Goal: Check status

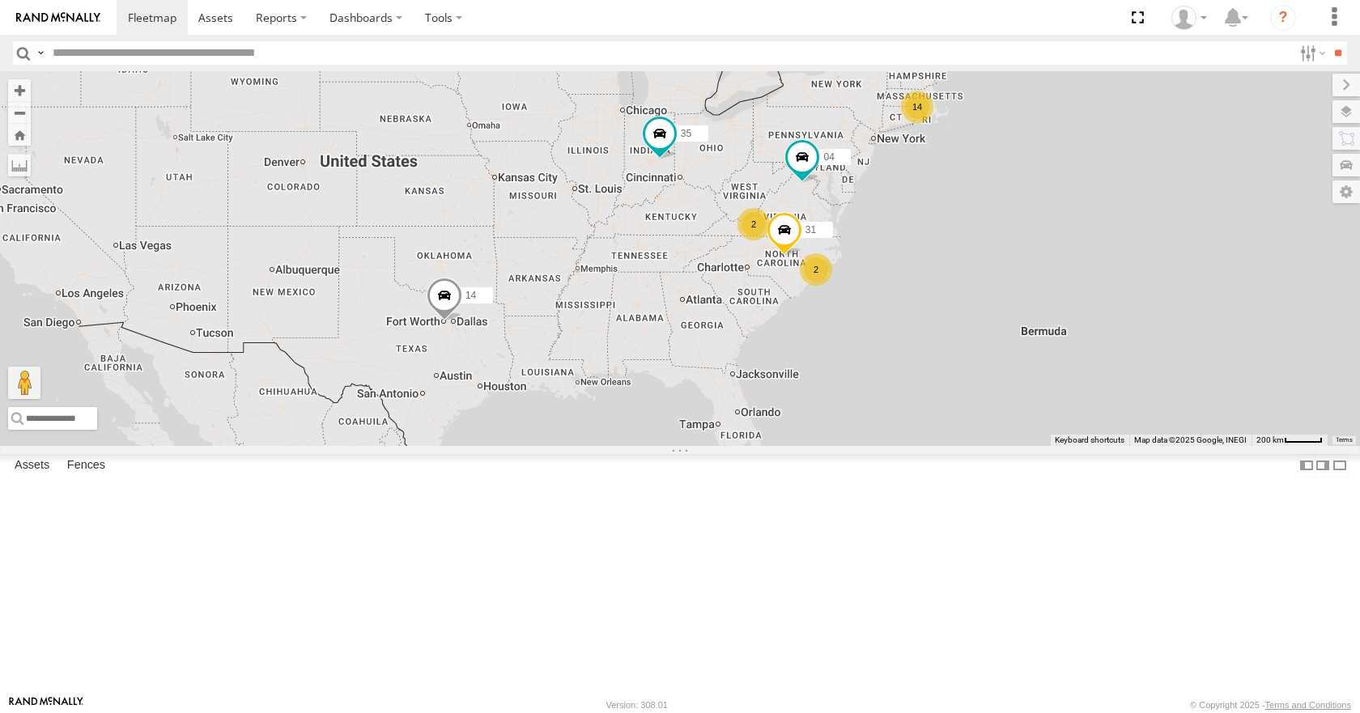
drag, startPoint x: 632, startPoint y: 399, endPoint x: 706, endPoint y: 390, distance: 74.2
click at [706, 390] on div "14 35 14 04 2 2 31" at bounding box center [680, 258] width 1360 height 374
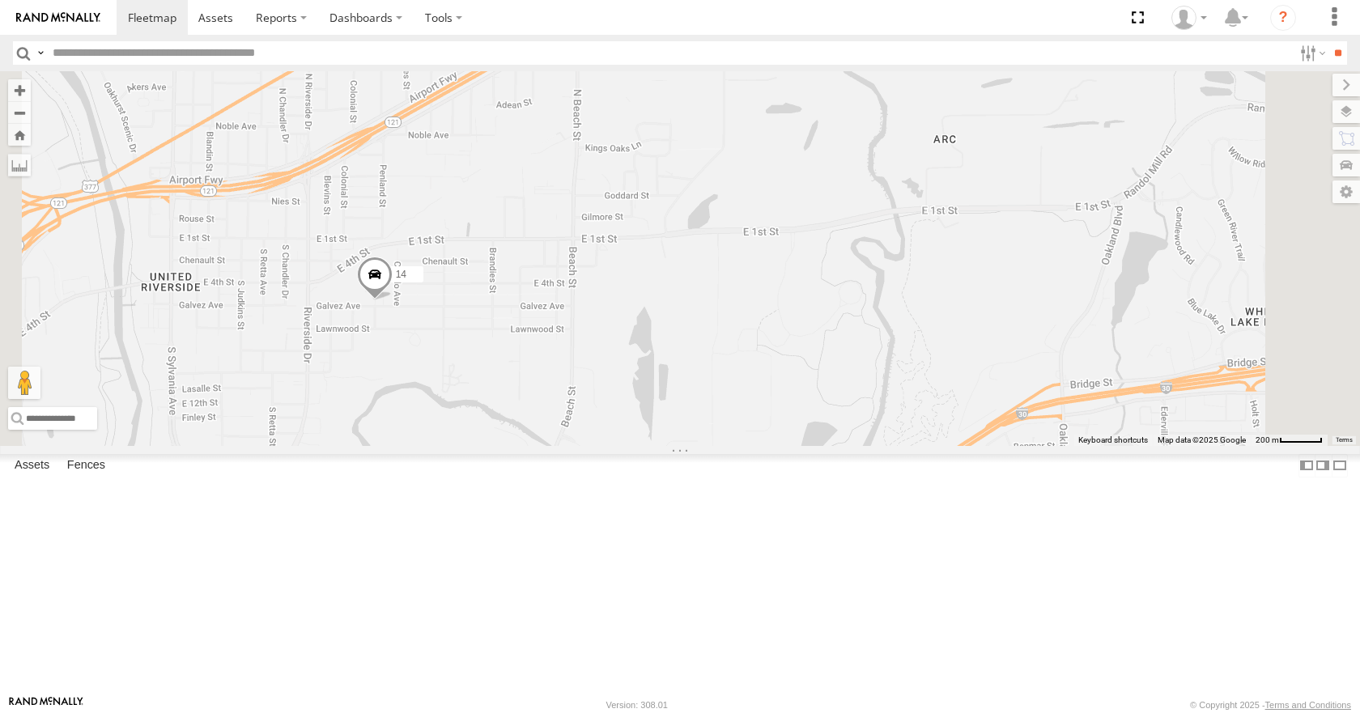
drag, startPoint x: 634, startPoint y: 326, endPoint x: 666, endPoint y: 364, distance: 49.5
click at [666, 364] on div "35 14 04 31" at bounding box center [680, 258] width 1360 height 374
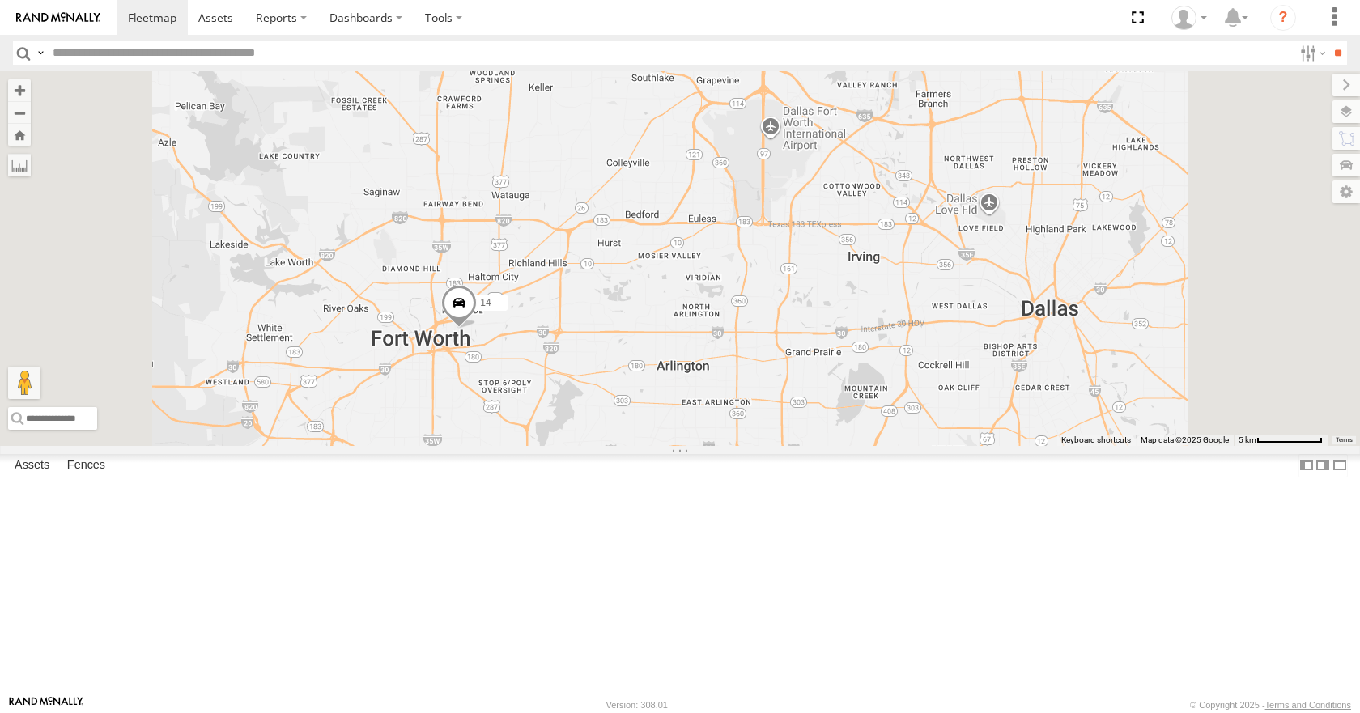
drag, startPoint x: 845, startPoint y: 397, endPoint x: 794, endPoint y: 367, distance: 59.2
click at [794, 367] on div "35 14 04 31" at bounding box center [680, 258] width 1360 height 374
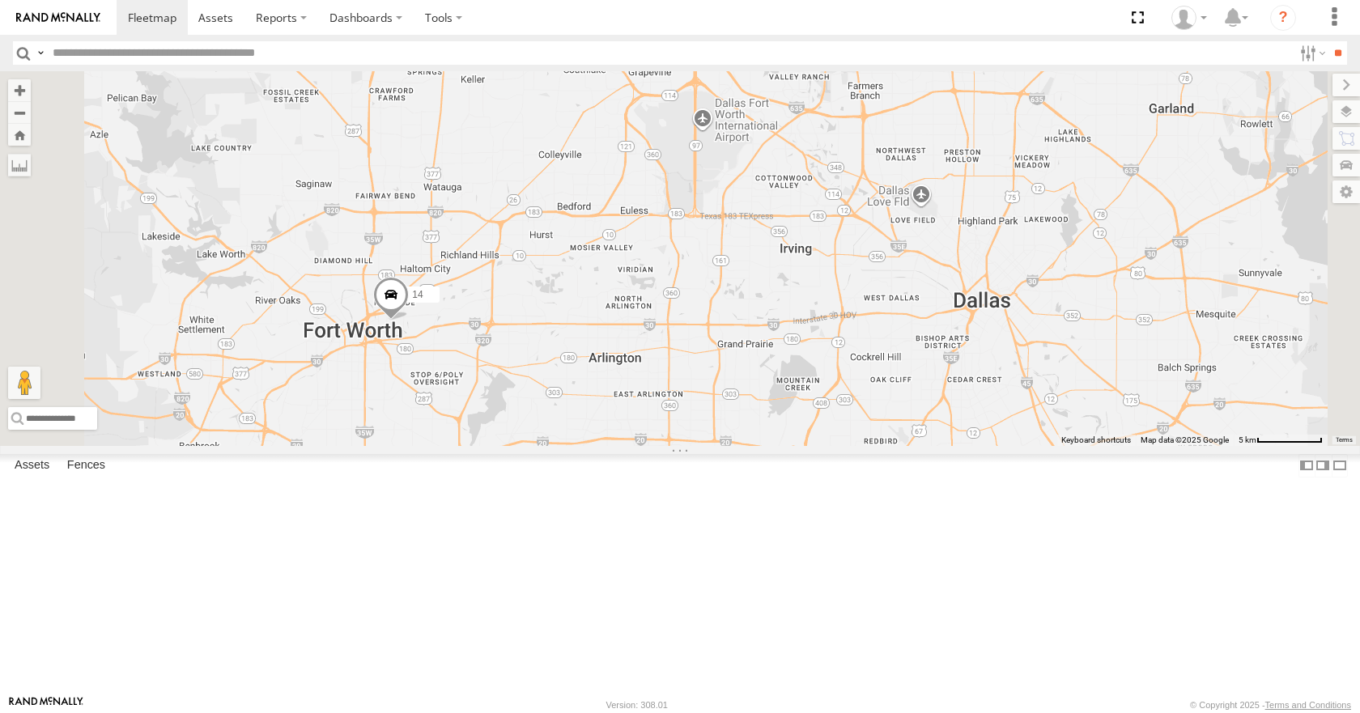
drag, startPoint x: 861, startPoint y: 295, endPoint x: 838, endPoint y: 319, distance: 33.2
click at [838, 319] on div "35 14 04 31" at bounding box center [680, 258] width 1360 height 374
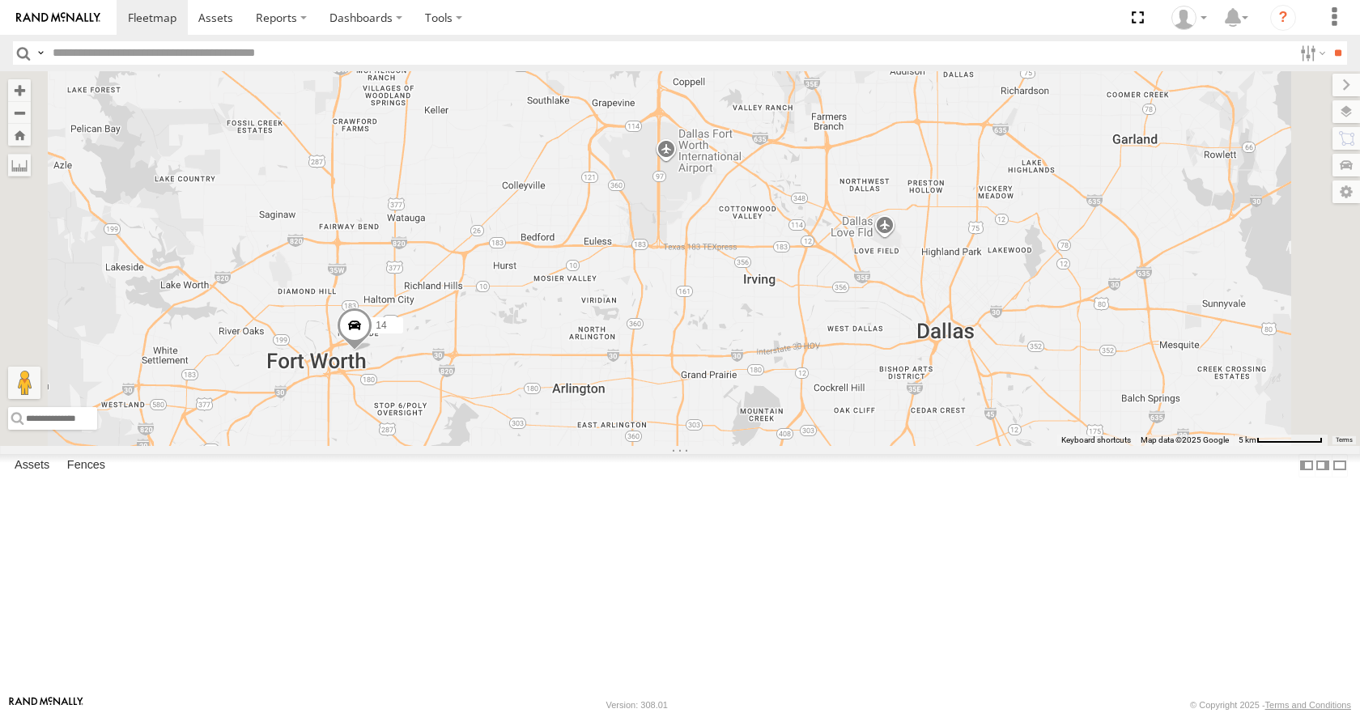
drag, startPoint x: 909, startPoint y: 189, endPoint x: 879, endPoint y: 207, distance: 34.2
click at [879, 207] on div "35 14 04 31" at bounding box center [680, 258] width 1360 height 374
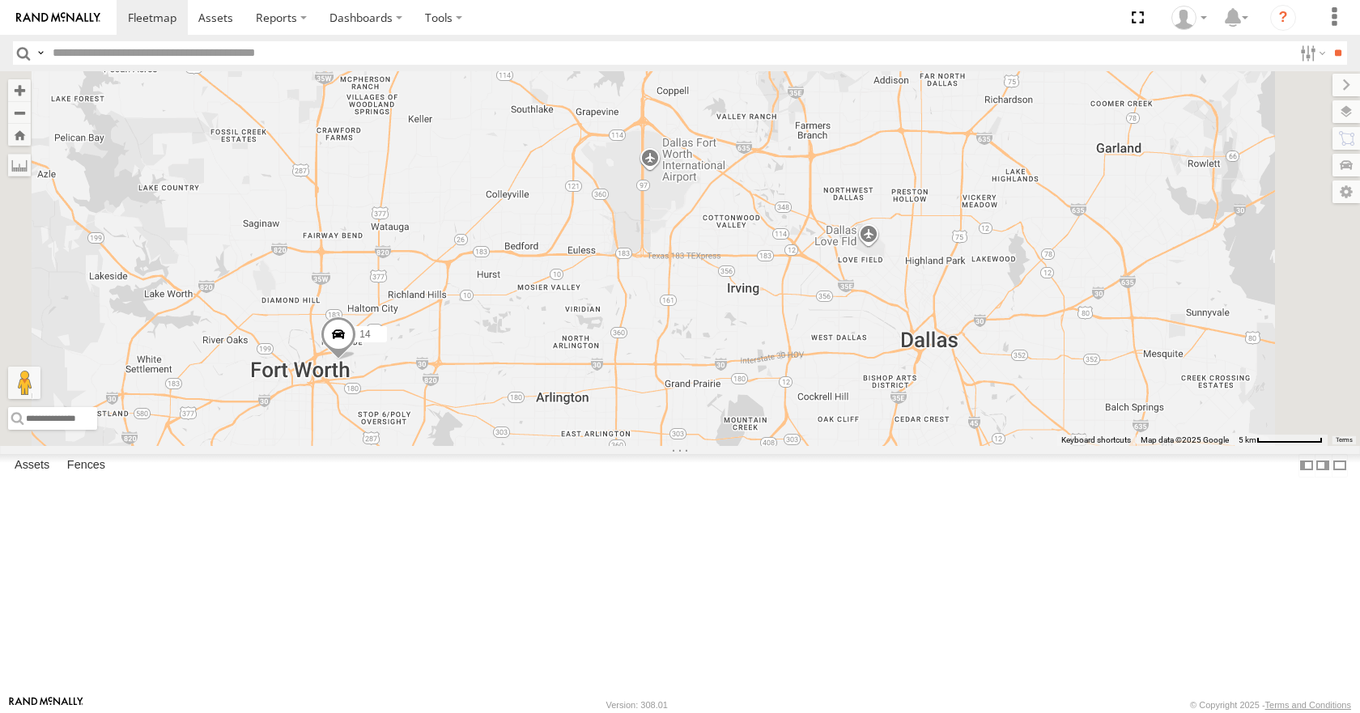
click at [877, 200] on div "35 14 04 31" at bounding box center [680, 258] width 1360 height 374
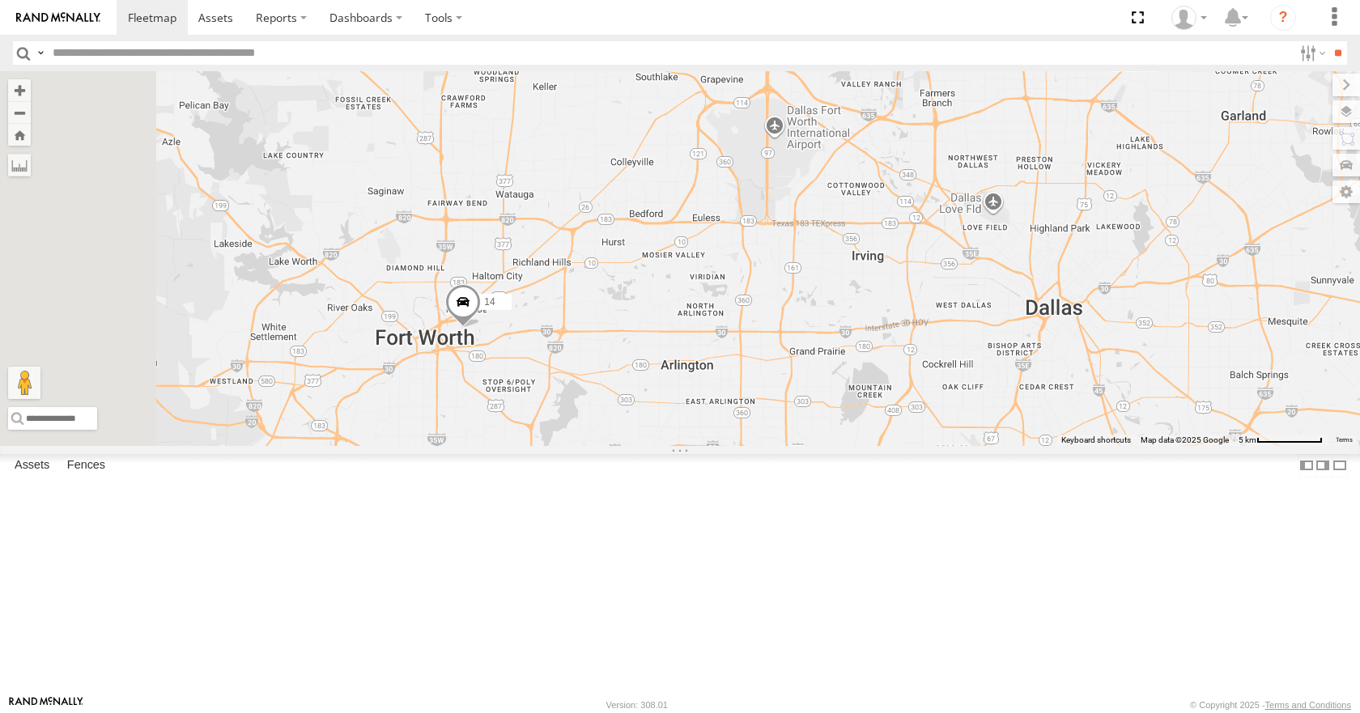
drag, startPoint x: 873, startPoint y: 288, endPoint x: 1002, endPoint y: 255, distance: 133.0
click at [1002, 255] on div "35 14 04 31" at bounding box center [680, 258] width 1360 height 374
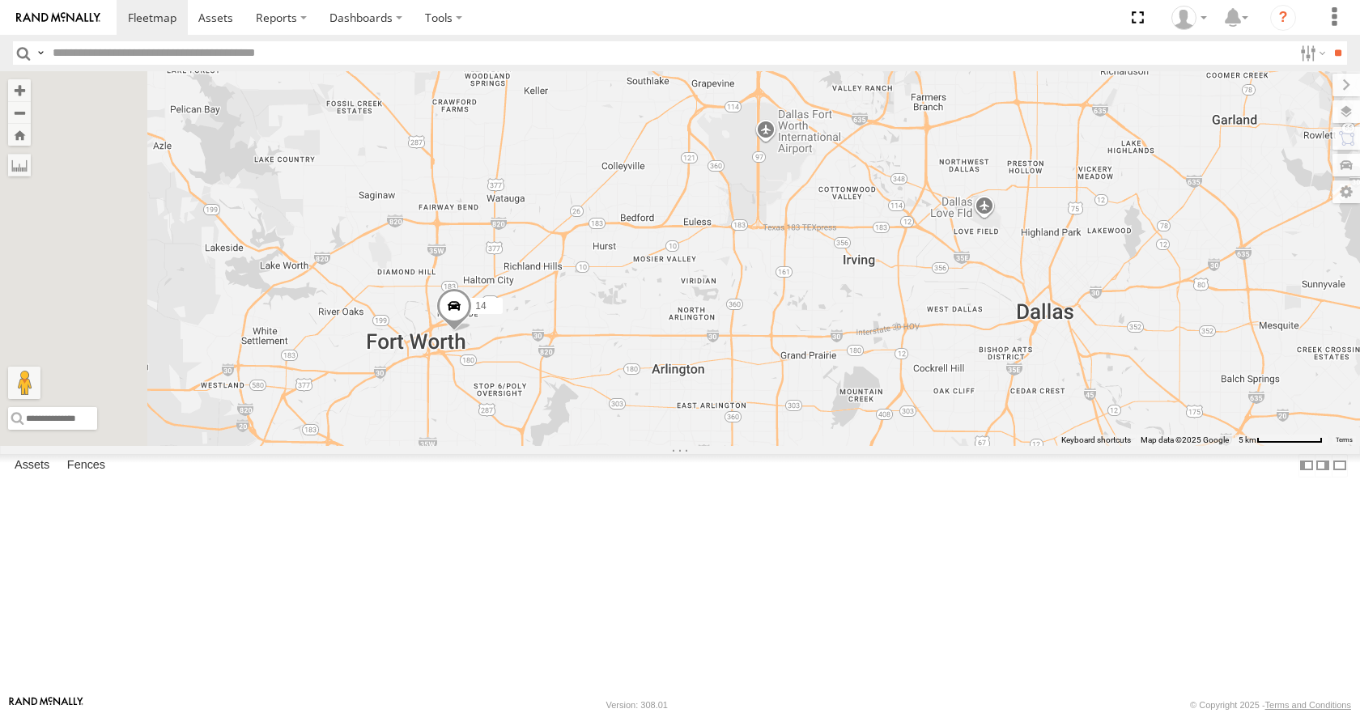
drag, startPoint x: 985, startPoint y: 249, endPoint x: 973, endPoint y: 253, distance: 12.8
click at [973, 253] on div "35 14 04 31" at bounding box center [680, 258] width 1360 height 374
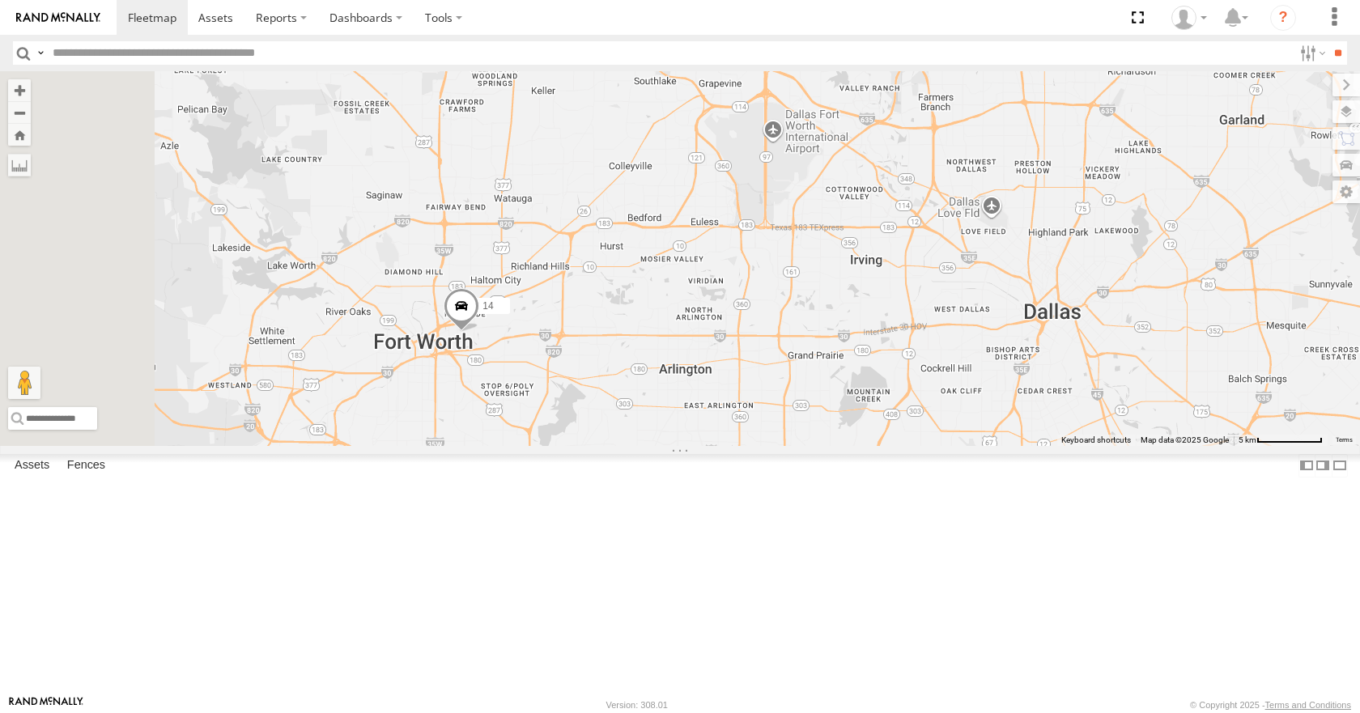
drag, startPoint x: 965, startPoint y: 254, endPoint x: 976, endPoint y: 254, distance: 10.5
click at [976, 254] on div "35 14 04 31" at bounding box center [680, 258] width 1360 height 374
click at [971, 256] on div "35 14 04 31" at bounding box center [680, 258] width 1360 height 374
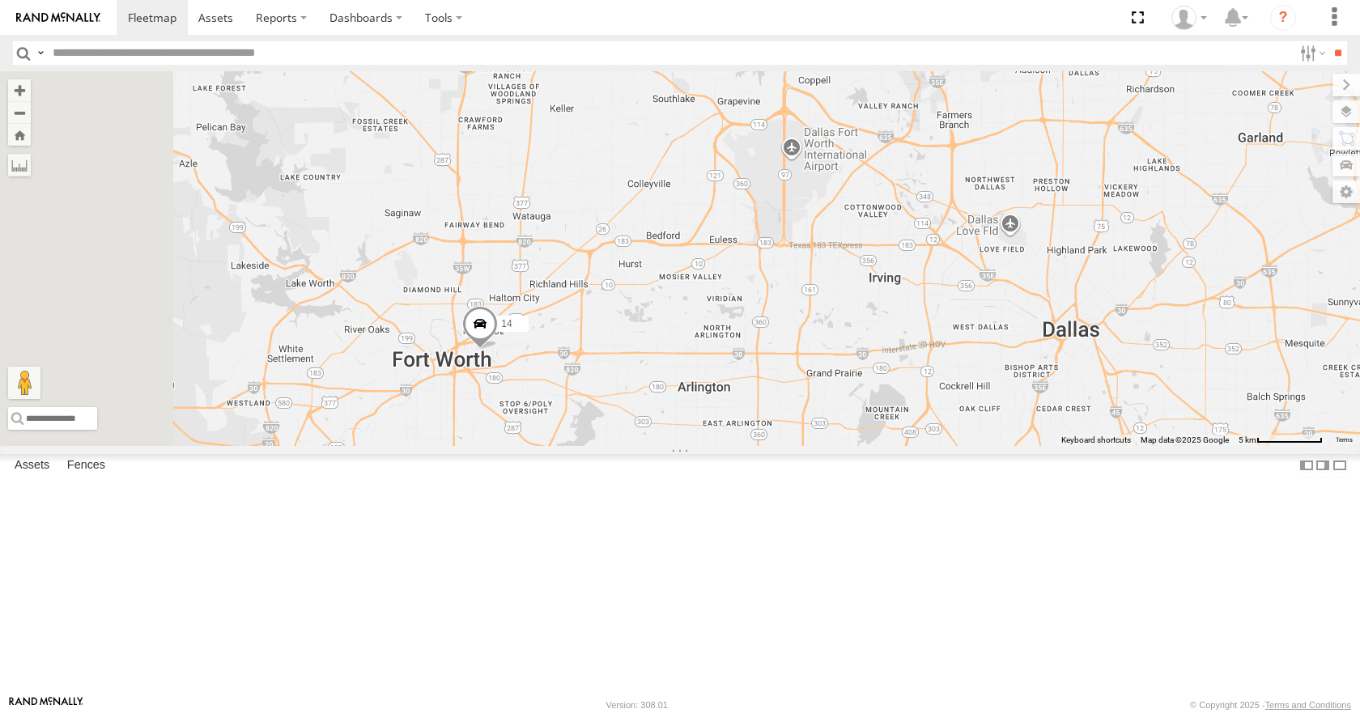
drag, startPoint x: 981, startPoint y: 255, endPoint x: 995, endPoint y: 275, distance: 24.5
click at [995, 275] on div "35 14 04 31" at bounding box center [680, 258] width 1360 height 374
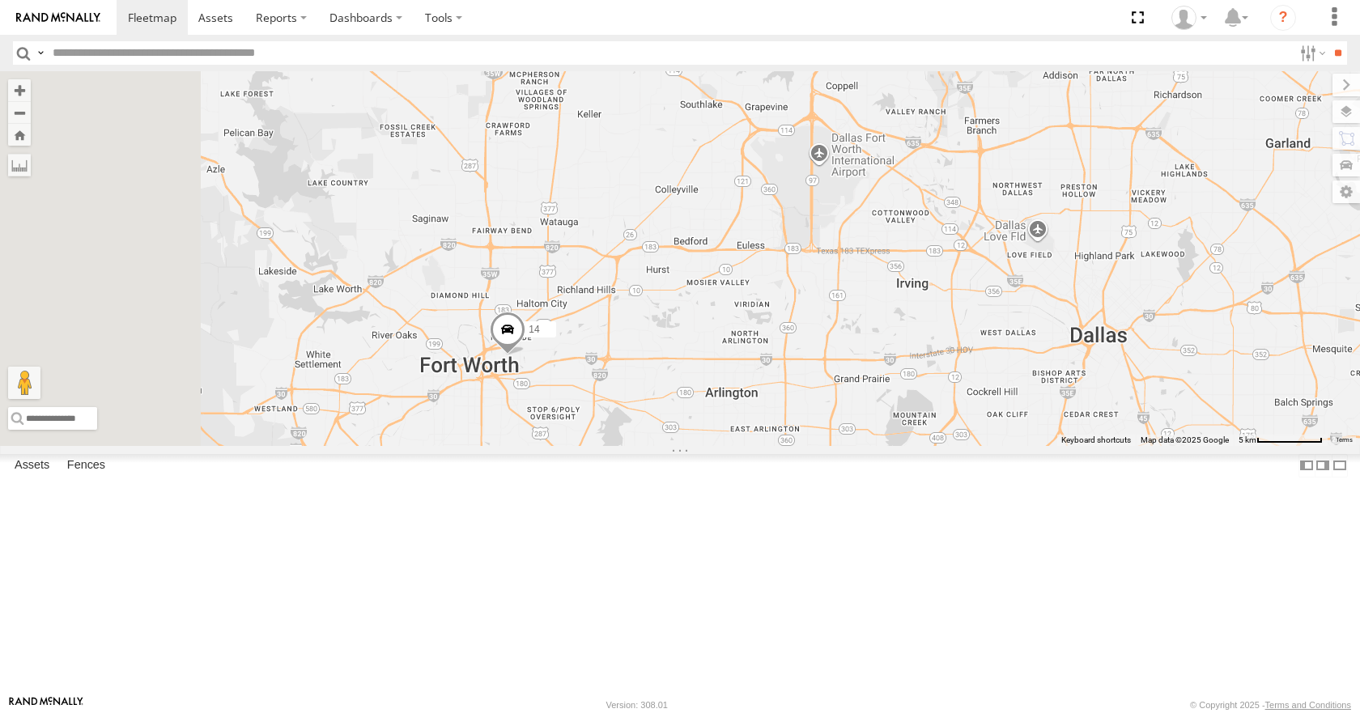
drag, startPoint x: 992, startPoint y: 271, endPoint x: 1021, endPoint y: 277, distance: 29.7
click at [1021, 277] on div "35 14 04 31" at bounding box center [680, 258] width 1360 height 374
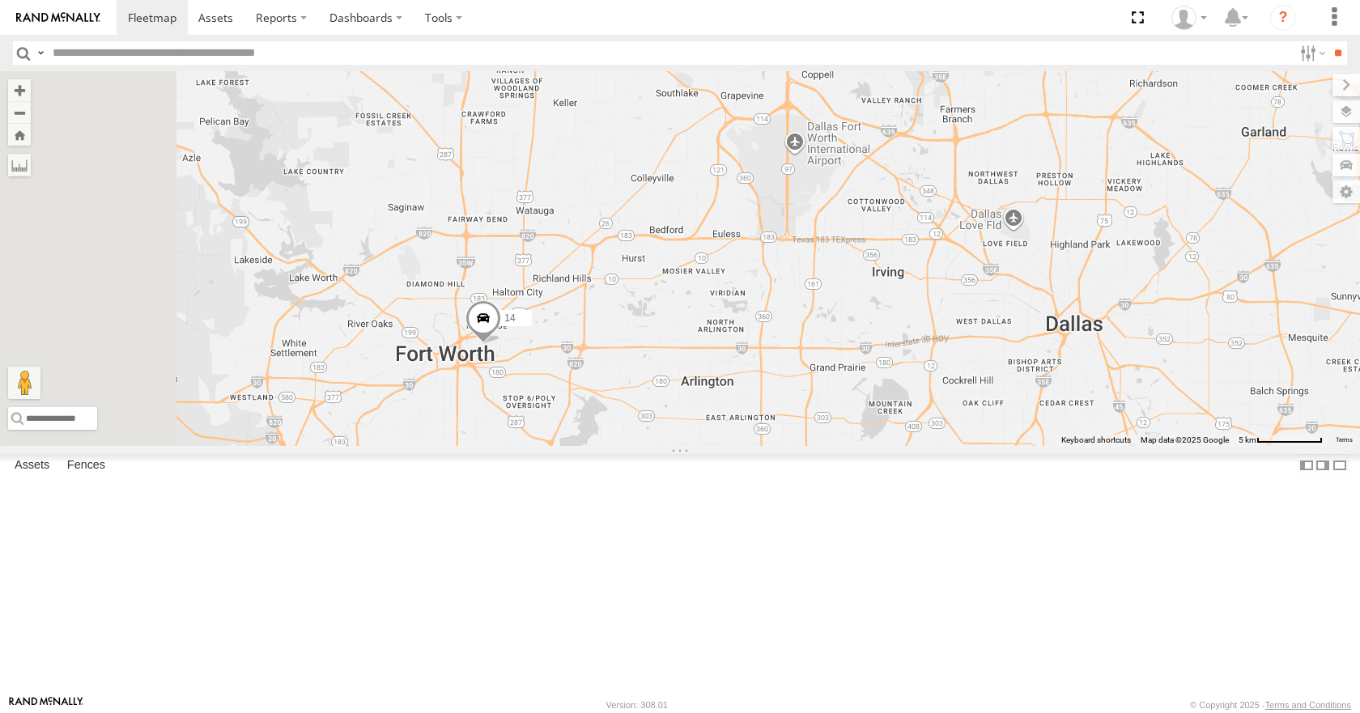
drag, startPoint x: 1049, startPoint y: 262, endPoint x: 1024, endPoint y: 249, distance: 28.2
click at [1024, 249] on div "35 14 04 31" at bounding box center [680, 258] width 1360 height 374
drag, startPoint x: 1051, startPoint y: 249, endPoint x: 1063, endPoint y: 245, distance: 13.1
click at [1063, 245] on div "35 14 04 31" at bounding box center [680, 258] width 1360 height 374
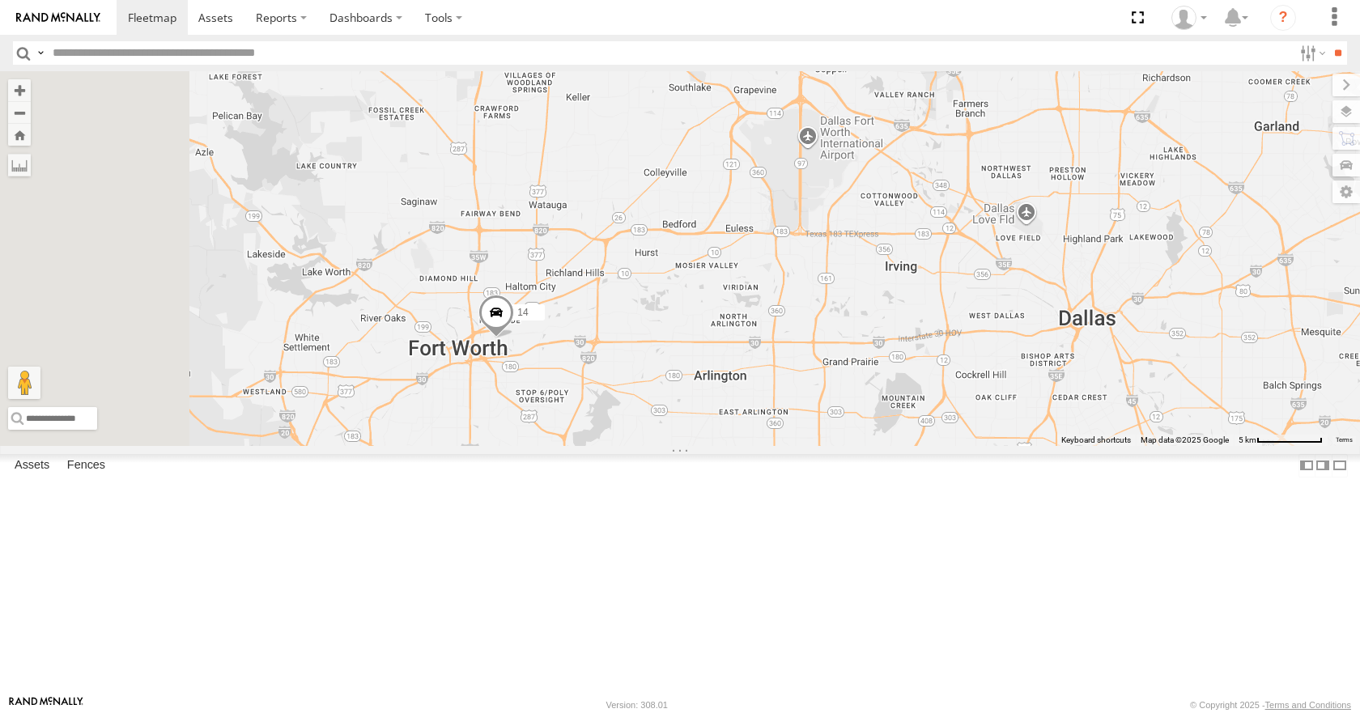
click at [1041, 258] on div "35 14 04 31" at bounding box center [680, 258] width 1360 height 374
drag, startPoint x: 1042, startPoint y: 270, endPoint x: 1062, endPoint y: 274, distance: 20.6
click at [1062, 274] on div "35 14 04 31" at bounding box center [680, 258] width 1360 height 374
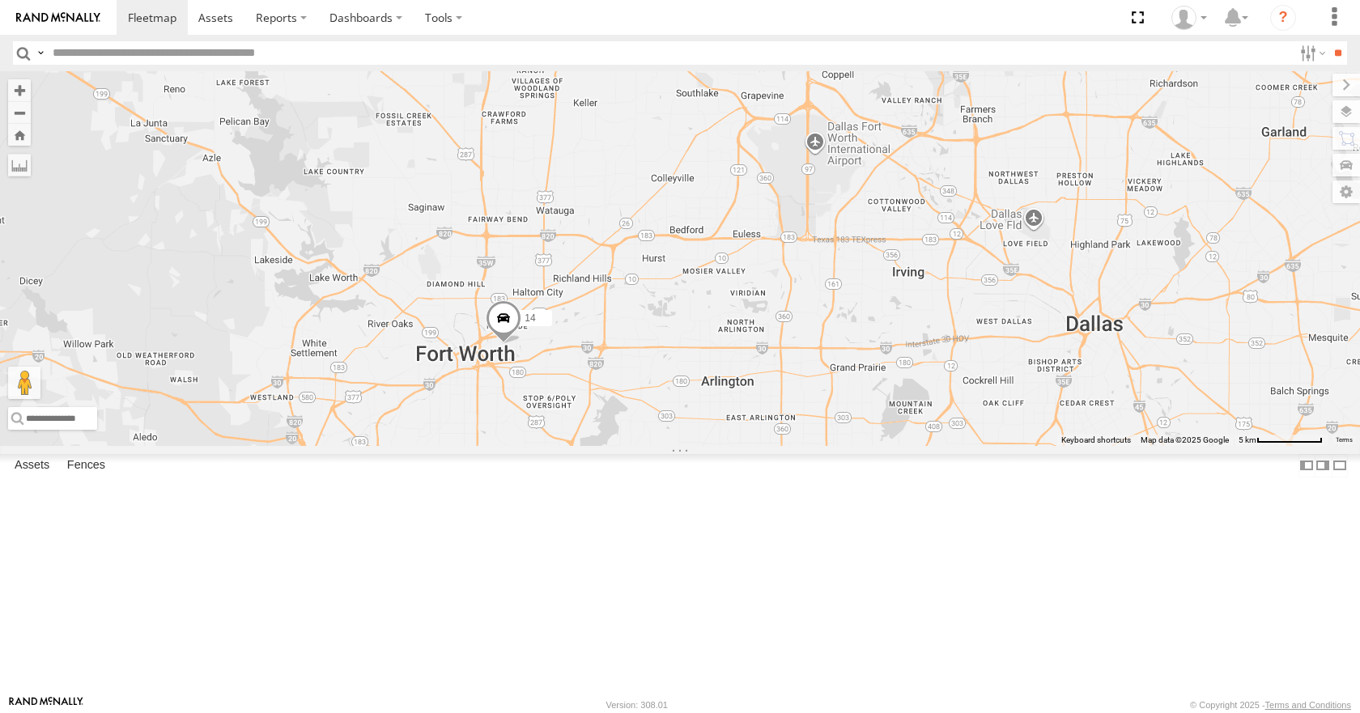
drag, startPoint x: 1058, startPoint y: 278, endPoint x: 1049, endPoint y: 285, distance: 11.5
click at [1049, 285] on div "35 14 04 31" at bounding box center [680, 258] width 1360 height 374
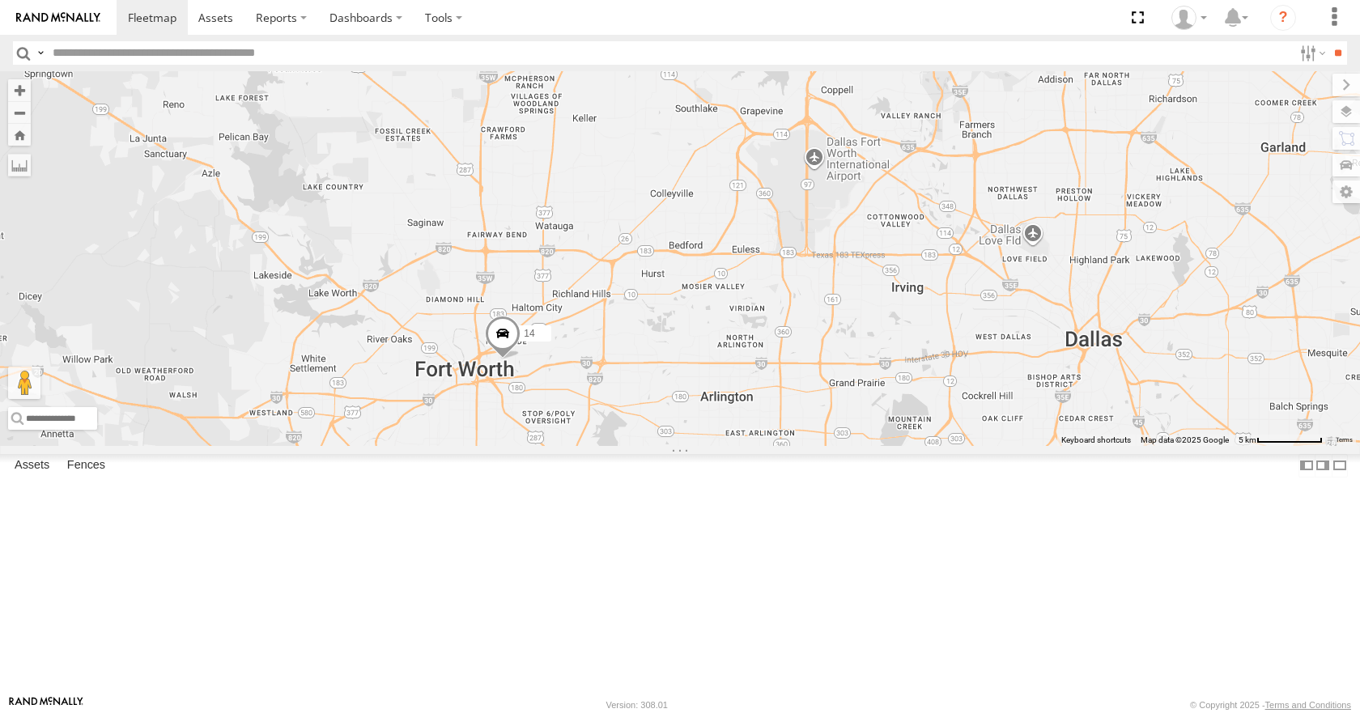
drag, startPoint x: 1059, startPoint y: 270, endPoint x: 1059, endPoint y: 285, distance: 15.4
click at [1059, 285] on div "35 14 04 31" at bounding box center [680, 258] width 1360 height 374
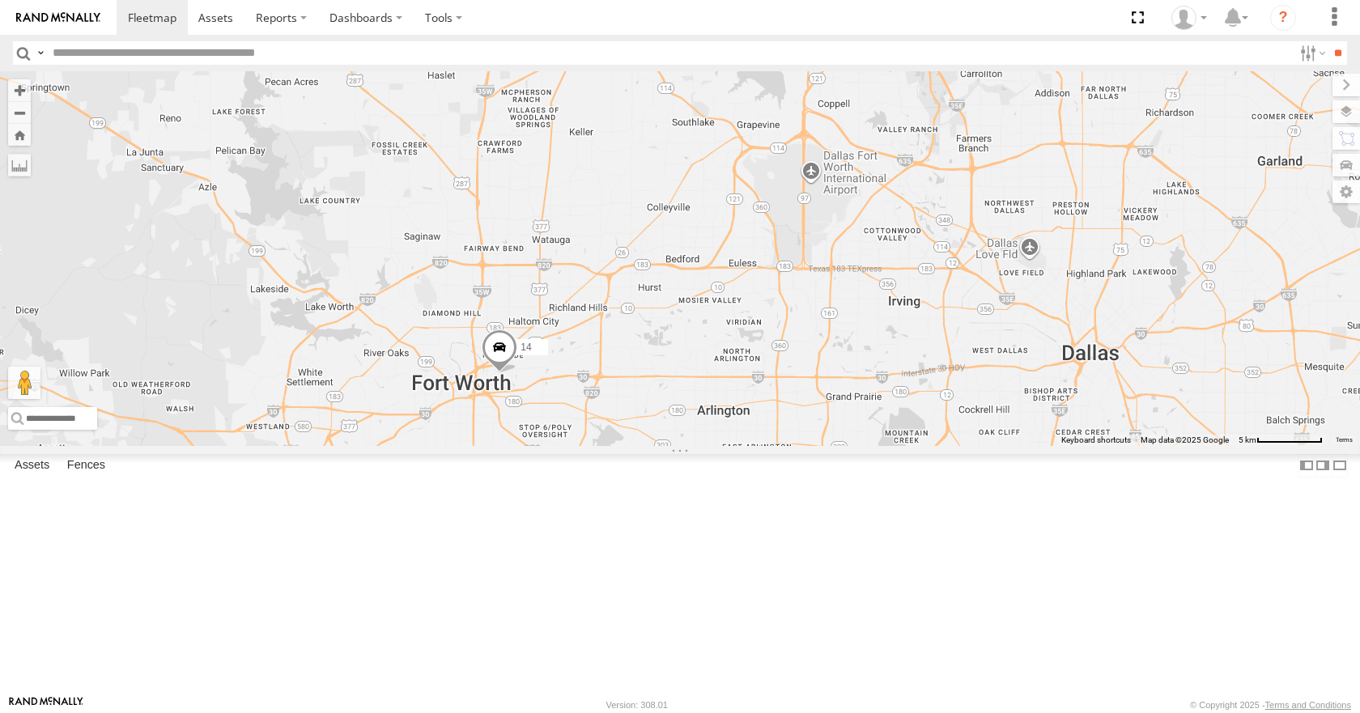
drag, startPoint x: 1049, startPoint y: 276, endPoint x: 1044, endPoint y: 291, distance: 15.4
click at [1044, 291] on div "35 14 04 31" at bounding box center [680, 258] width 1360 height 374
drag, startPoint x: 1044, startPoint y: 277, endPoint x: 1035, endPoint y: 296, distance: 20.6
click at [1035, 296] on div "35 14 04 31" at bounding box center [680, 258] width 1360 height 374
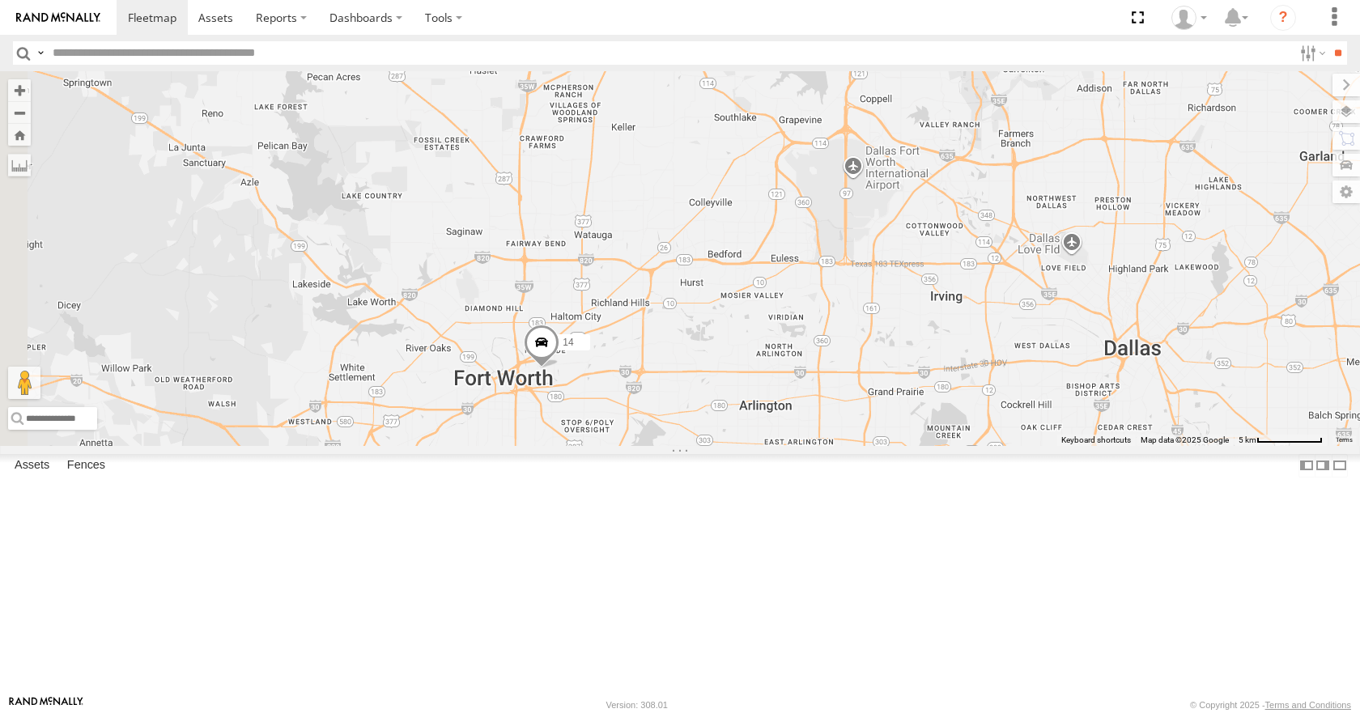
drag, startPoint x: 1062, startPoint y: 290, endPoint x: 1111, endPoint y: 272, distance: 52.5
click at [1111, 272] on div "35 14 04 31" at bounding box center [680, 258] width 1360 height 374
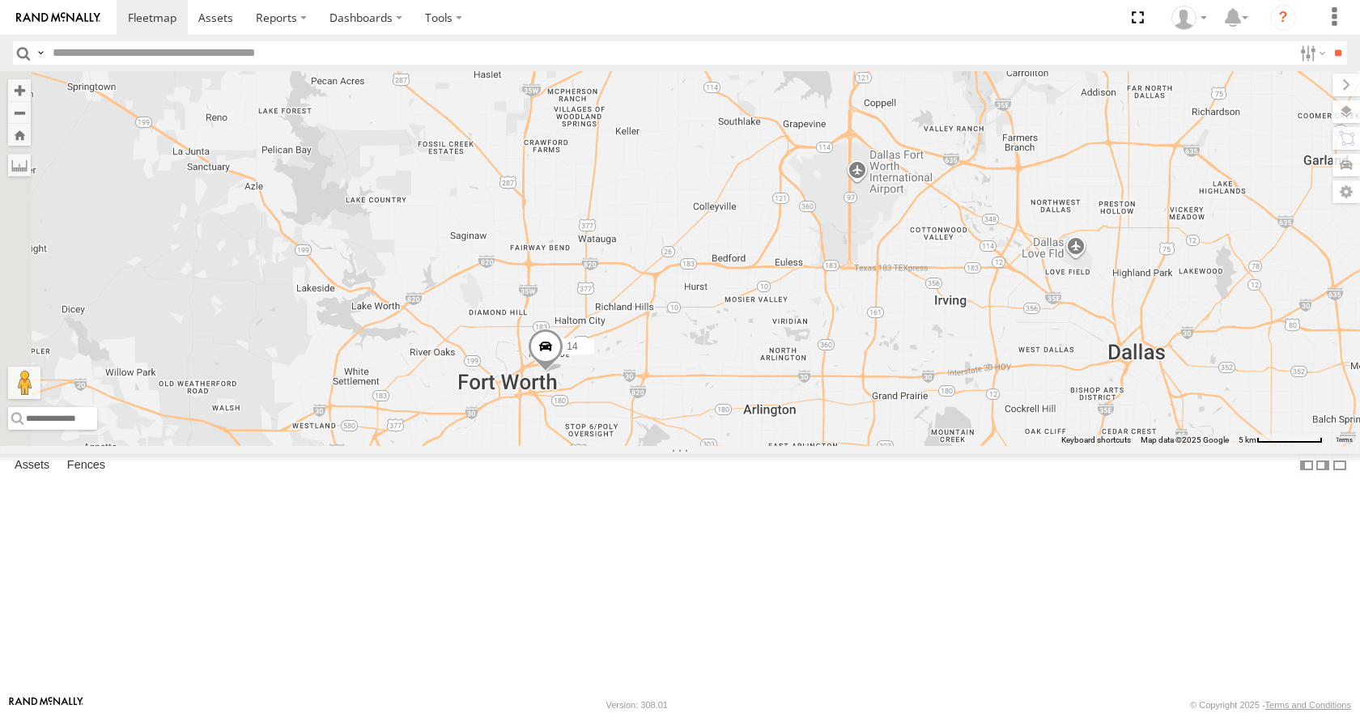
drag, startPoint x: 1082, startPoint y: 276, endPoint x: 1089, endPoint y: 282, distance: 9.2
click at [1089, 282] on div "35 14 04 31" at bounding box center [680, 258] width 1360 height 374
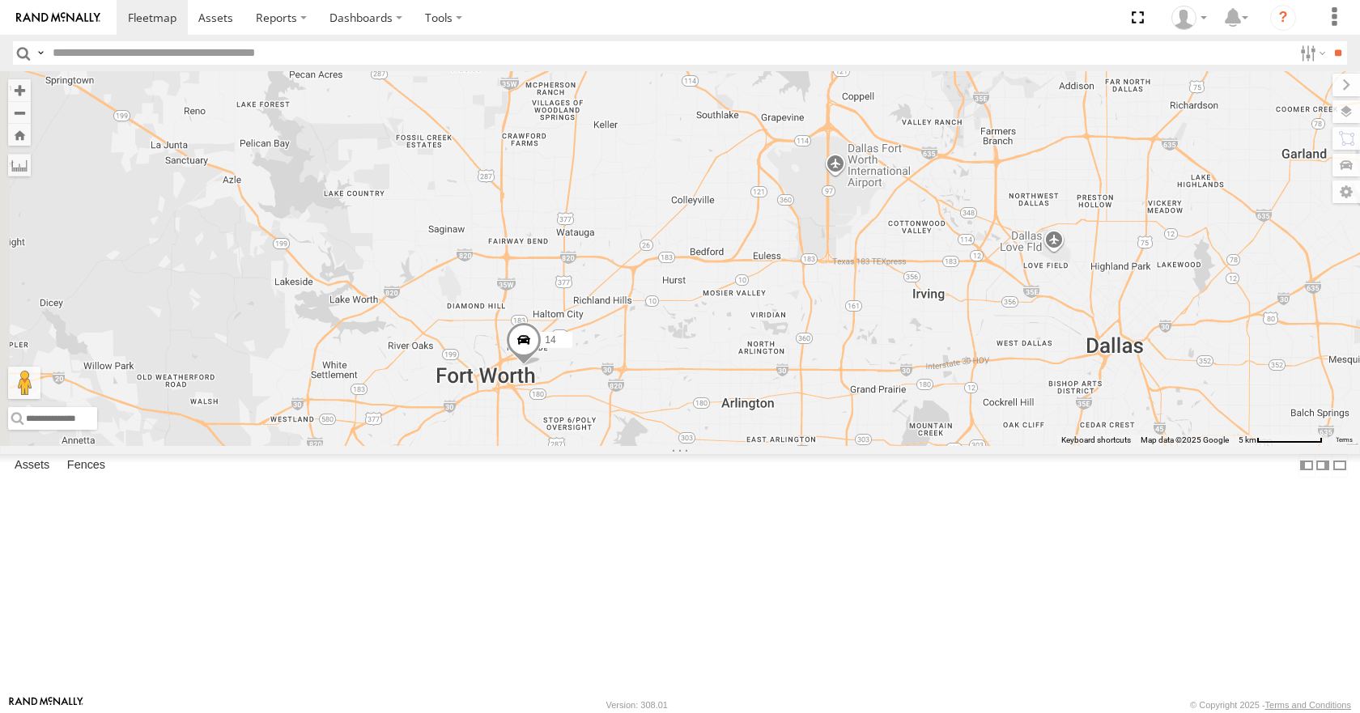
drag, startPoint x: 1089, startPoint y: 294, endPoint x: 1065, endPoint y: 287, distance: 25.1
click at [1065, 287] on div "35 14 04 31" at bounding box center [680, 258] width 1360 height 374
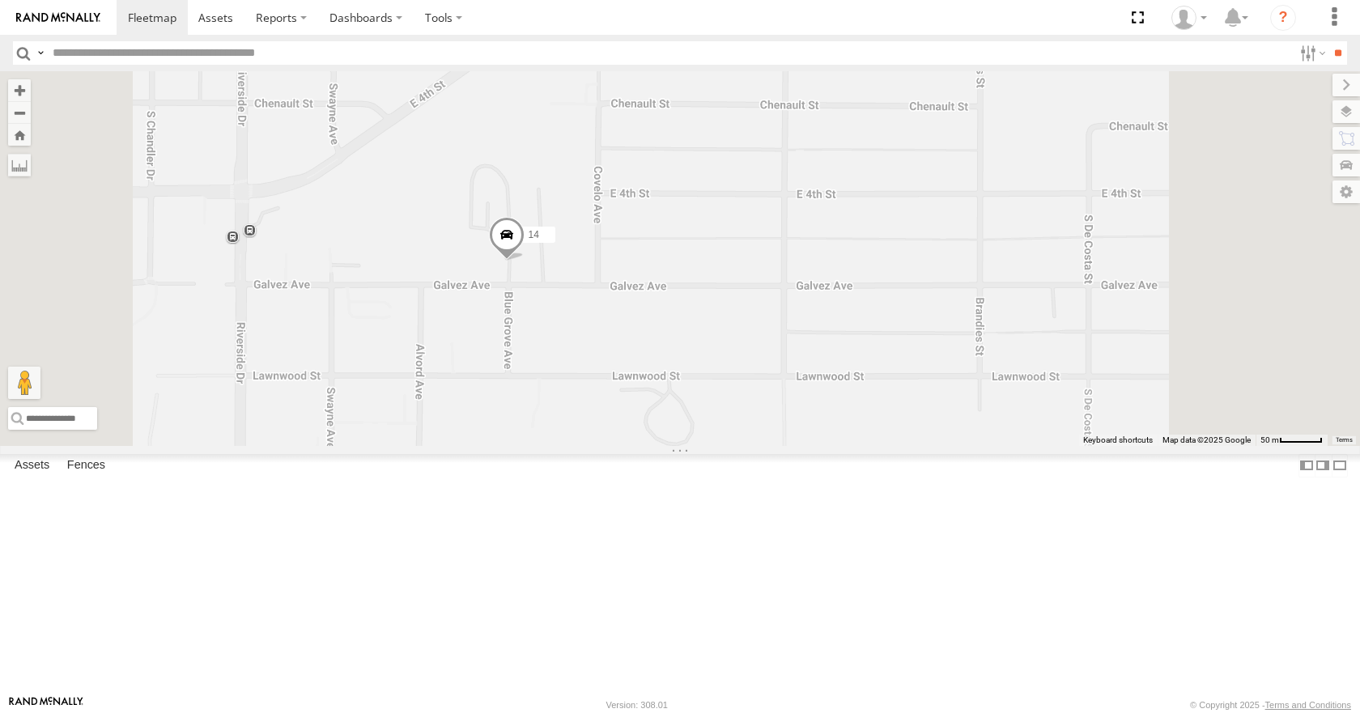
drag, startPoint x: 701, startPoint y: 270, endPoint x: 705, endPoint y: 451, distance: 181.4
click at [705, 445] on div "35 14 04 31" at bounding box center [680, 258] width 1360 height 374
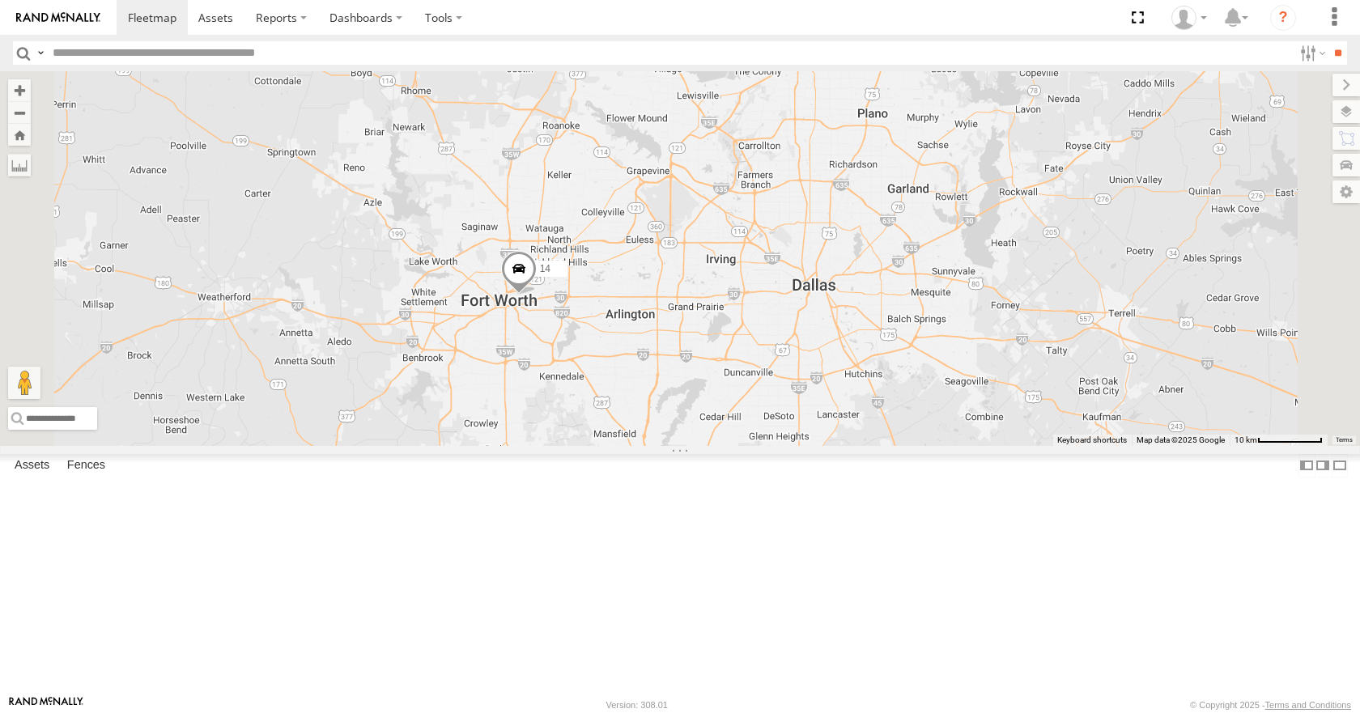
drag, startPoint x: 833, startPoint y: 258, endPoint x: 827, endPoint y: 328, distance: 70.7
click at [827, 328] on div "35 14 04 31" at bounding box center [680, 258] width 1360 height 374
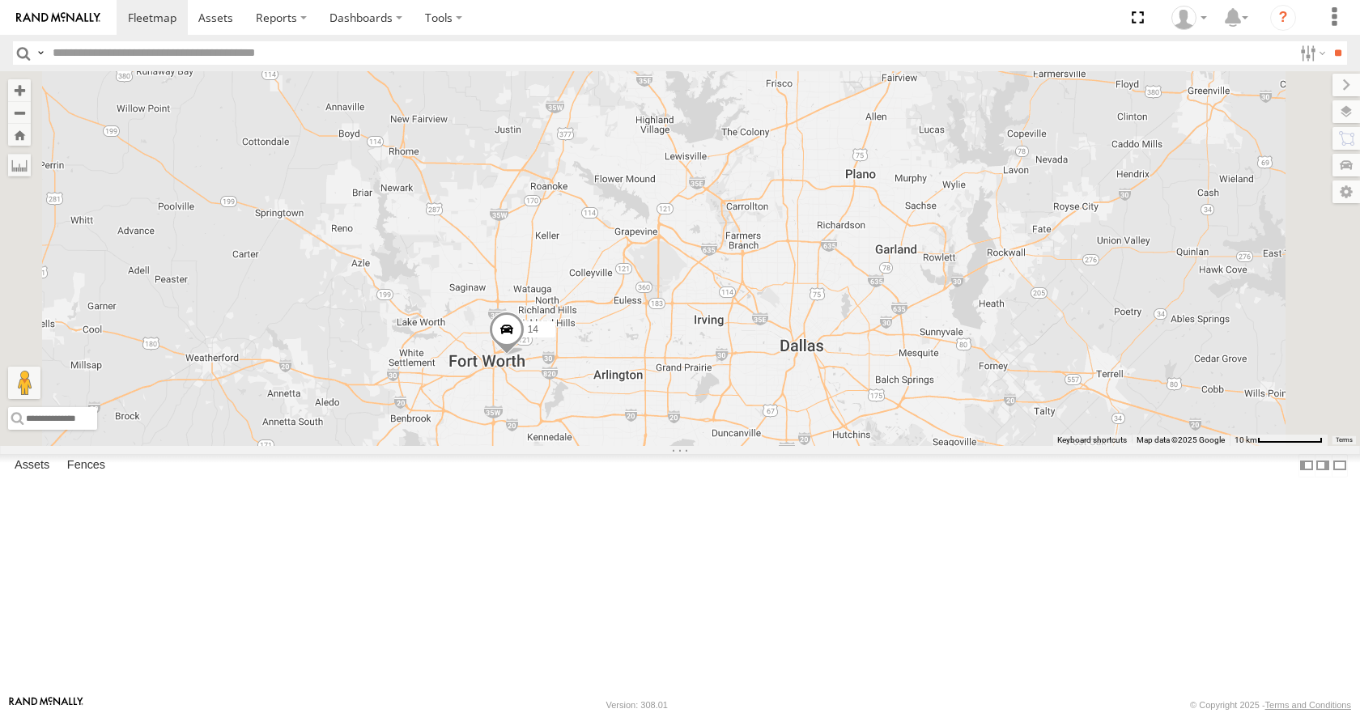
drag, startPoint x: 850, startPoint y: 269, endPoint x: 841, endPoint y: 324, distance: 55.9
click at [841, 324] on div "35 14 04 31" at bounding box center [680, 258] width 1360 height 374
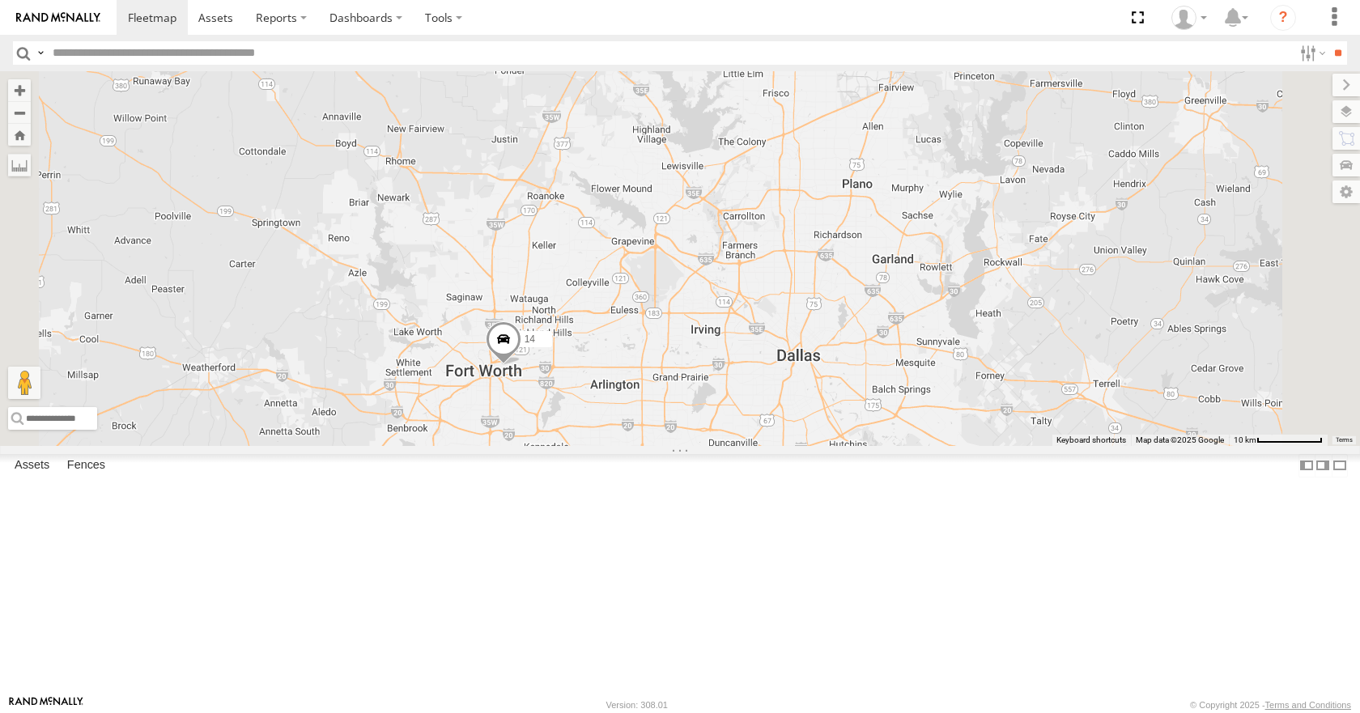
drag, startPoint x: 841, startPoint y: 274, endPoint x: 810, endPoint y: 347, distance: 79.1
click at [810, 347] on div "35 14 04 31" at bounding box center [680, 258] width 1360 height 374
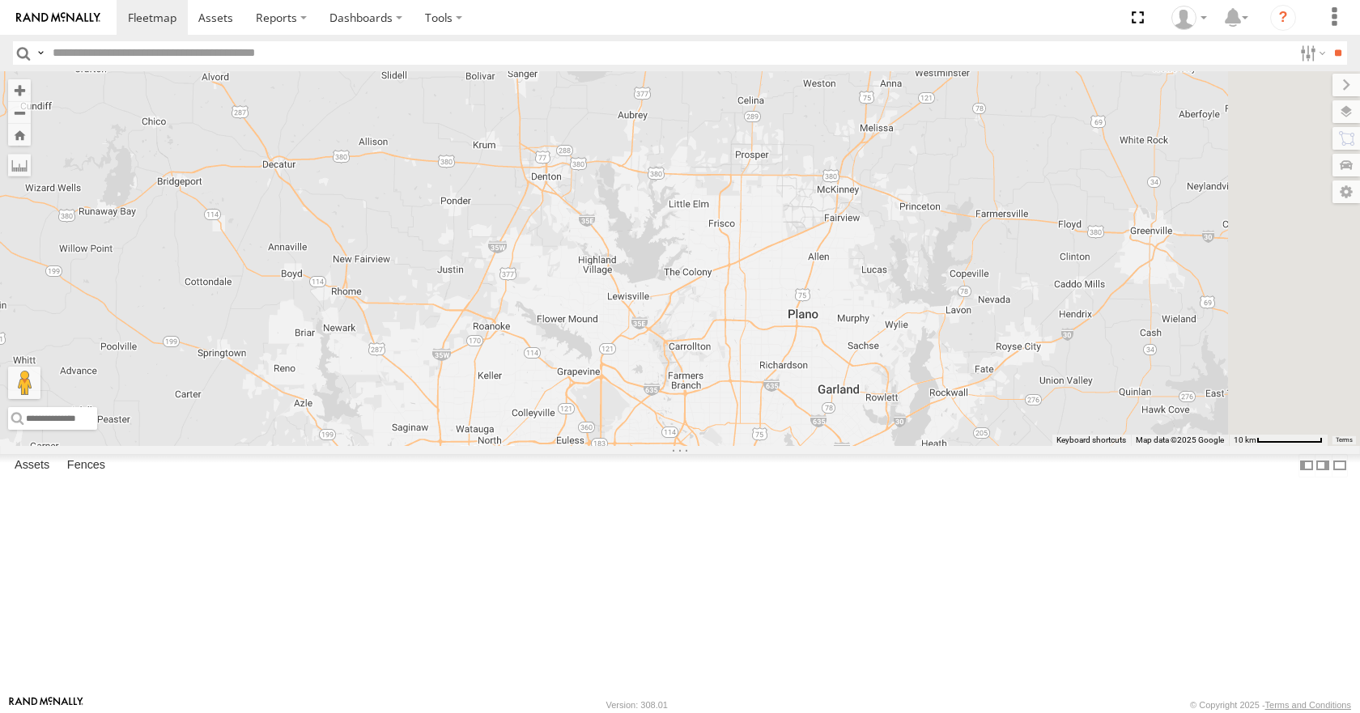
drag, startPoint x: 819, startPoint y: 299, endPoint x: 798, endPoint y: 370, distance: 74.5
click at [798, 370] on div "35 14 04 31" at bounding box center [680, 258] width 1360 height 374
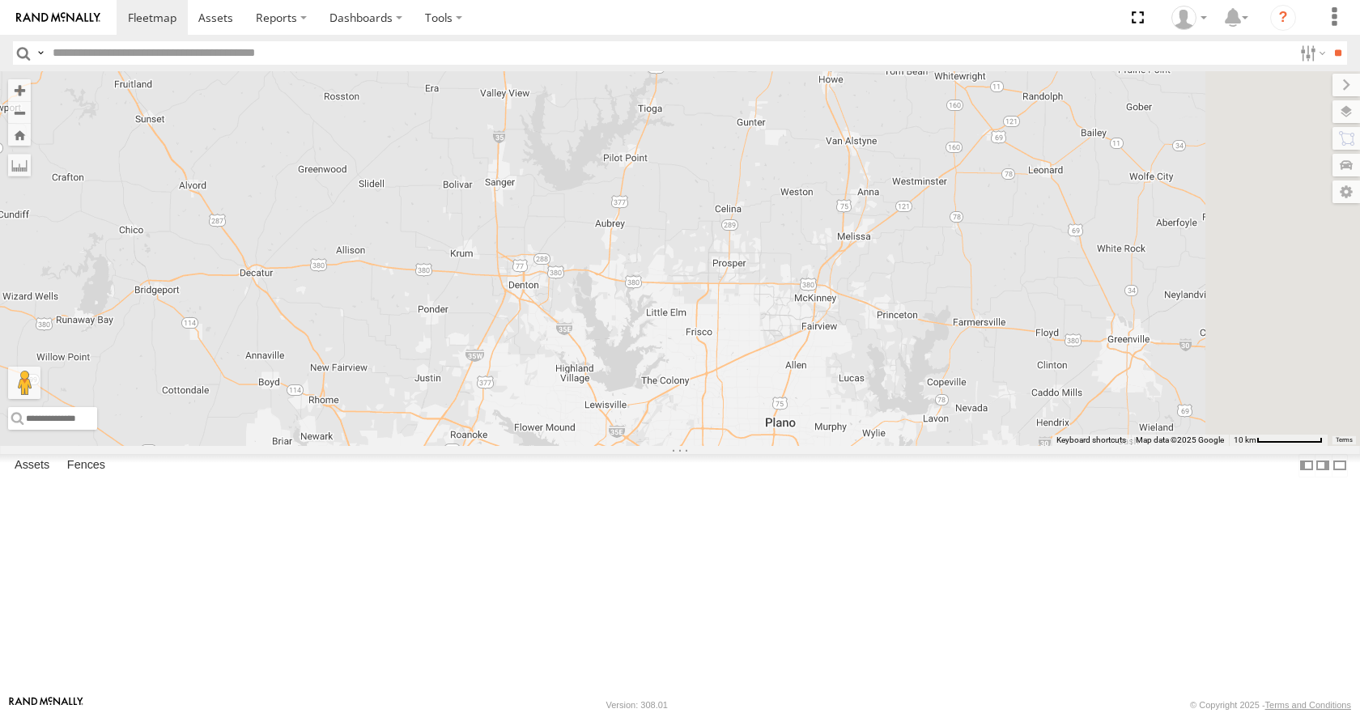
drag, startPoint x: 841, startPoint y: 335, endPoint x: 837, endPoint y: 396, distance: 60.9
click at [837, 396] on div "35 14 04 31" at bounding box center [680, 258] width 1360 height 374
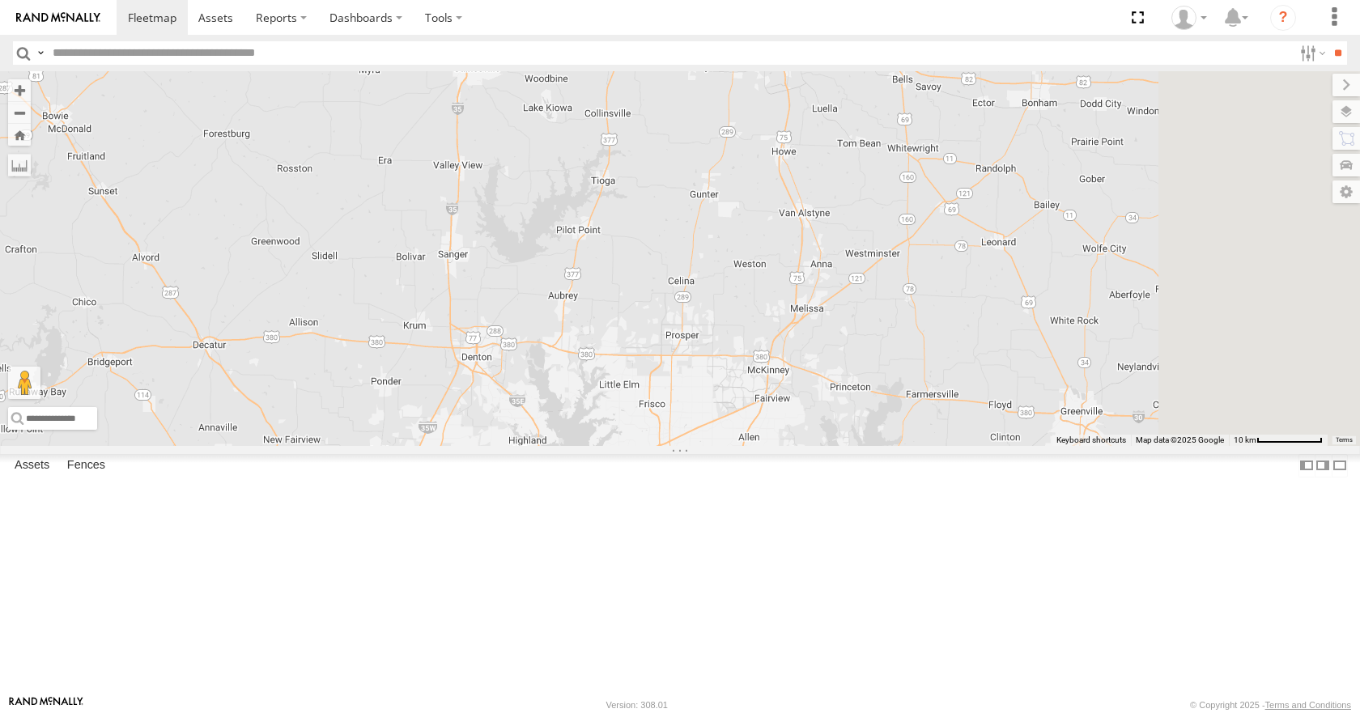
drag, startPoint x: 937, startPoint y: 317, endPoint x: 896, endPoint y: 385, distance: 79.6
click at [896, 385] on div "35 14 04 31" at bounding box center [680, 258] width 1360 height 374
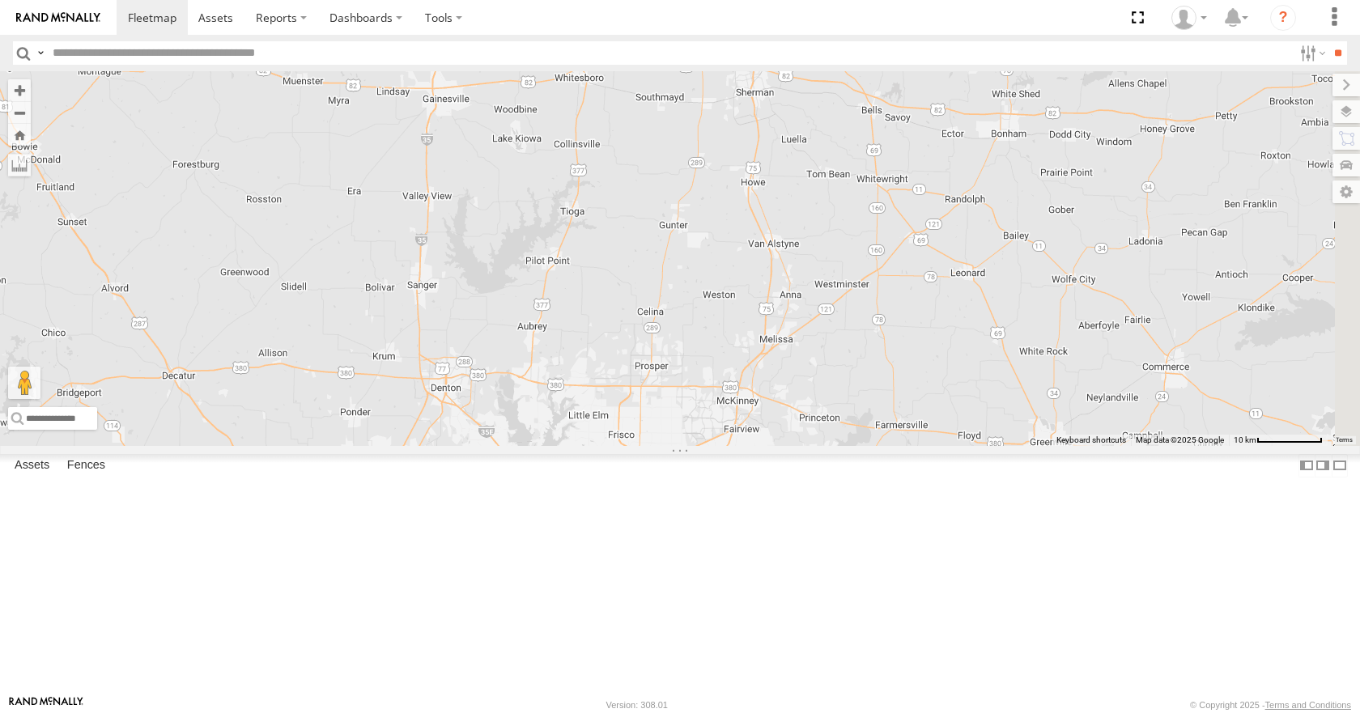
drag, startPoint x: 926, startPoint y: 301, endPoint x: 892, endPoint y: 334, distance: 46.4
click at [892, 334] on div "35 14 04 31" at bounding box center [680, 258] width 1360 height 374
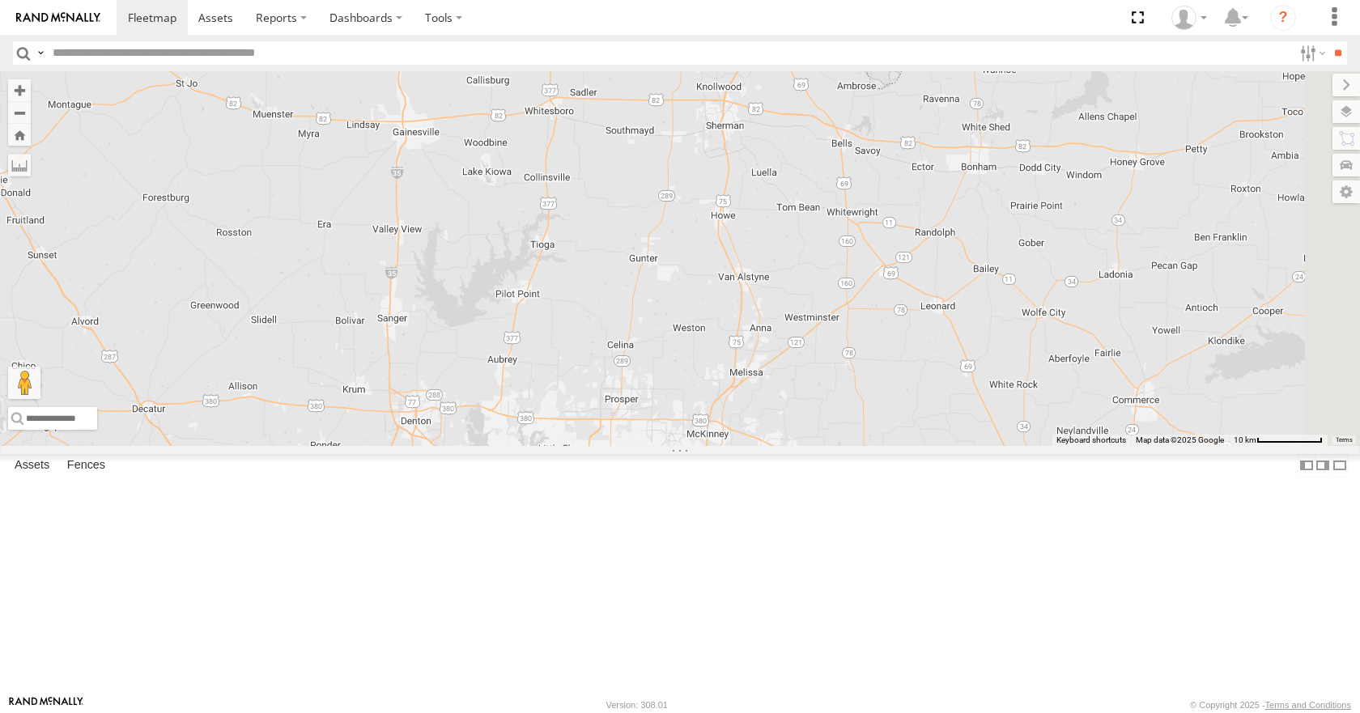
drag, startPoint x: 956, startPoint y: 171, endPoint x: 926, endPoint y: 206, distance: 46.6
click at [926, 206] on div "35 14 04 31" at bounding box center [680, 258] width 1360 height 374
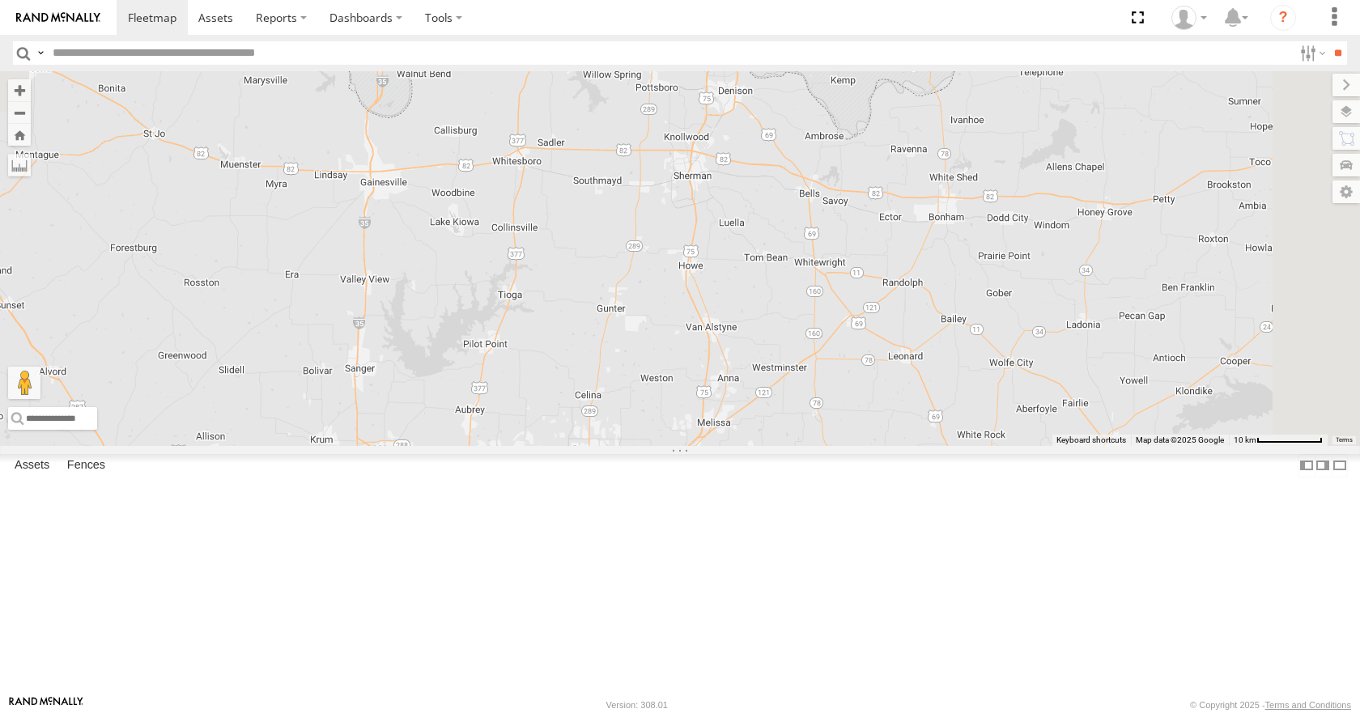
drag, startPoint x: 969, startPoint y: 140, endPoint x: 938, endPoint y: 193, distance: 61.4
click at [938, 193] on div "35 14 04 31" at bounding box center [680, 258] width 1360 height 374
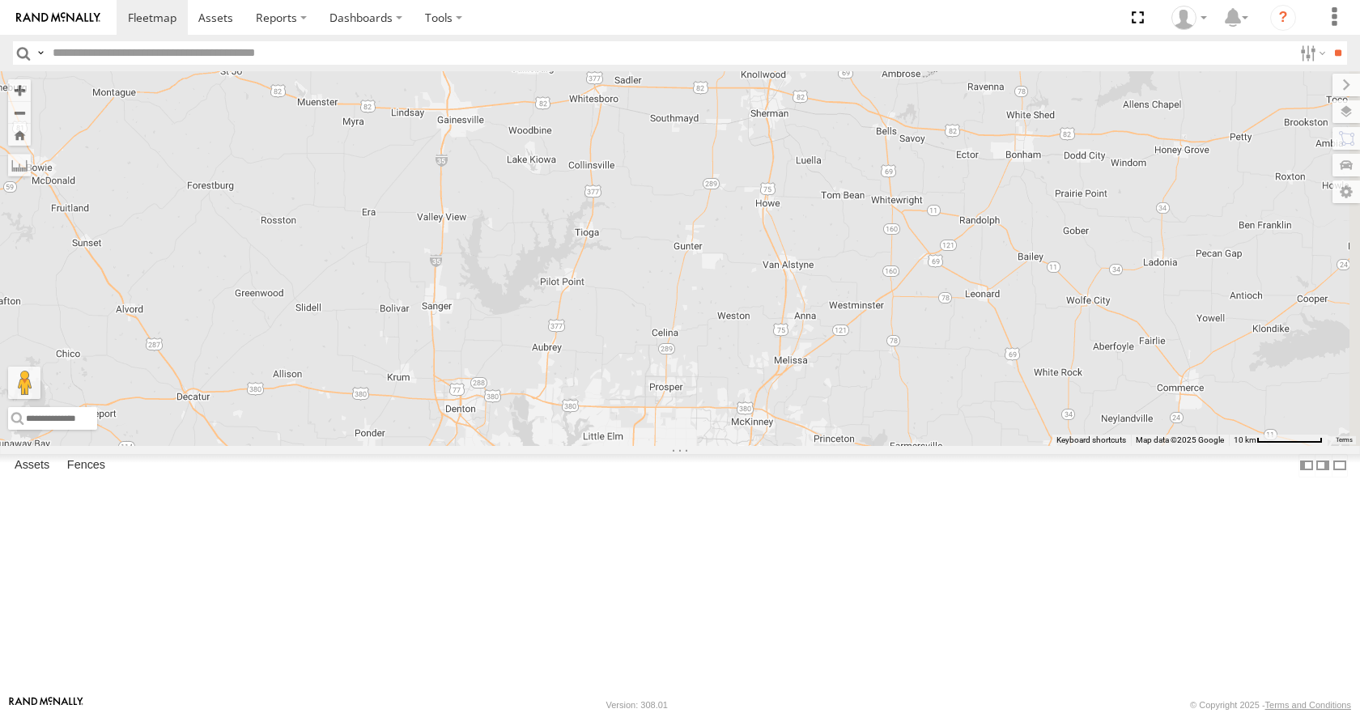
drag, startPoint x: 983, startPoint y: 97, endPoint x: 1064, endPoint y: 34, distance: 102.7
click at [1064, 34] on body at bounding box center [680, 356] width 1360 height 713
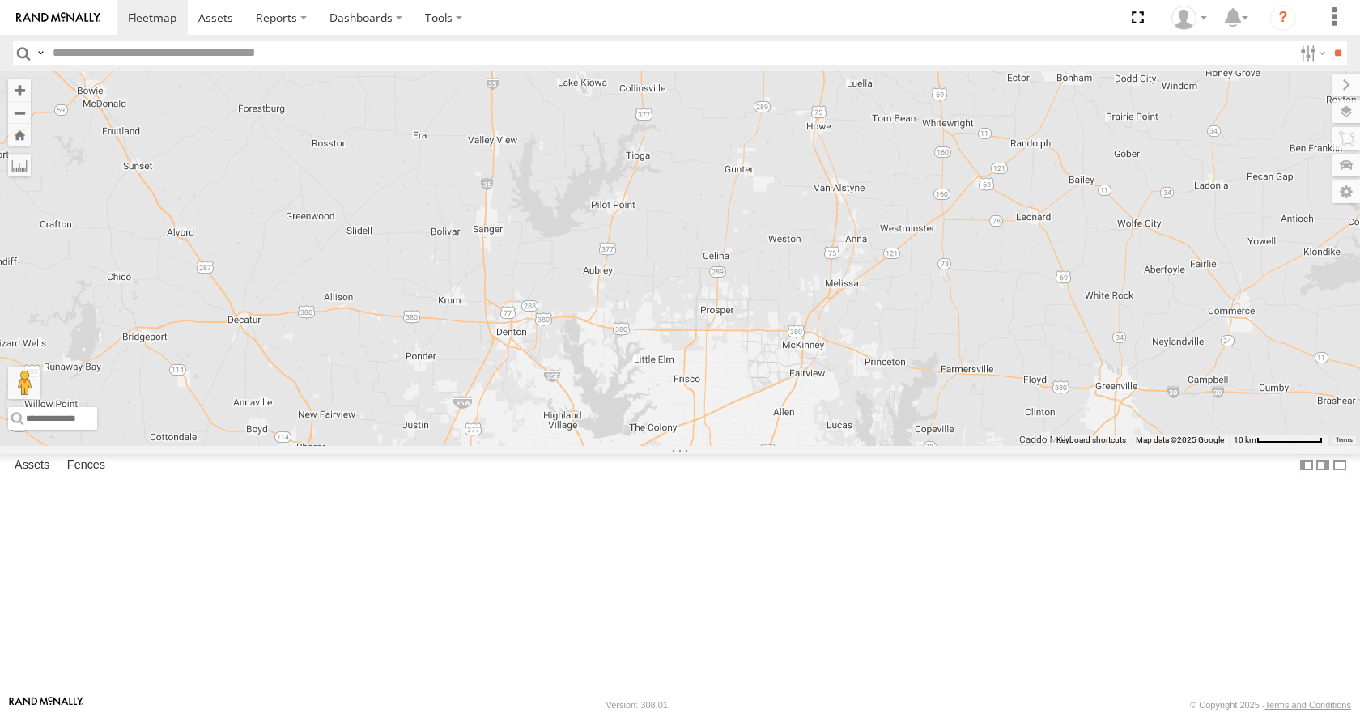
drag, startPoint x: 950, startPoint y: 343, endPoint x: 1007, endPoint y: 228, distance: 129.3
click at [1007, 228] on div "35 14 04 31" at bounding box center [680, 258] width 1360 height 374
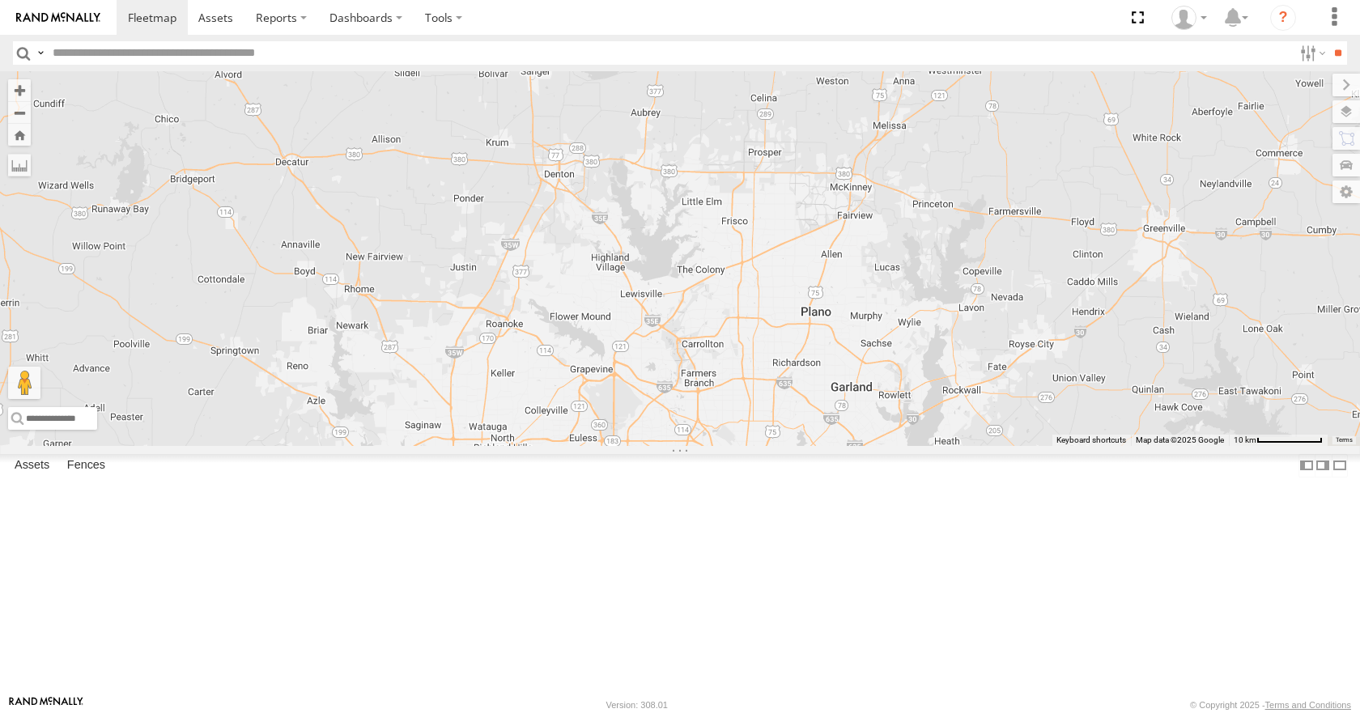
drag, startPoint x: 964, startPoint y: 385, endPoint x: 1003, endPoint y: 250, distance: 140.9
click at [1003, 250] on div "35 14 04 31" at bounding box center [680, 258] width 1360 height 374
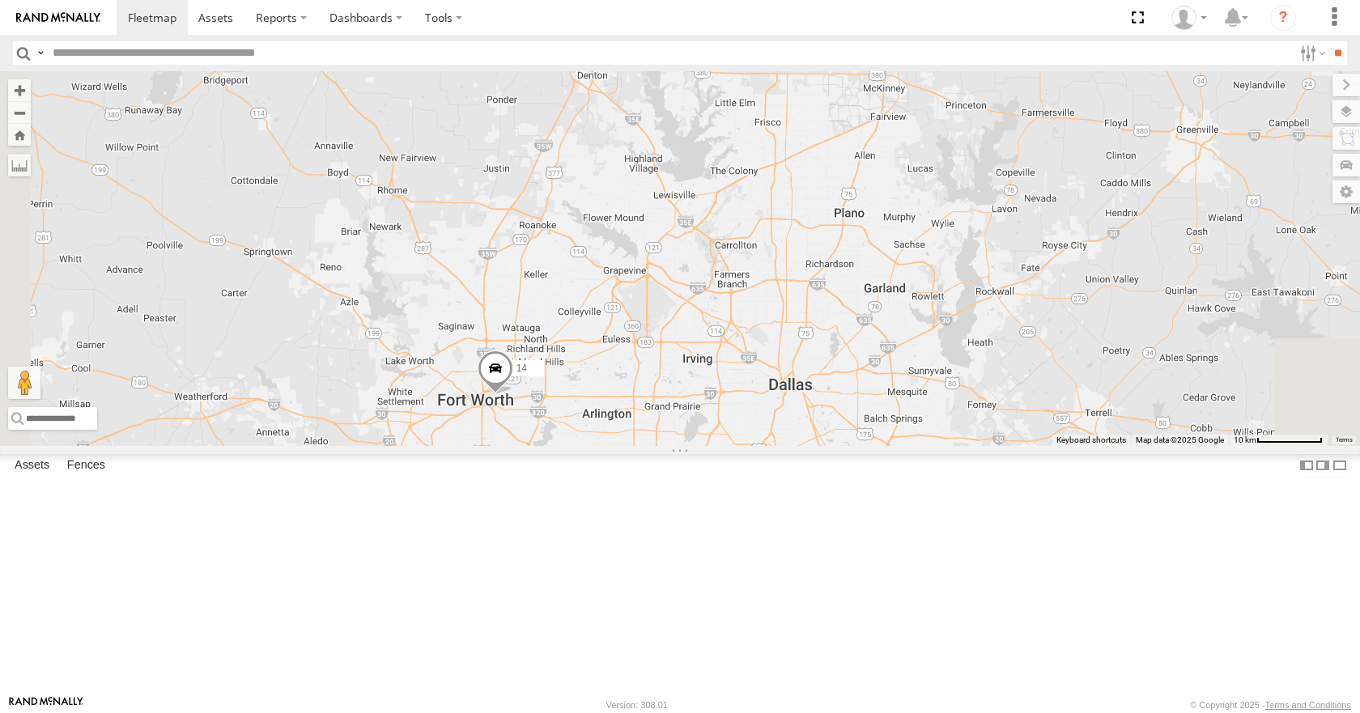
drag, startPoint x: 978, startPoint y: 379, endPoint x: 1013, endPoint y: 272, distance: 112.4
click at [1013, 272] on div "35 14 04 31" at bounding box center [680, 258] width 1360 height 374
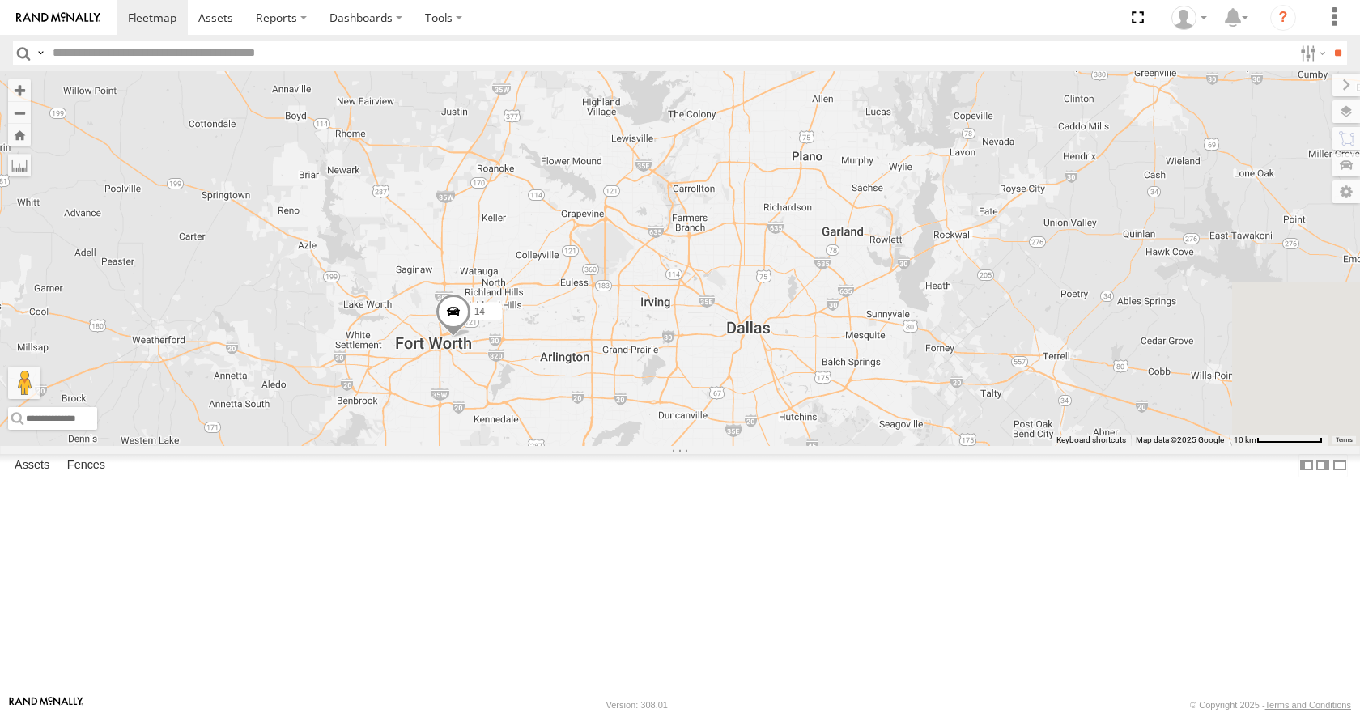
drag, startPoint x: 964, startPoint y: 424, endPoint x: 921, endPoint y: 367, distance: 71.6
click at [921, 367] on div "35 14 04 31" at bounding box center [680, 258] width 1360 height 374
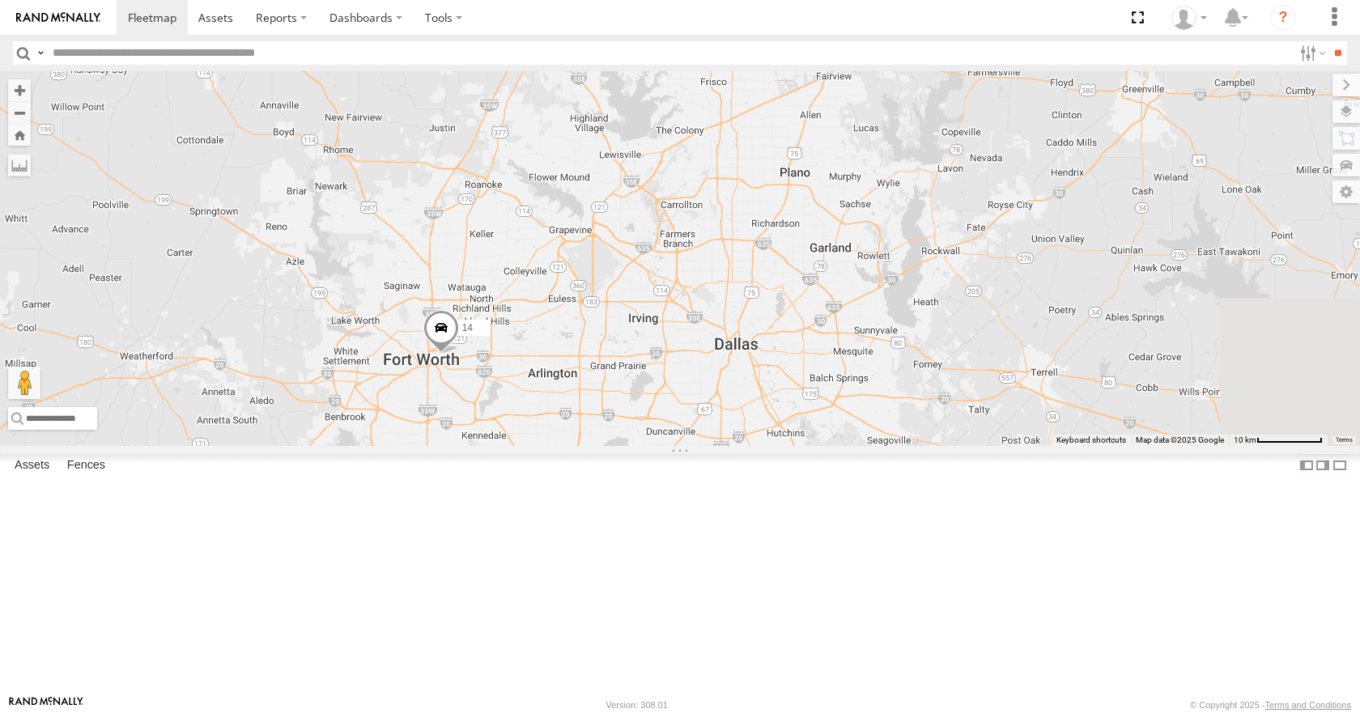
drag
click at [876, 413] on div "35 14 04 31" at bounding box center [680, 258] width 1360 height 374
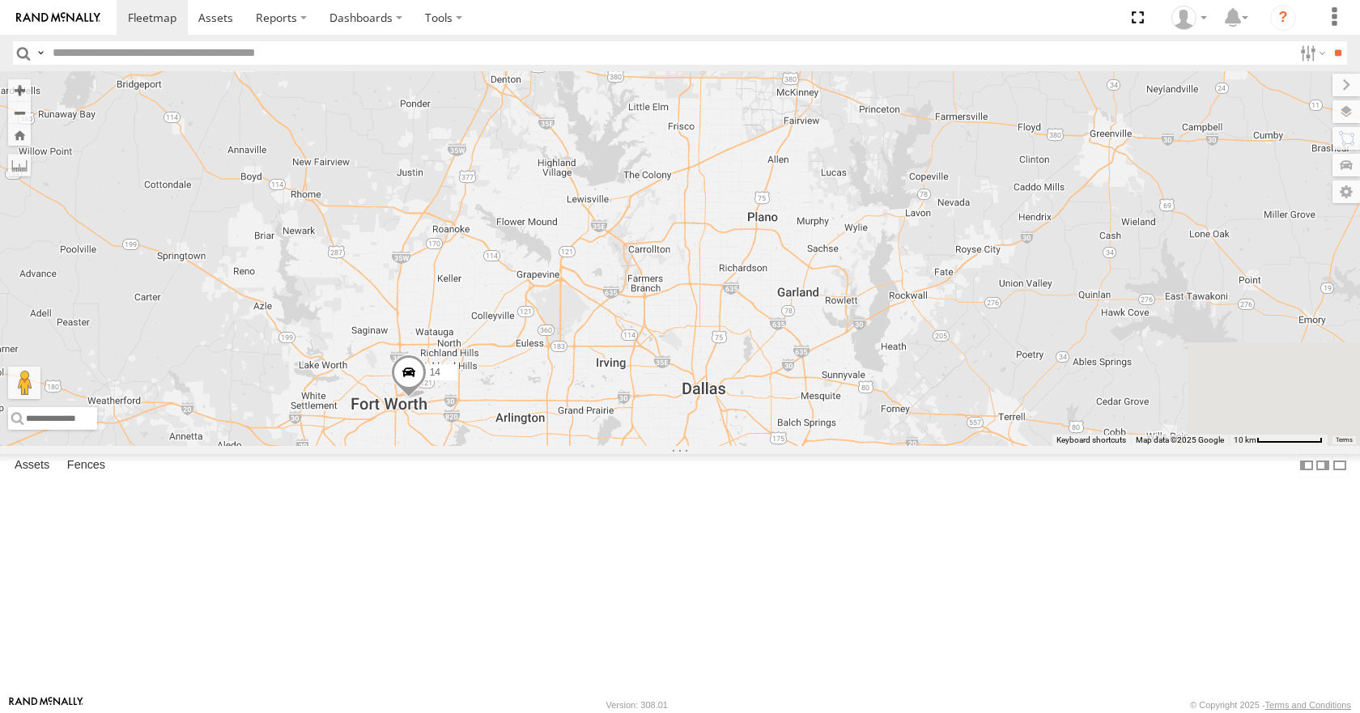
click at [849, 375] on div "35 14 04 31" at bounding box center [680, 258] width 1360 height 374
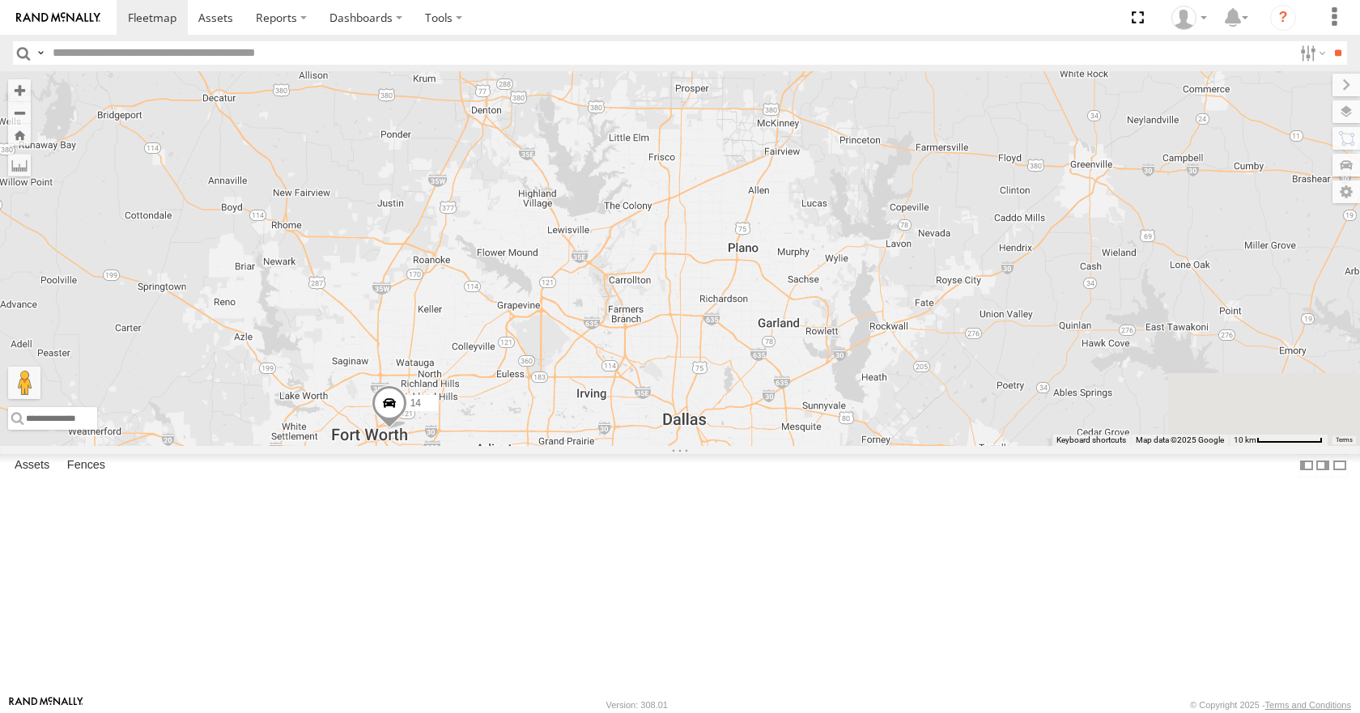
click at [942, 382] on div "35 14 04 31" at bounding box center [680, 258] width 1360 height 374
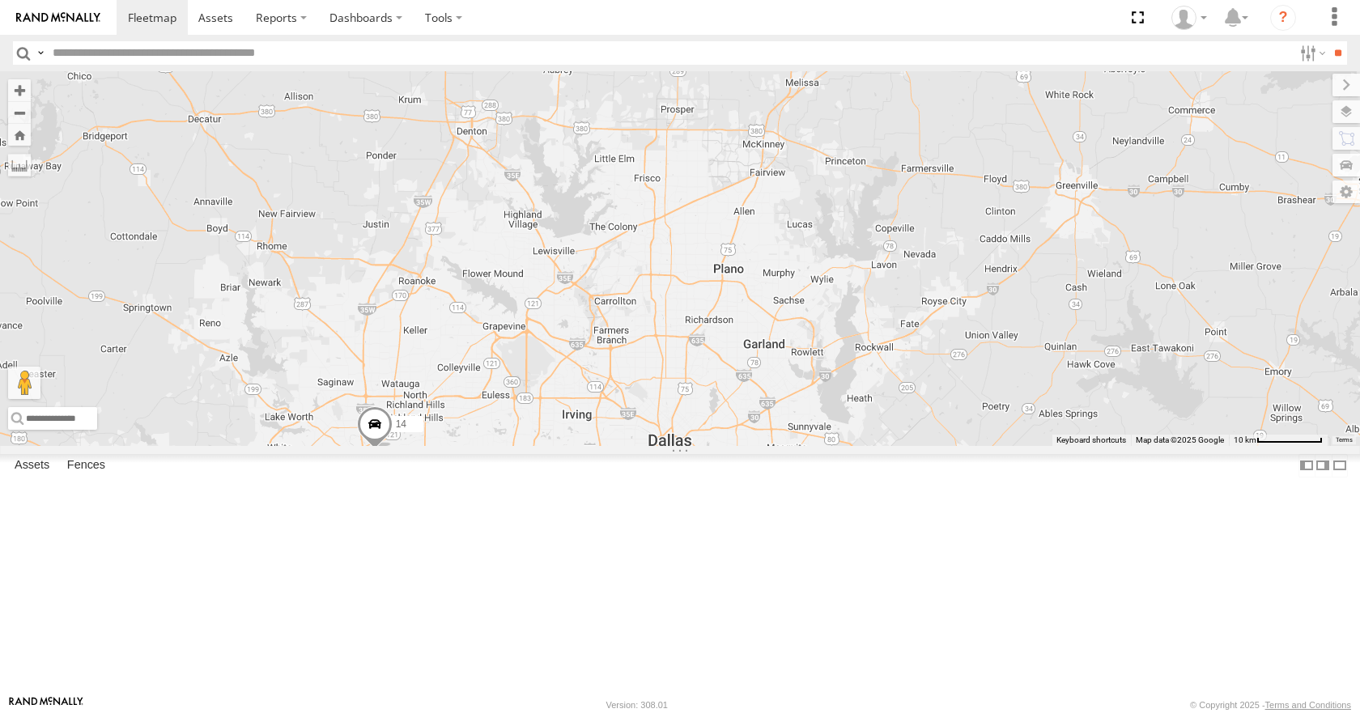
click at [943, 398] on div "35 14 04 31" at bounding box center [680, 258] width 1360 height 374
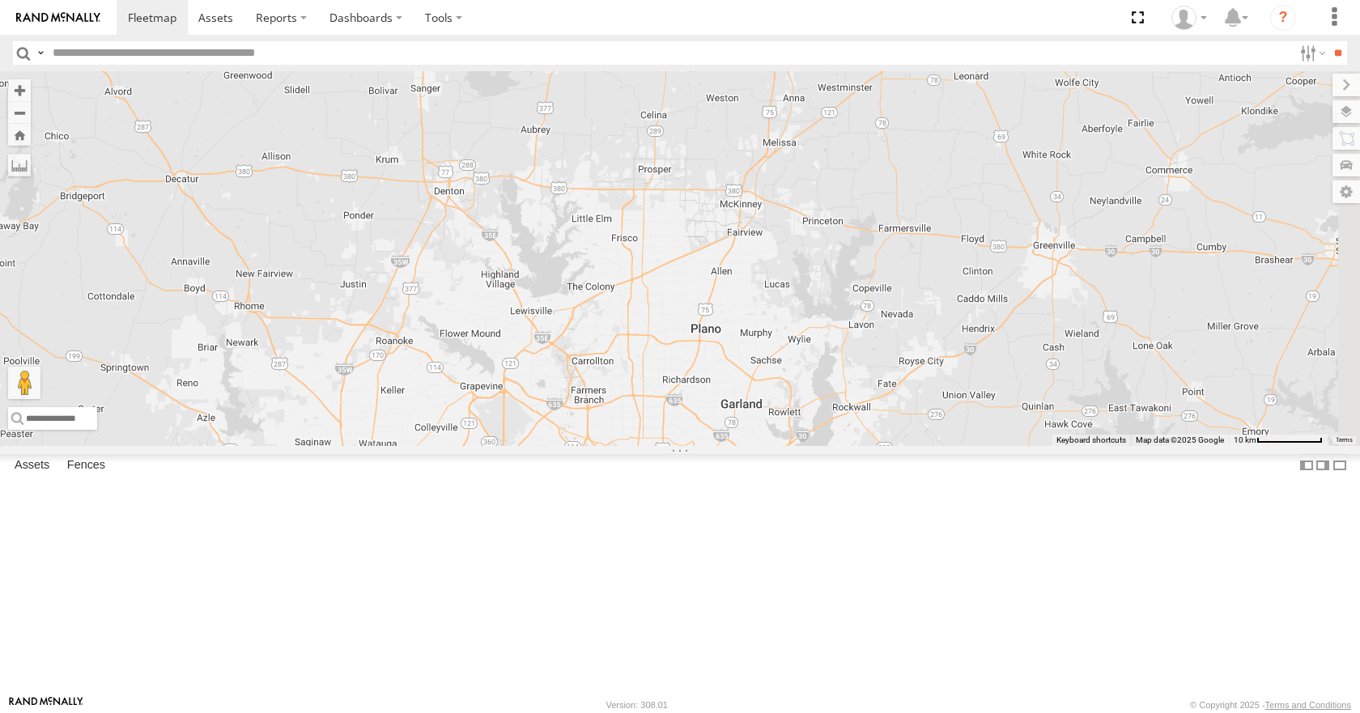
click at [934, 403] on div "35 14 04 31" at bounding box center [680, 258] width 1360 height 374
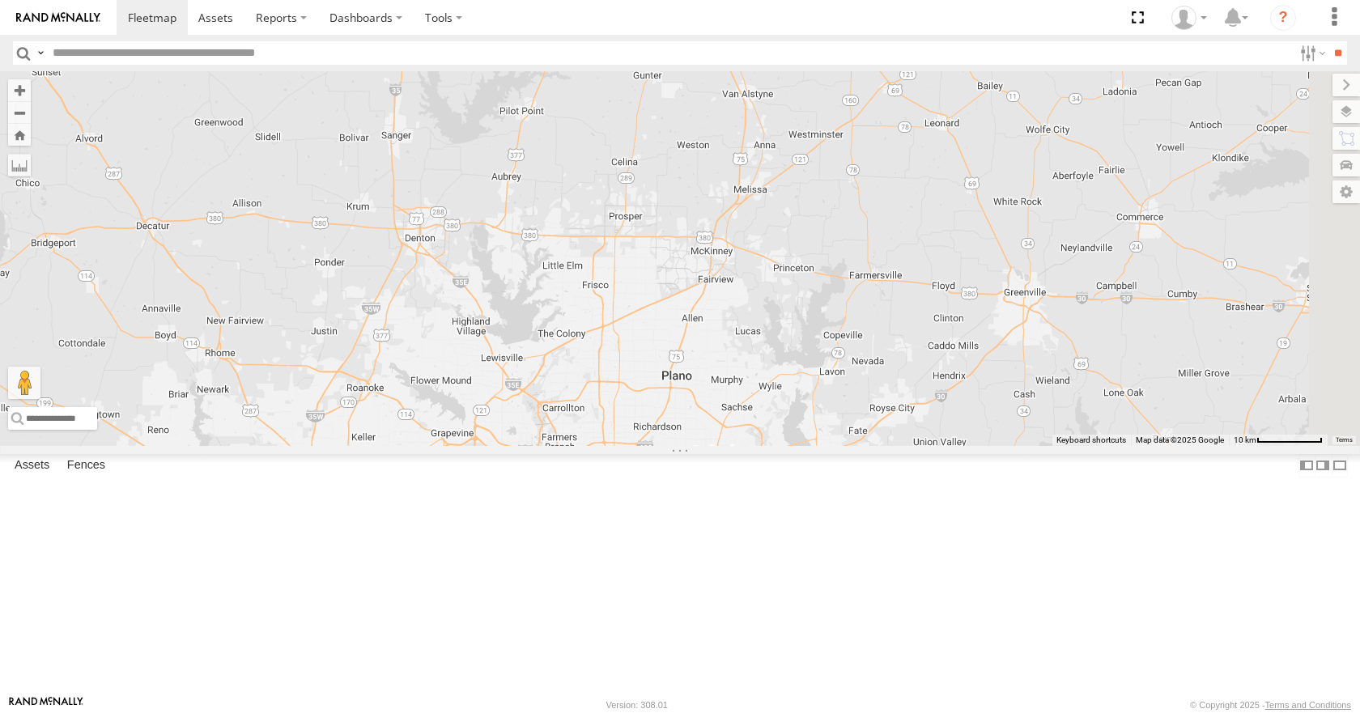
click at [921, 394] on div "35 14 04 31" at bounding box center [680, 258] width 1360 height 374
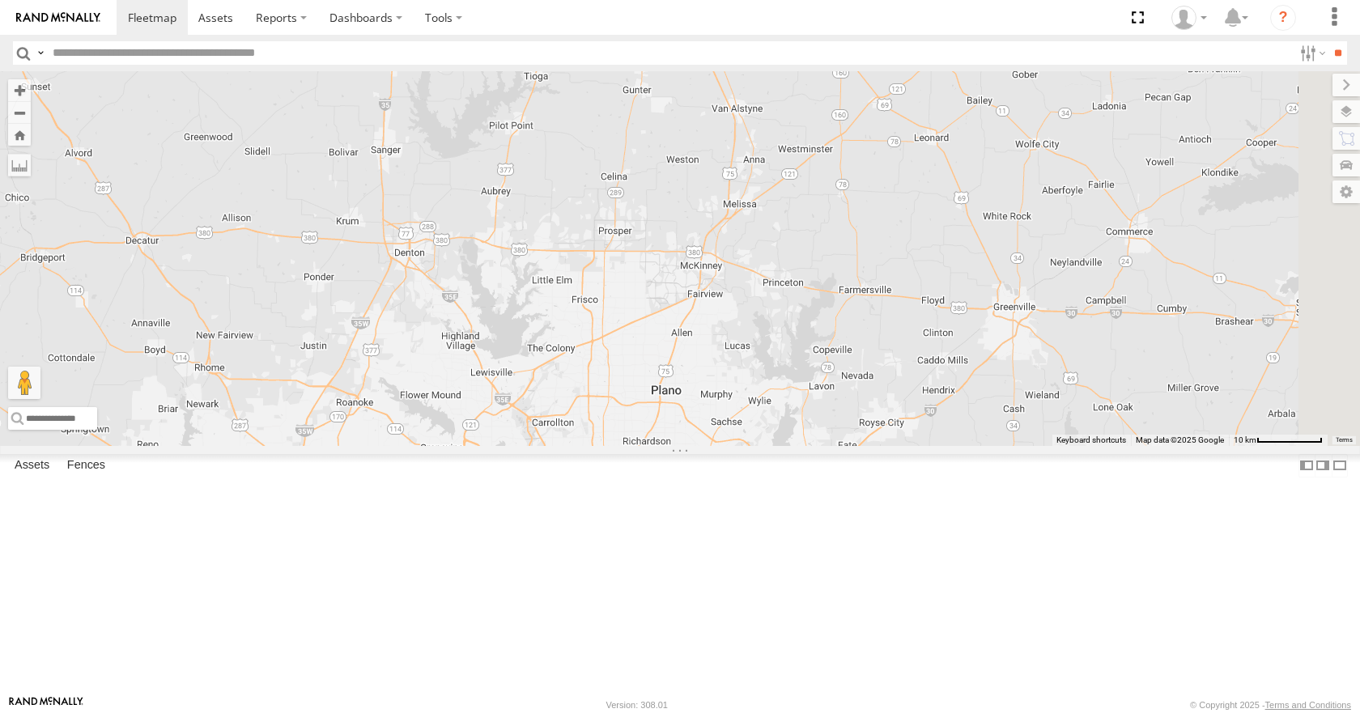
click at [909, 385] on div "35 14 04 31" at bounding box center [680, 258] width 1360 height 374
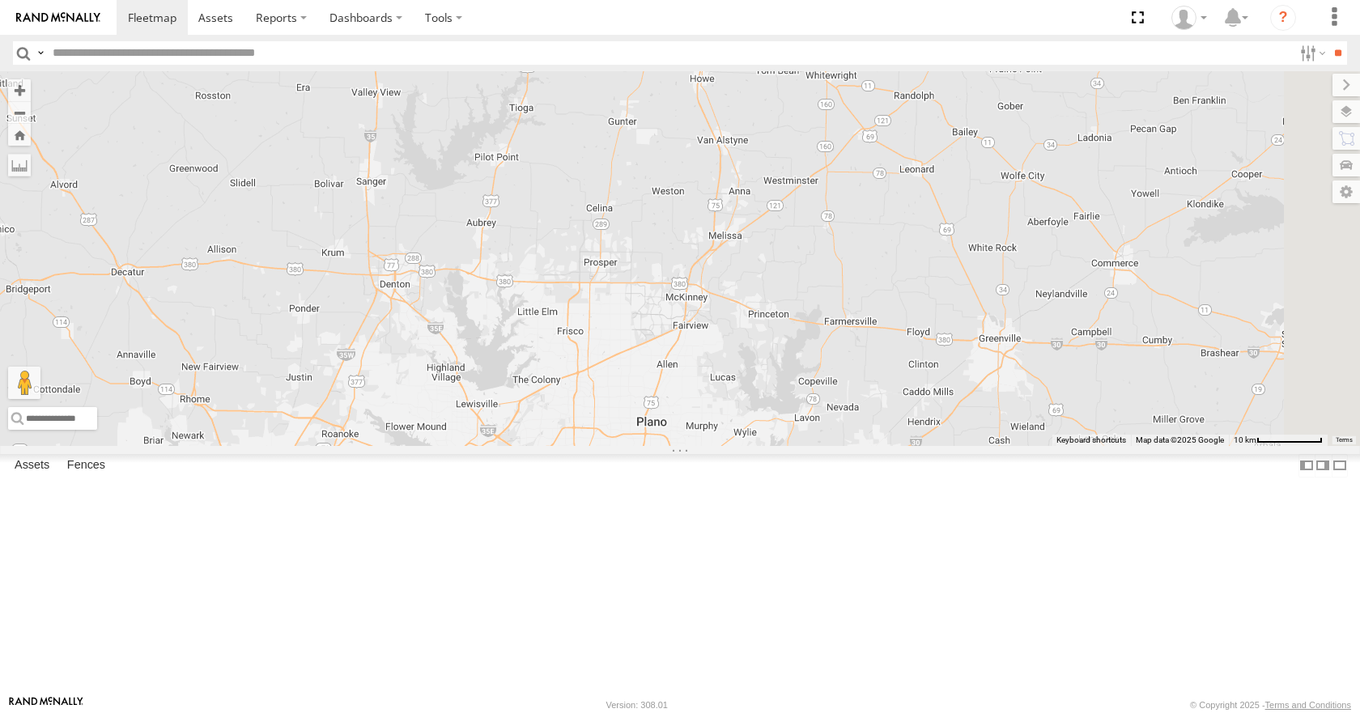
click at [918, 377] on div "35 14 04 31" at bounding box center [680, 258] width 1360 height 374
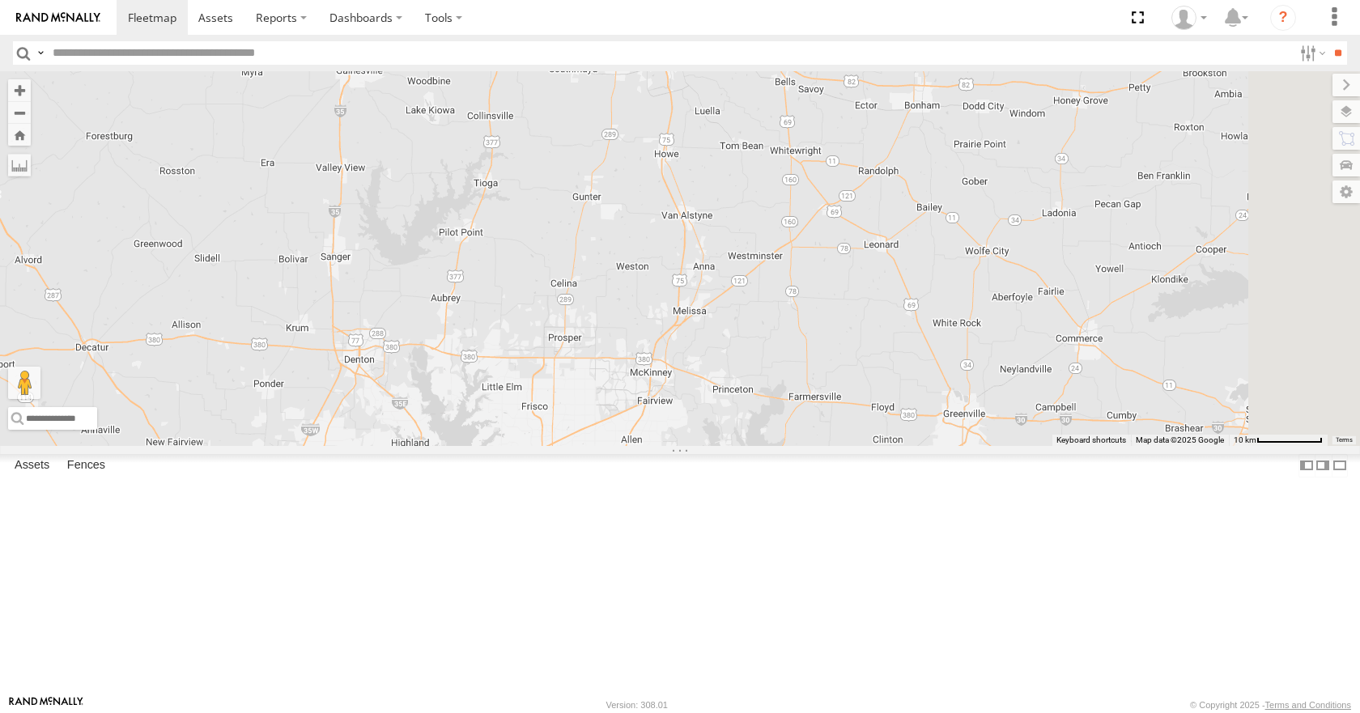
click at [908, 374] on div "35 14 04 31" at bounding box center [680, 258] width 1360 height 374
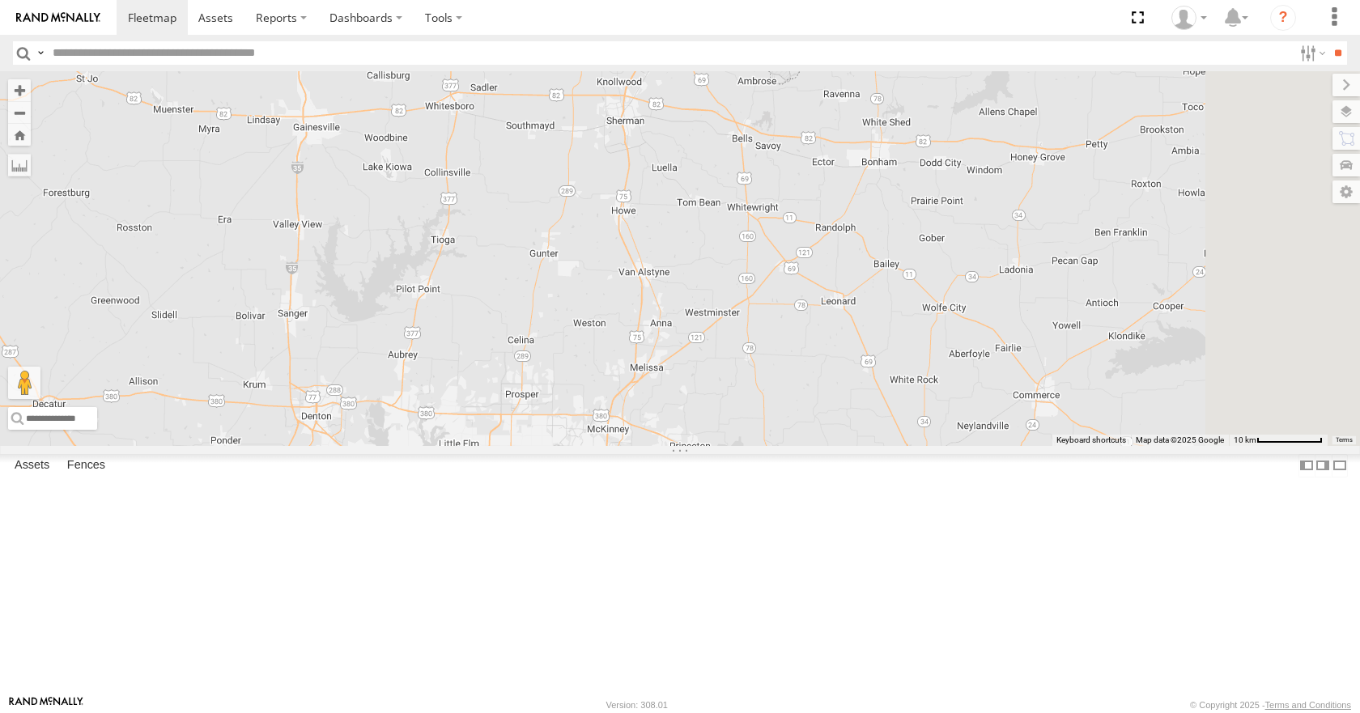
click at [886, 381] on div "35 14 04 31" at bounding box center [680, 258] width 1360 height 374
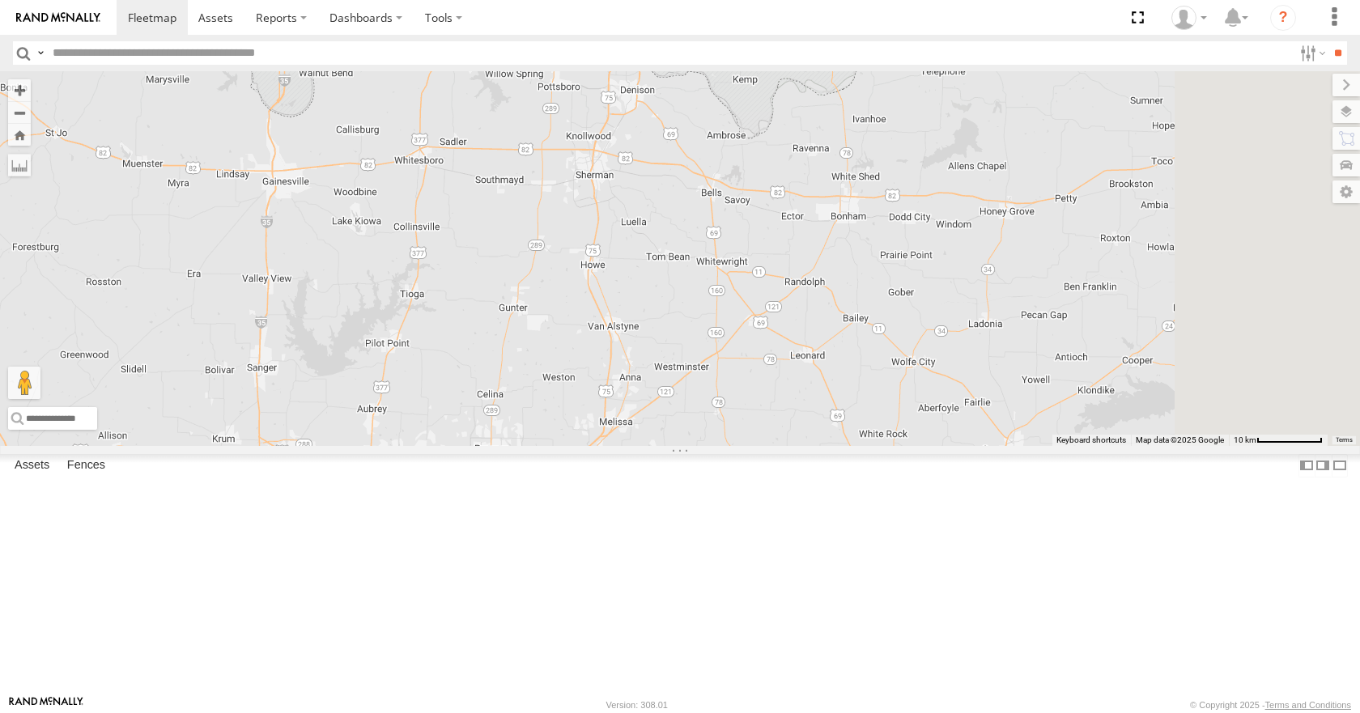
click at [908, 390] on div "35 14 04 31" at bounding box center [680, 258] width 1360 height 374
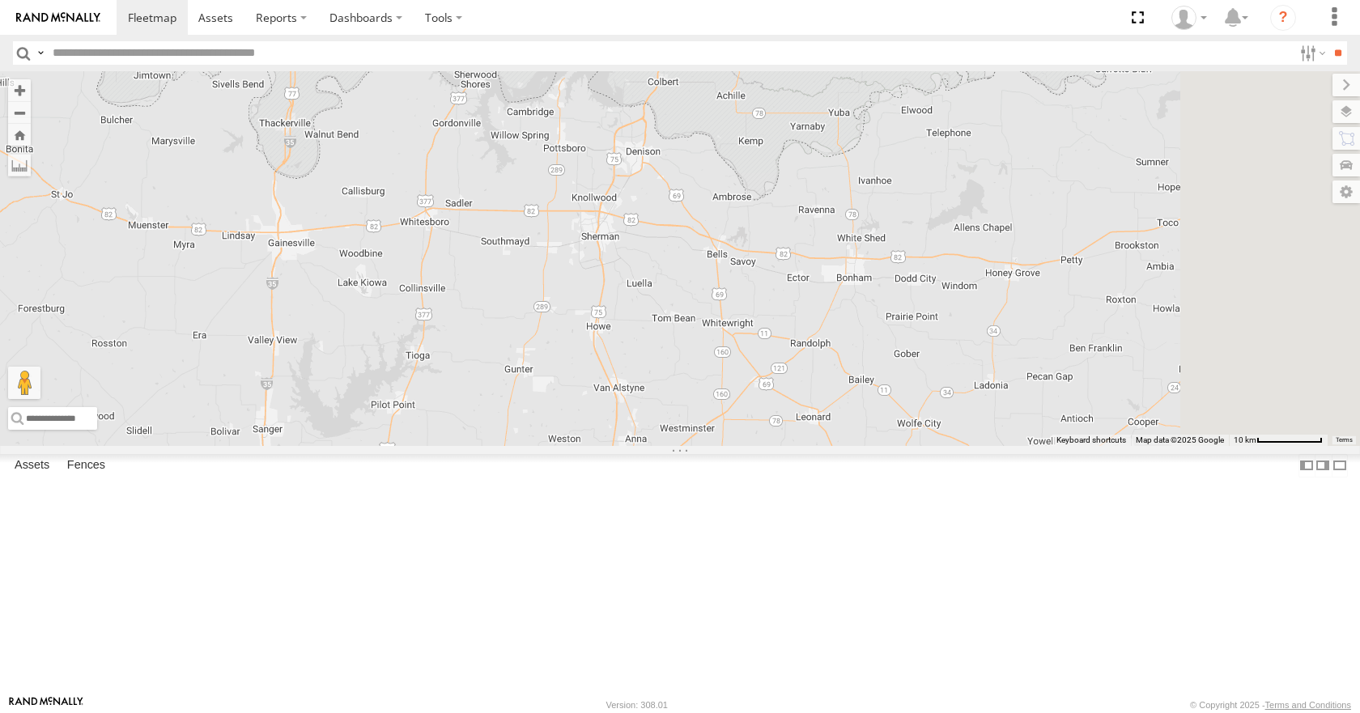
click at [951, 219] on div "35 14 04 31" at bounding box center [680, 258] width 1360 height 374
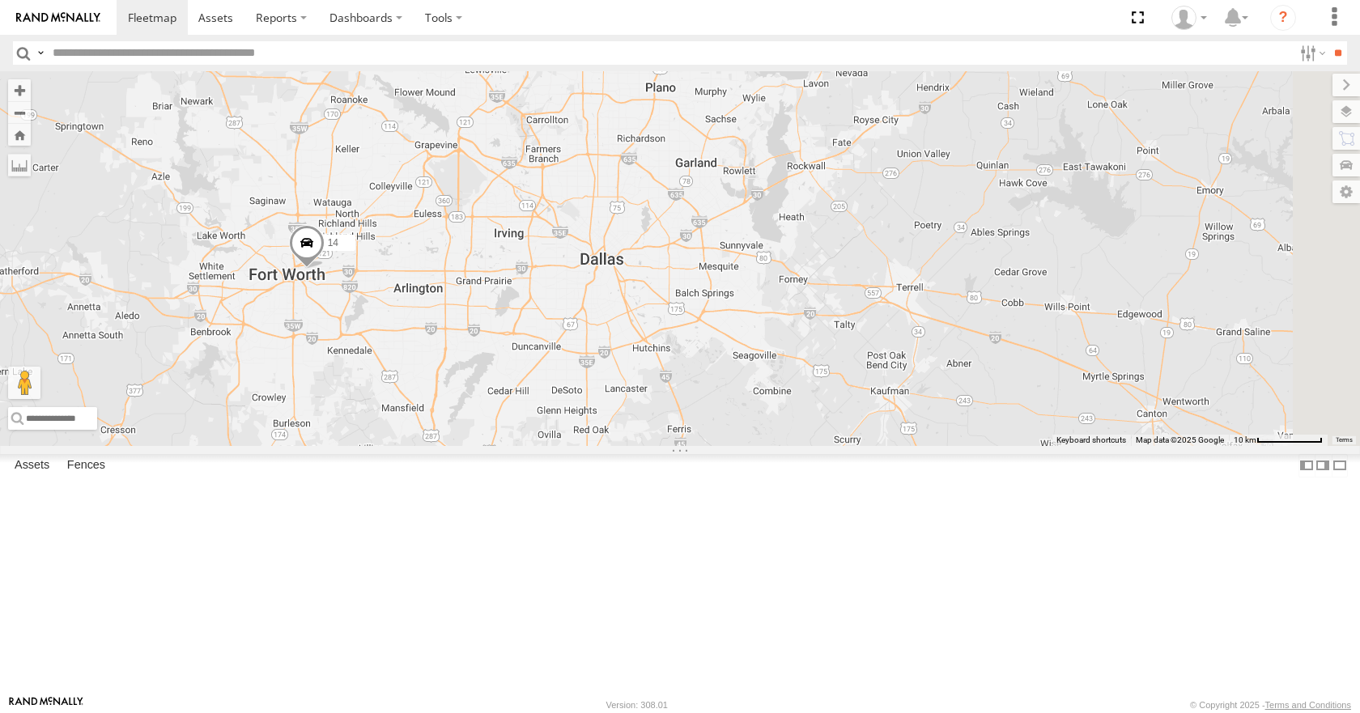
click at [1004, 445] on div "35 14 04 31" at bounding box center [680, 258] width 1360 height 374
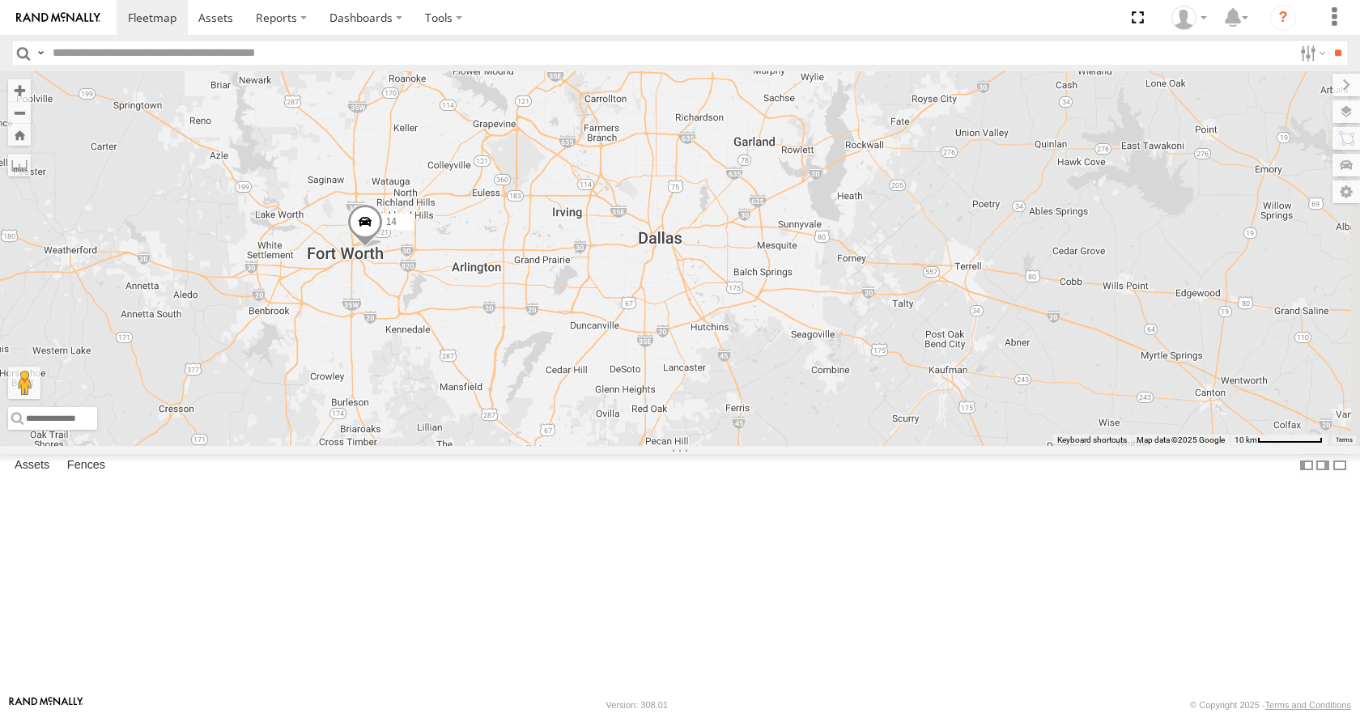
click at [1073, 445] on div "35 14 04 31" at bounding box center [680, 258] width 1360 height 374
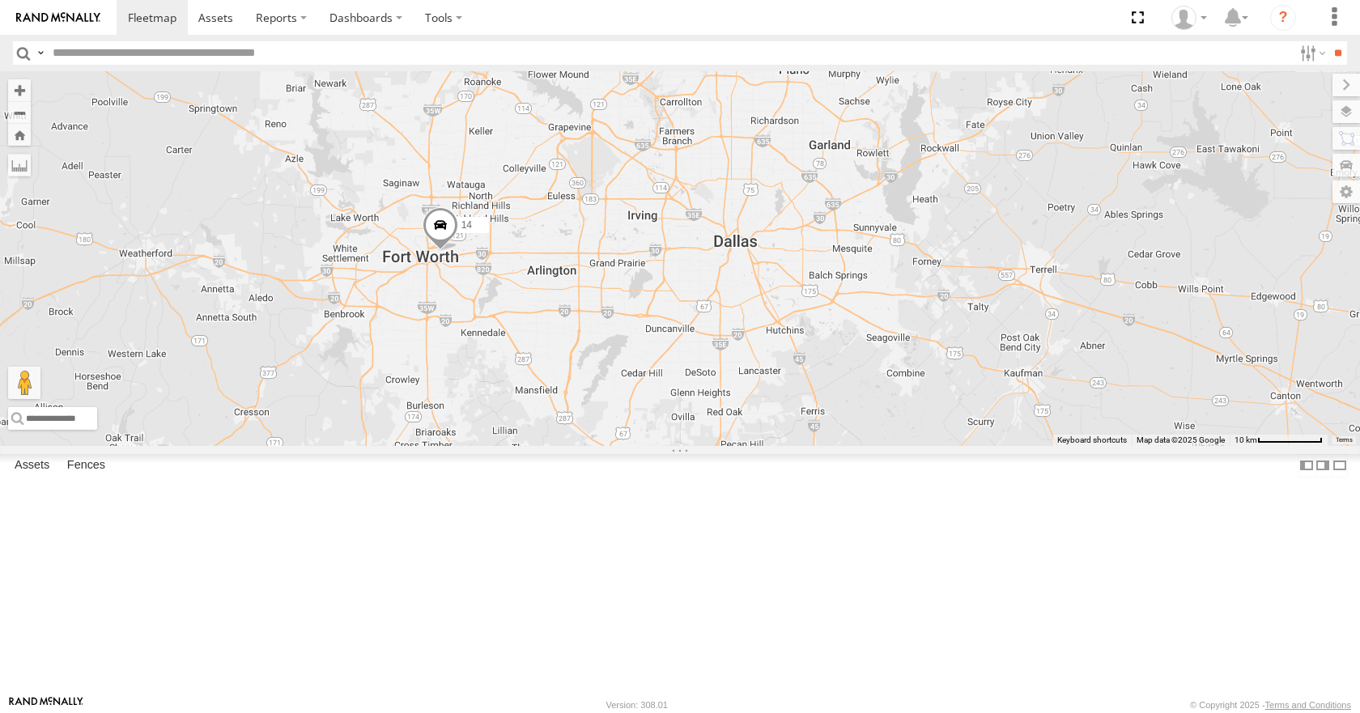
click at [966, 411] on div "35 14 04 31" at bounding box center [680, 258] width 1360 height 374
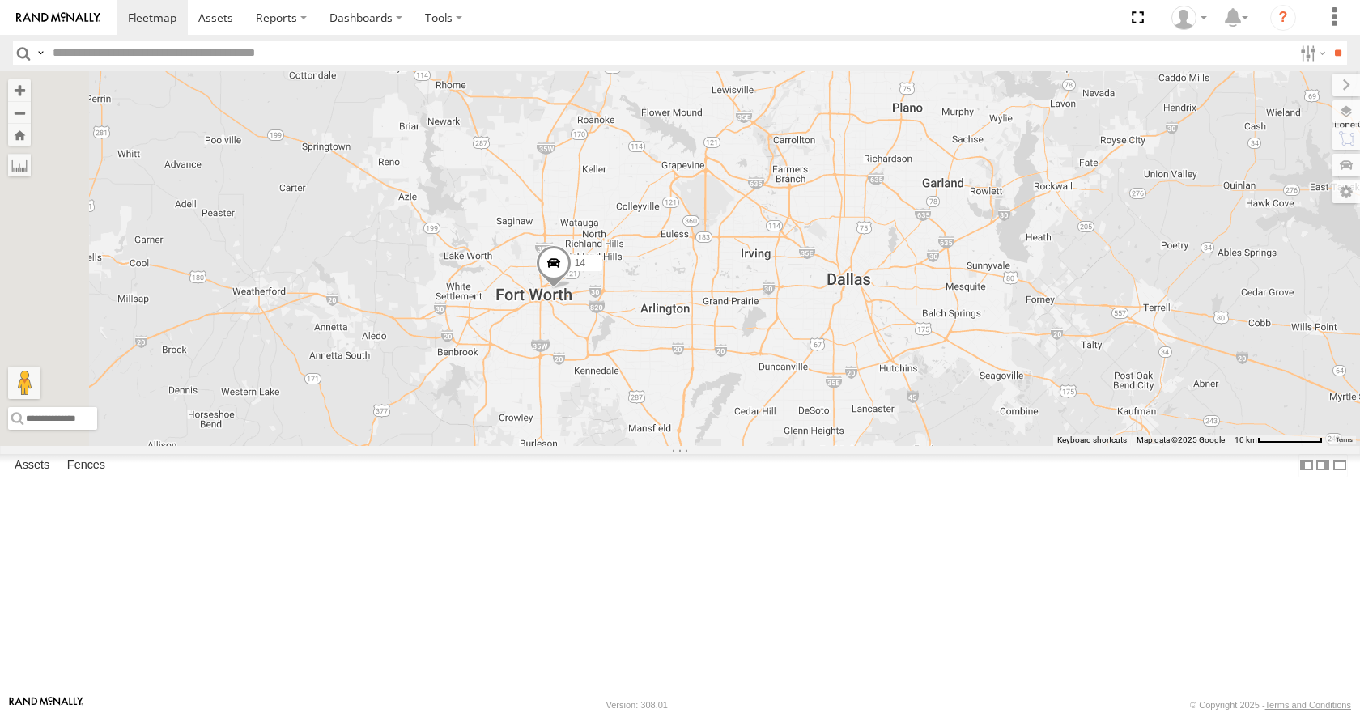
click at [1017, 381] on div "35 14 04 31" at bounding box center [680, 258] width 1360 height 374
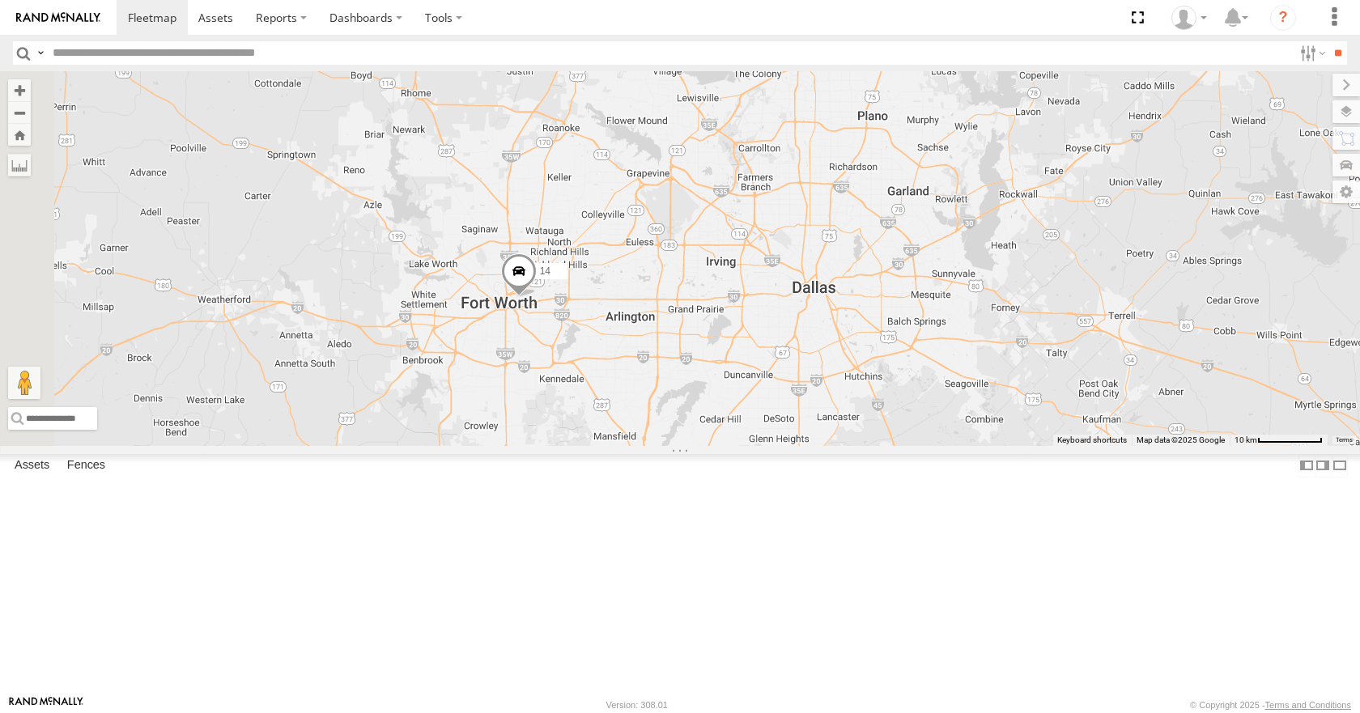
click at [1041, 306] on div "35 14 04 31" at bounding box center [680, 258] width 1360 height 374
click at [1033, 294] on div "35 14 04 31" at bounding box center [680, 258] width 1360 height 374
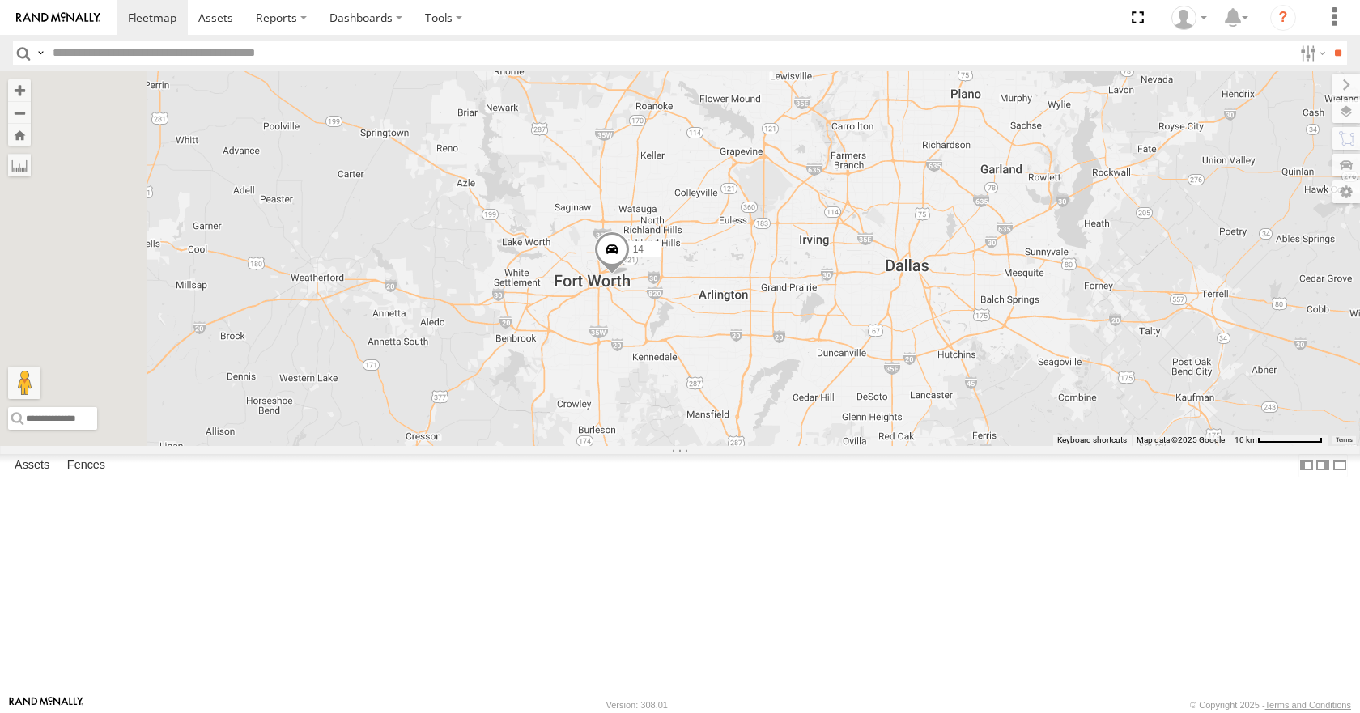
click at [1015, 270] on div "14" at bounding box center [680, 258] width 1360 height 374
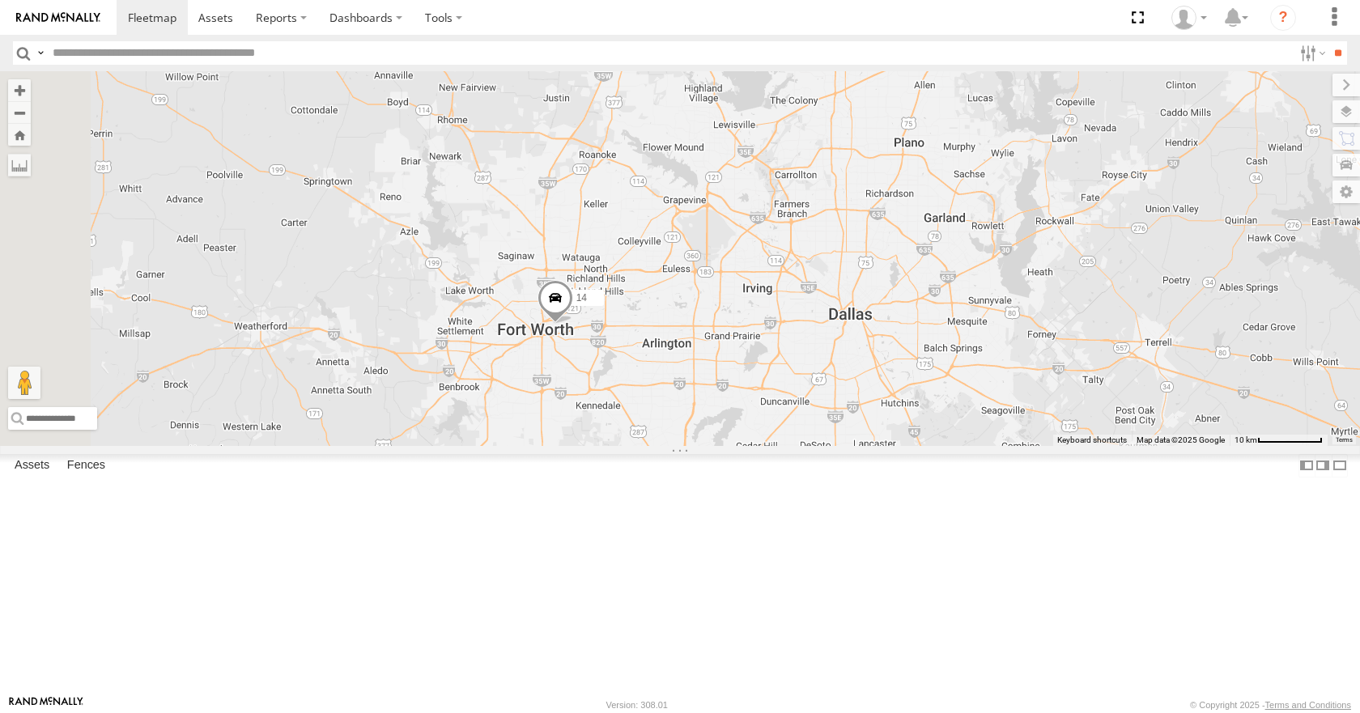
click at [961, 359] on div "14" at bounding box center [680, 258] width 1360 height 374
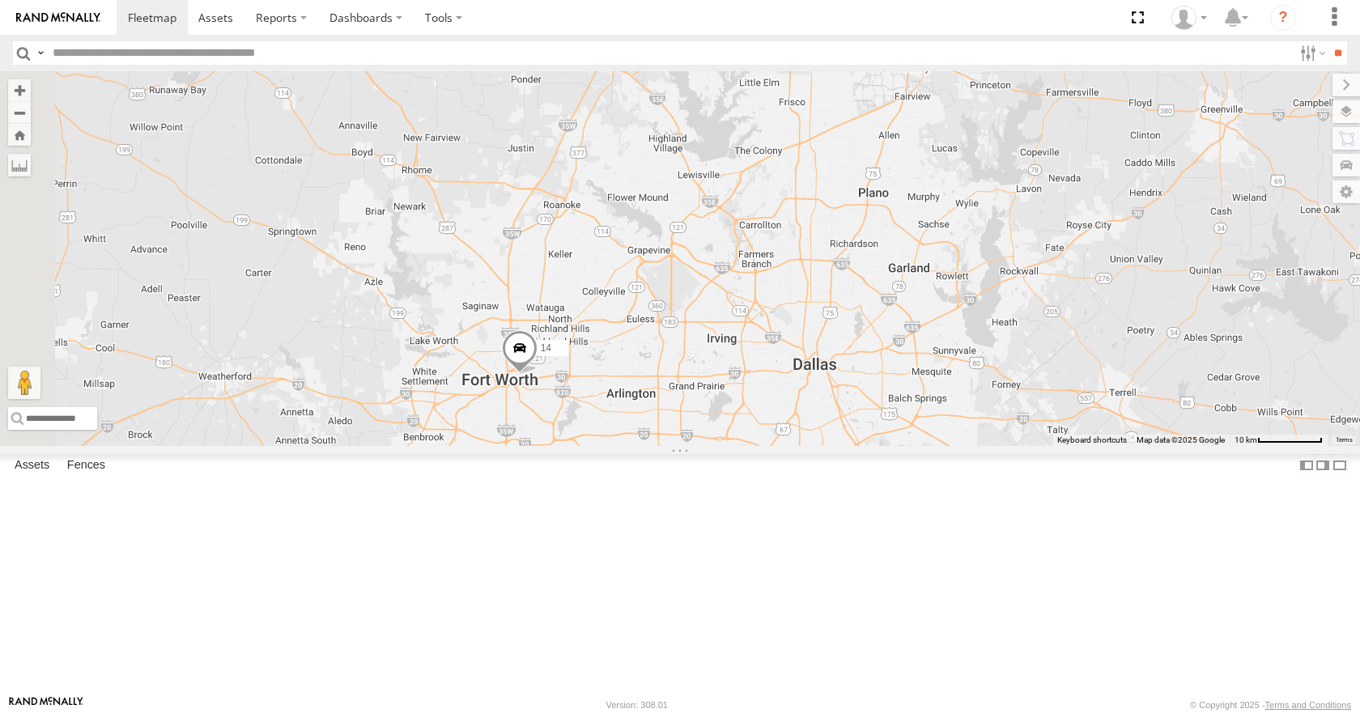
click at [976, 306] on div "14" at bounding box center [680, 258] width 1360 height 374
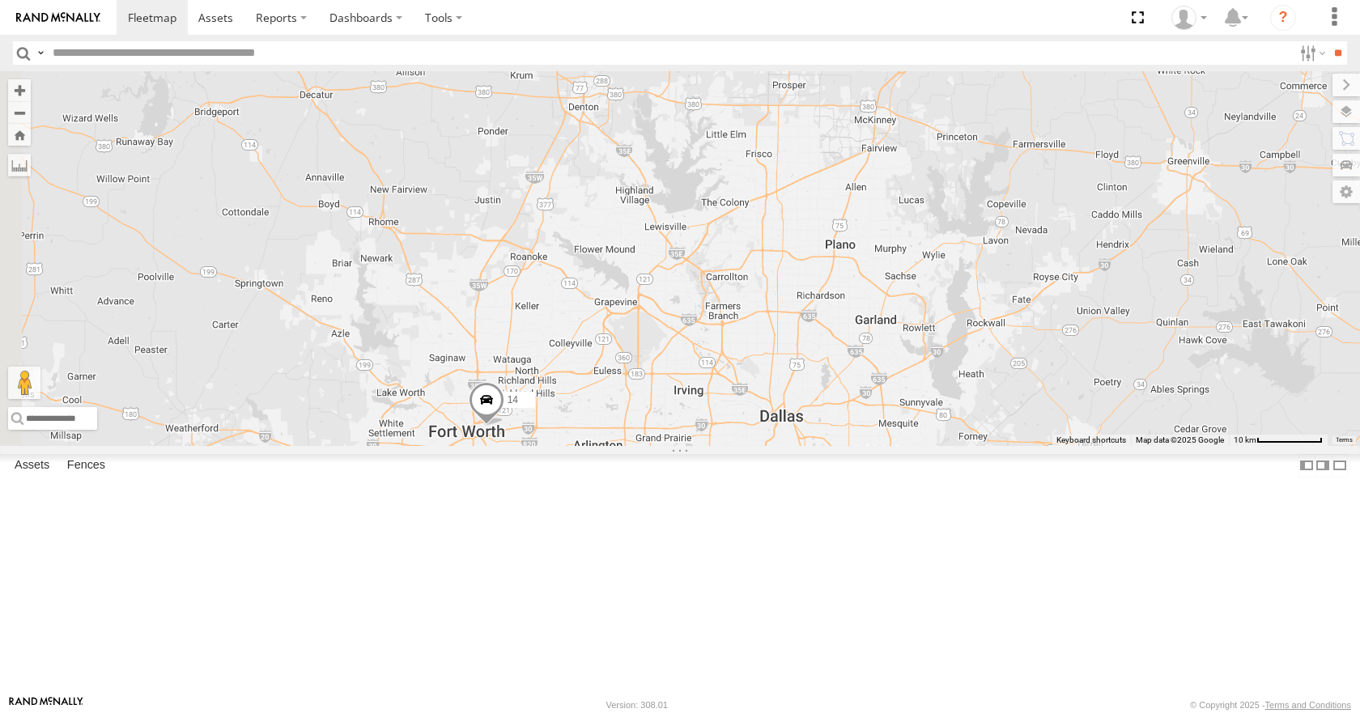
click at [943, 322] on div "14" at bounding box center [680, 258] width 1360 height 374
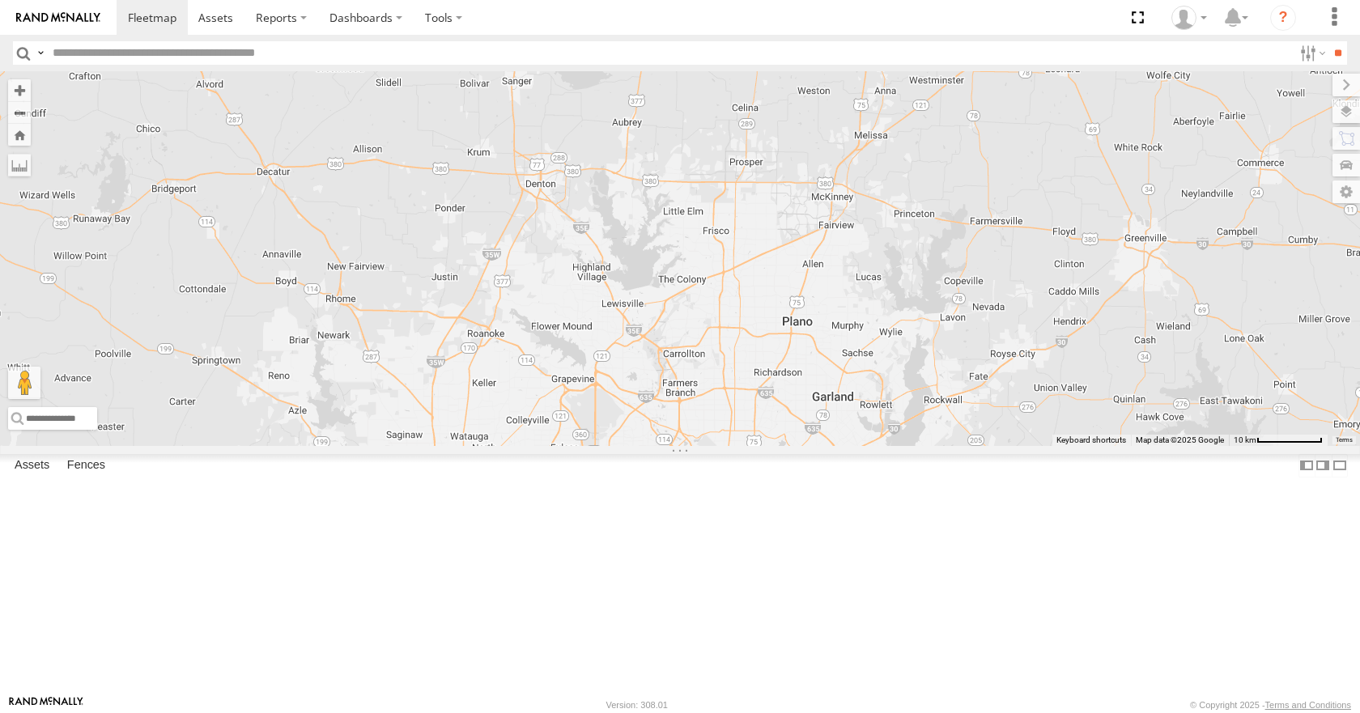
click at [925, 330] on div "14" at bounding box center [680, 258] width 1360 height 374
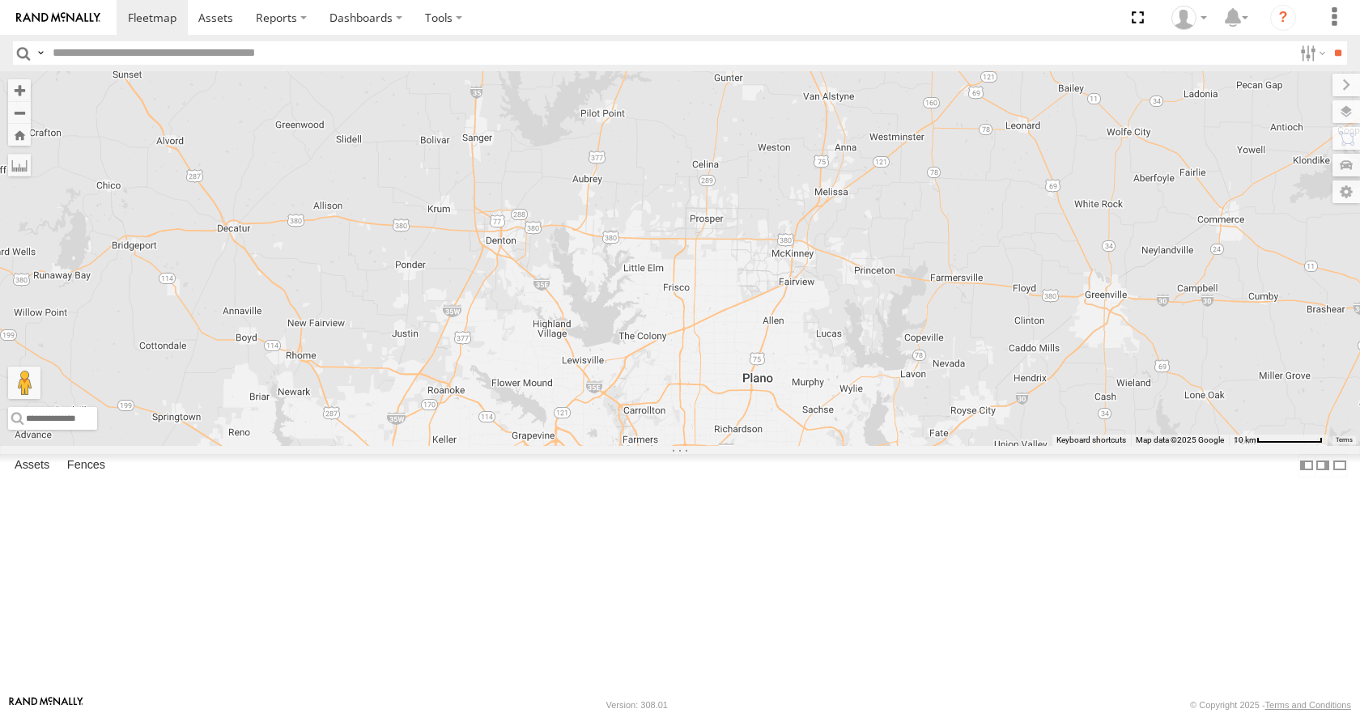
click at [918, 321] on div "14" at bounding box center [680, 258] width 1360 height 374
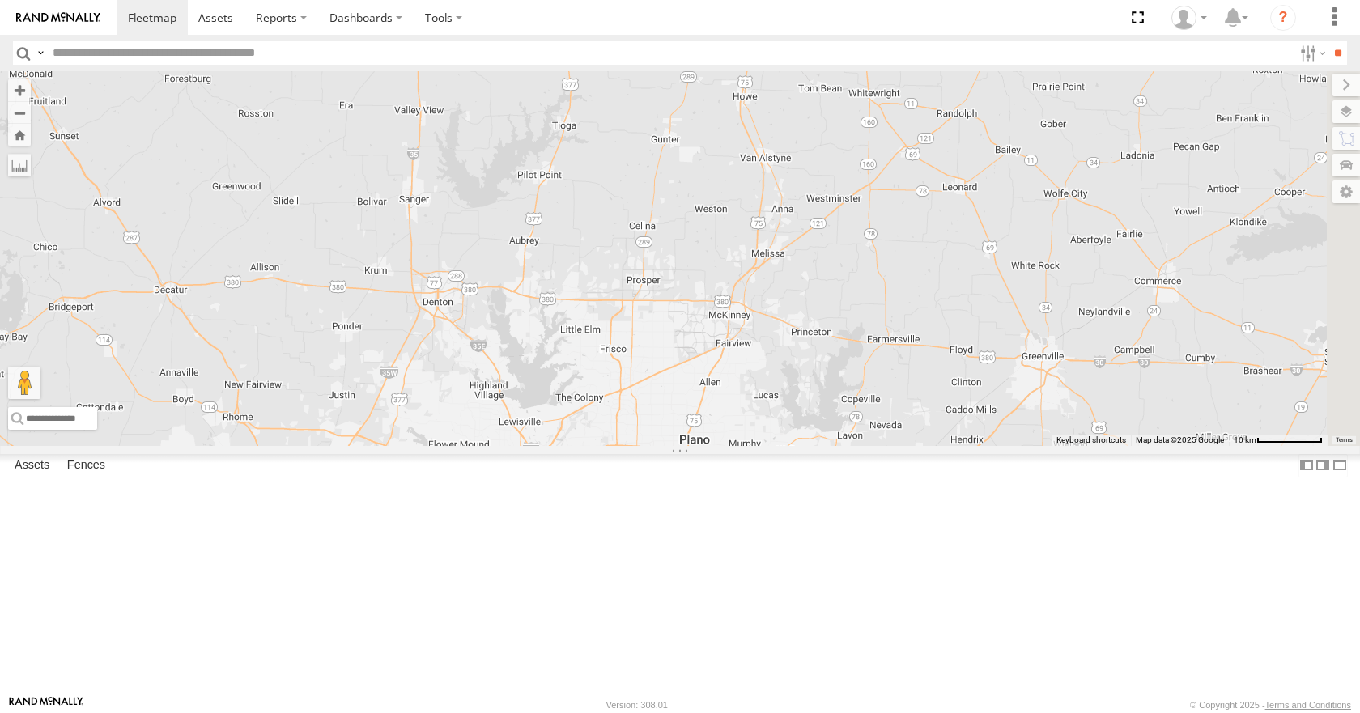
click at [896, 301] on div "14" at bounding box center [680, 258] width 1360 height 374
click at [922, 290] on div "14" at bounding box center [680, 258] width 1360 height 374
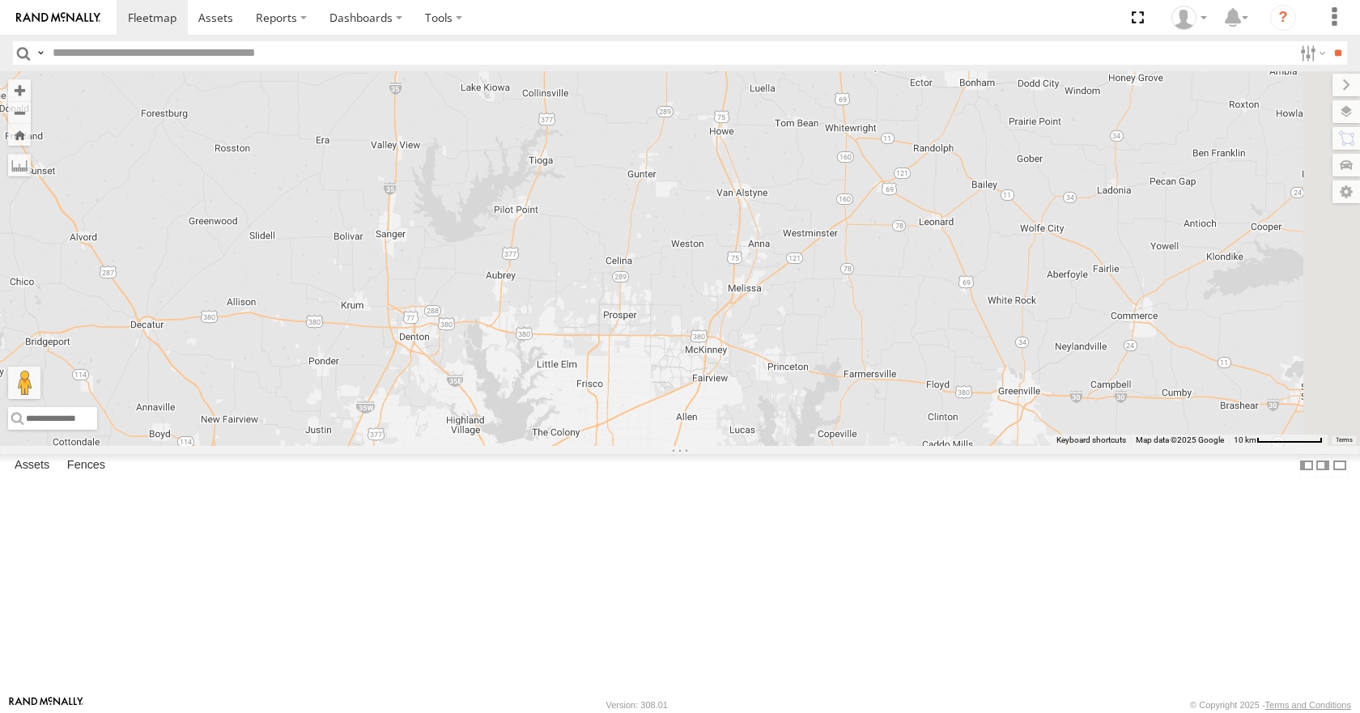
click at [922, 246] on div "14" at bounding box center [680, 258] width 1360 height 374
click at [956, 206] on div "14" at bounding box center [680, 258] width 1360 height 374
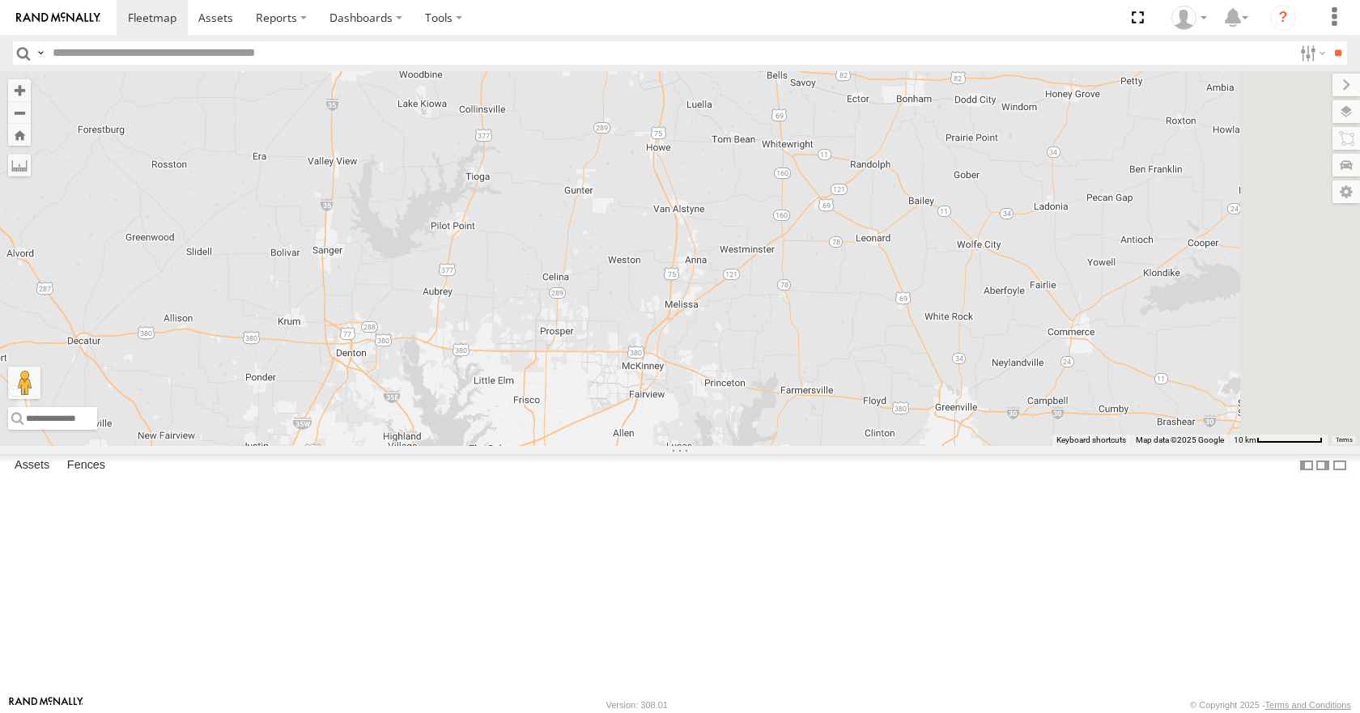
click at [961, 253] on div "14" at bounding box center [680, 258] width 1360 height 374
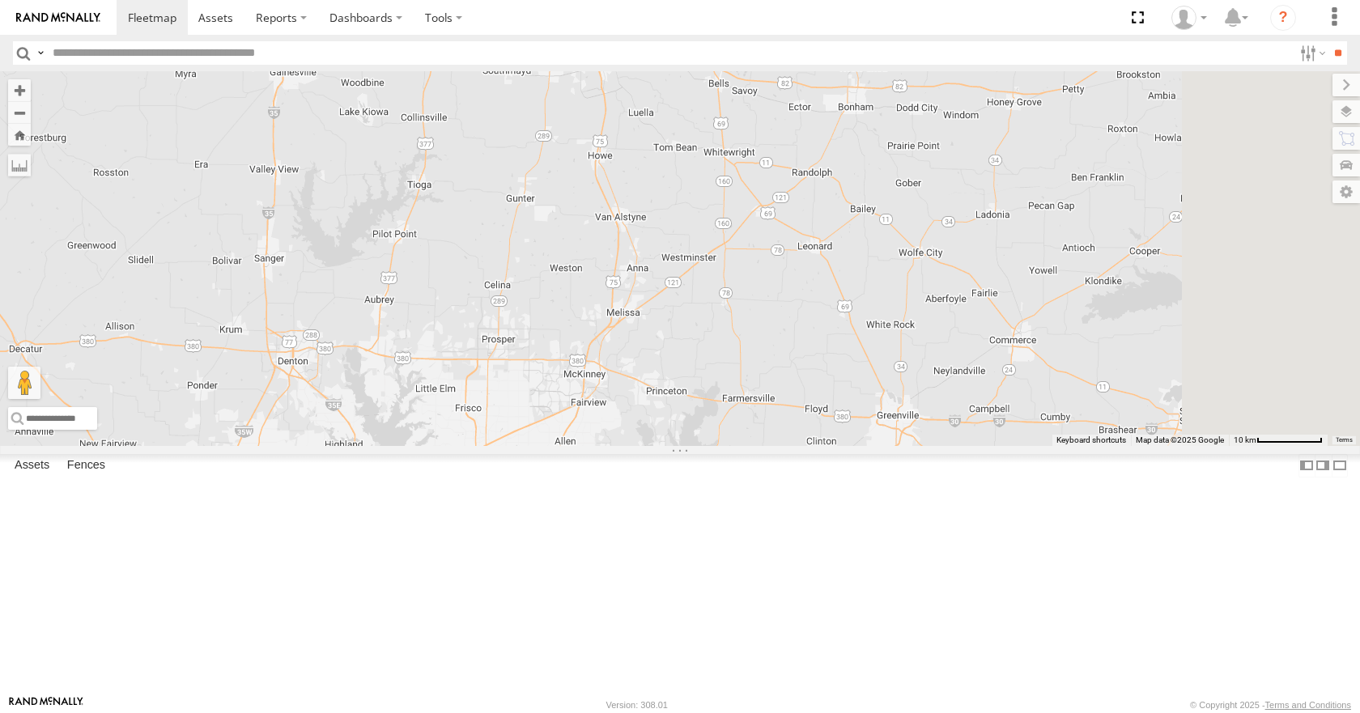
click at [967, 253] on div "14" at bounding box center [680, 258] width 1360 height 374
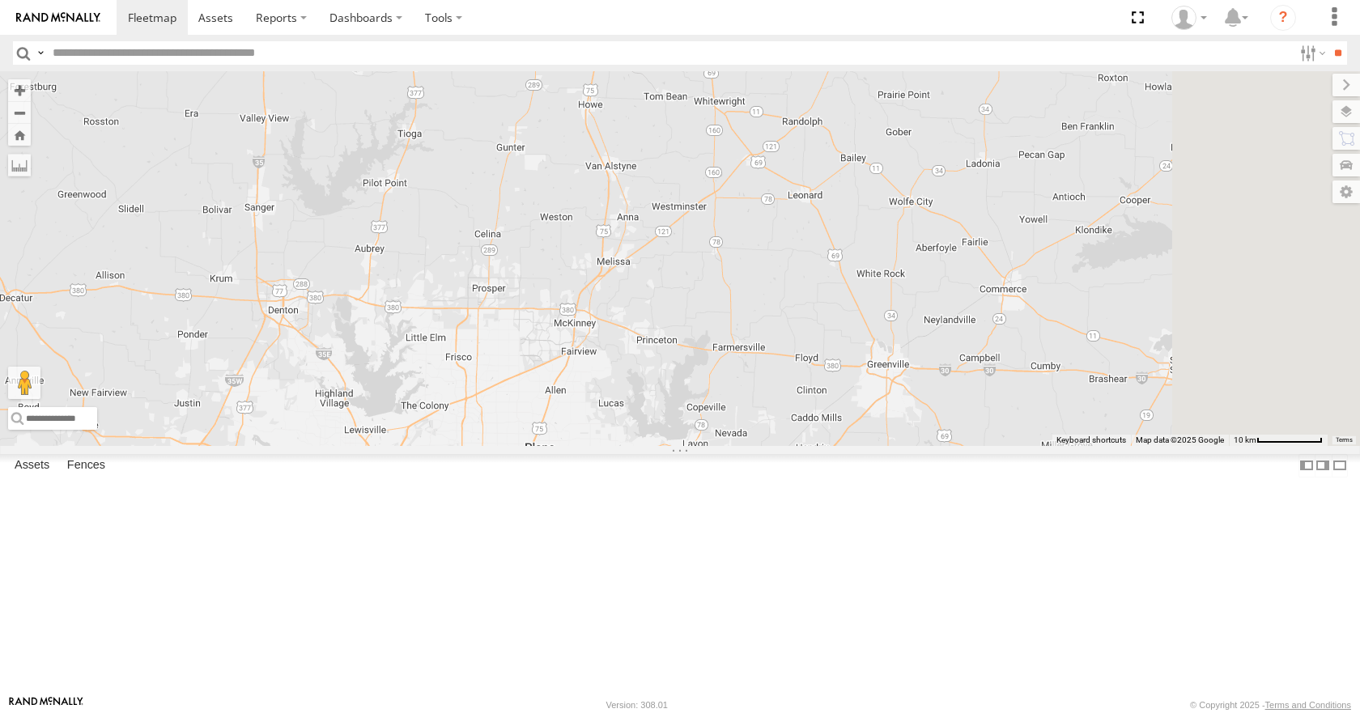
click at [998, 232] on div "14" at bounding box center [680, 258] width 1360 height 374
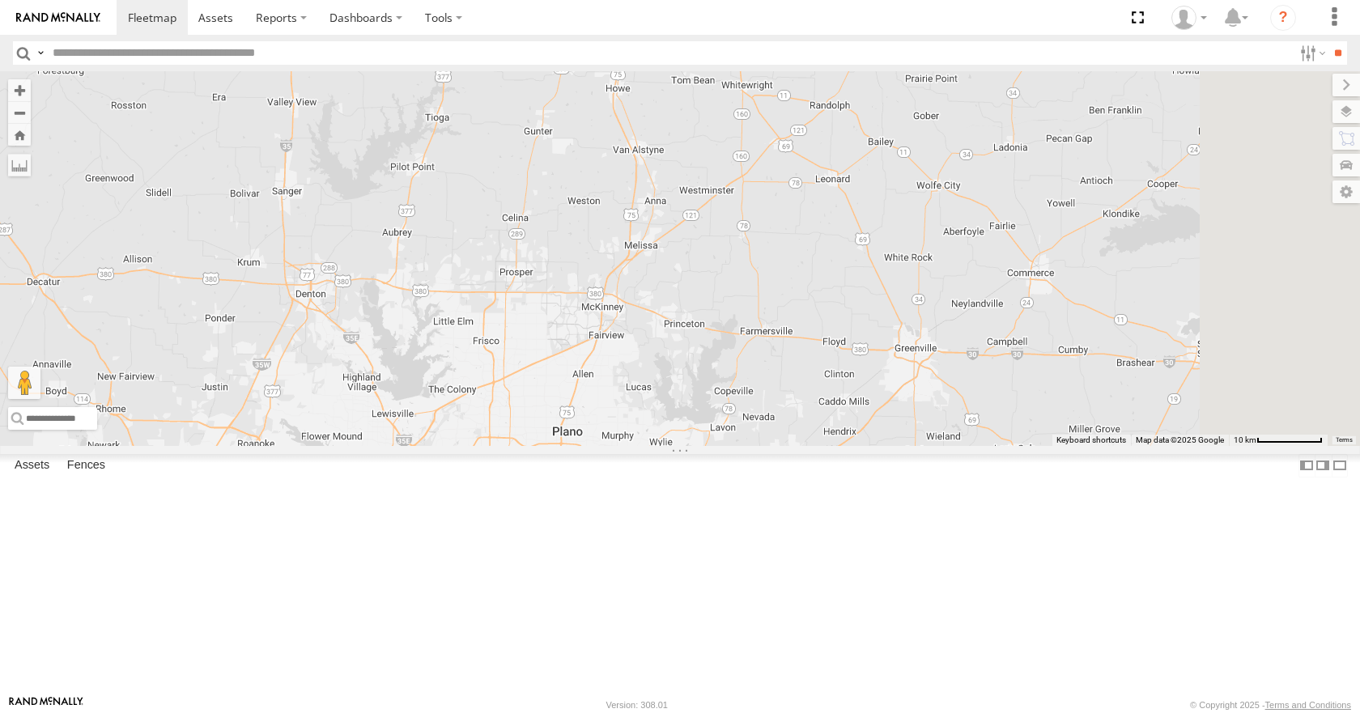
click at [1038, 266] on div "14" at bounding box center [680, 258] width 1360 height 374
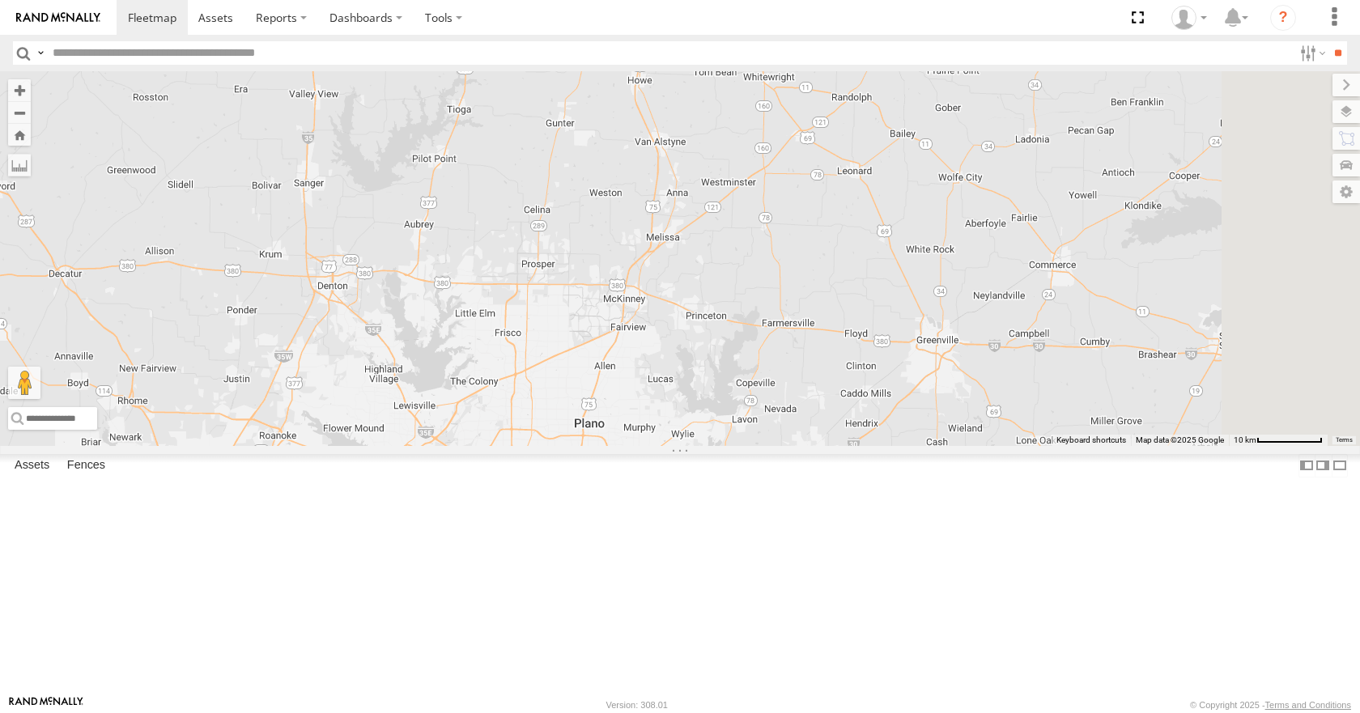
click at [1071, 321] on div "14" at bounding box center [680, 258] width 1360 height 374
click at [1041, 287] on div "14" at bounding box center [680, 258] width 1360 height 374
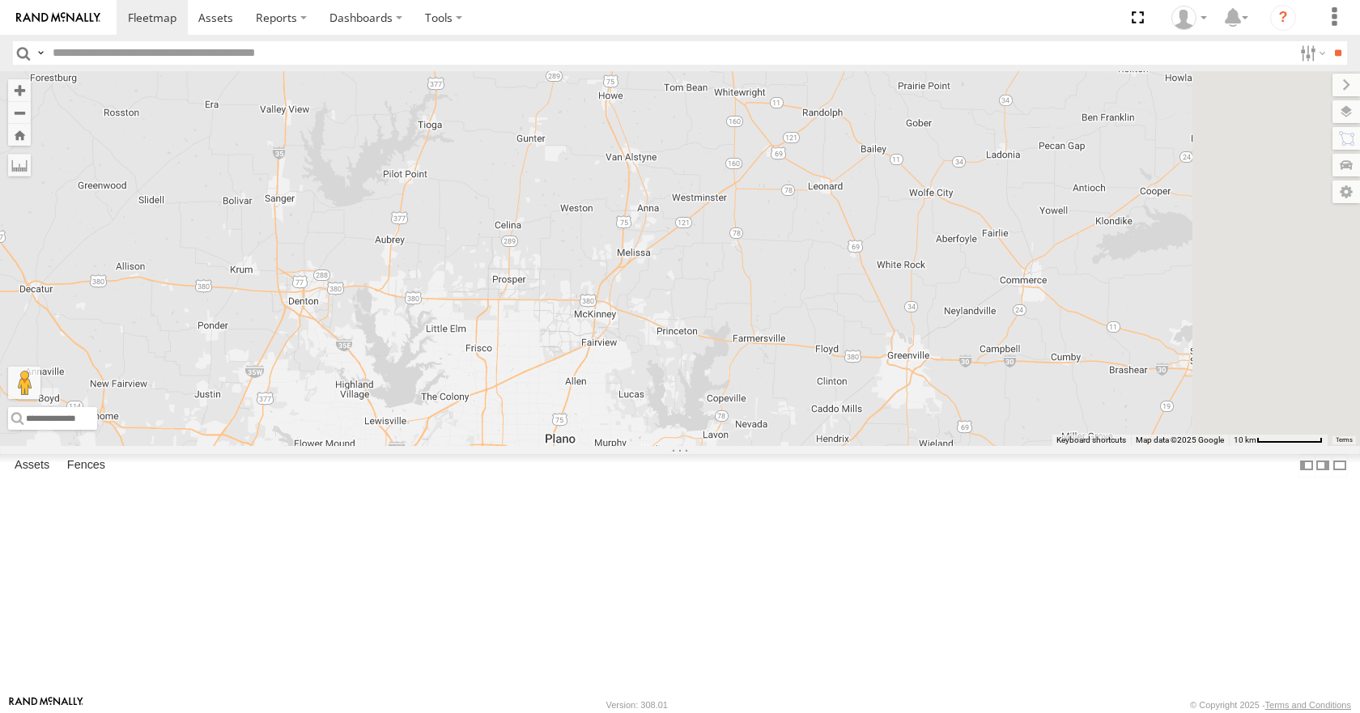
click at [1056, 266] on div "14" at bounding box center [680, 258] width 1360 height 374
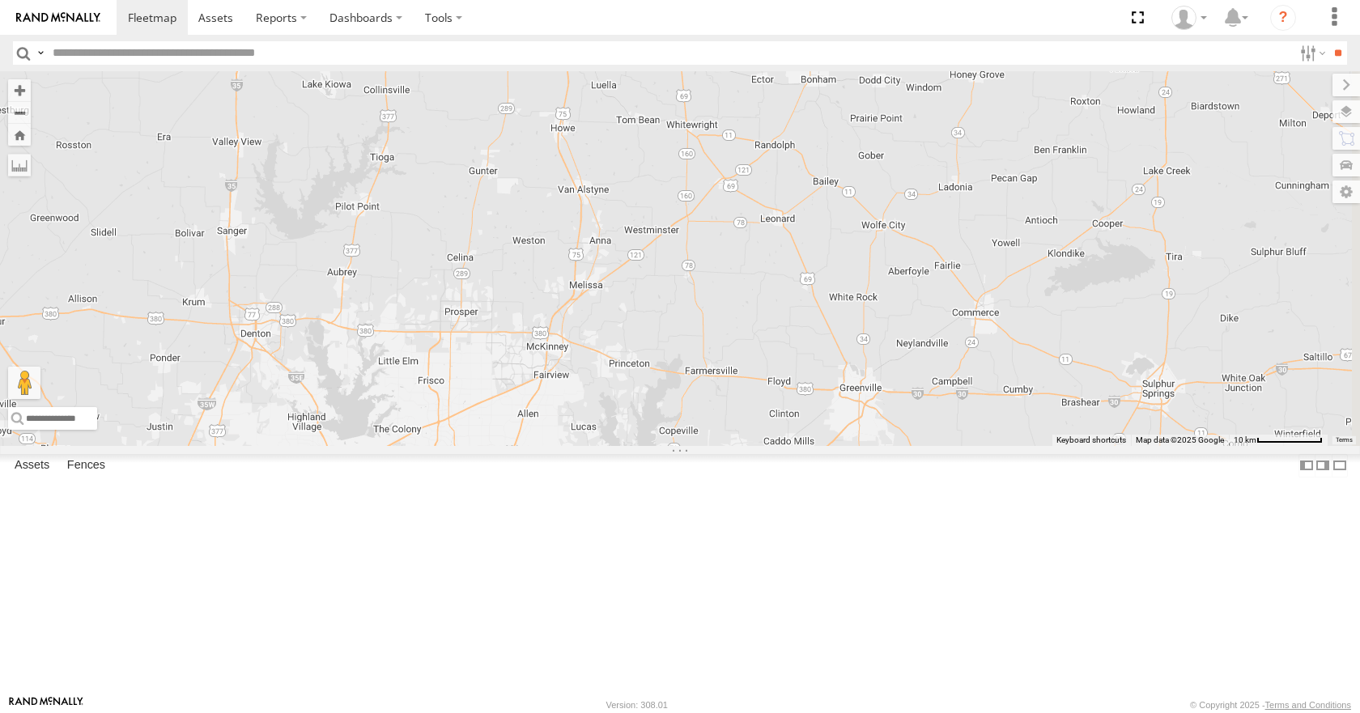
click at [1058, 270] on div "14" at bounding box center [680, 258] width 1360 height 374
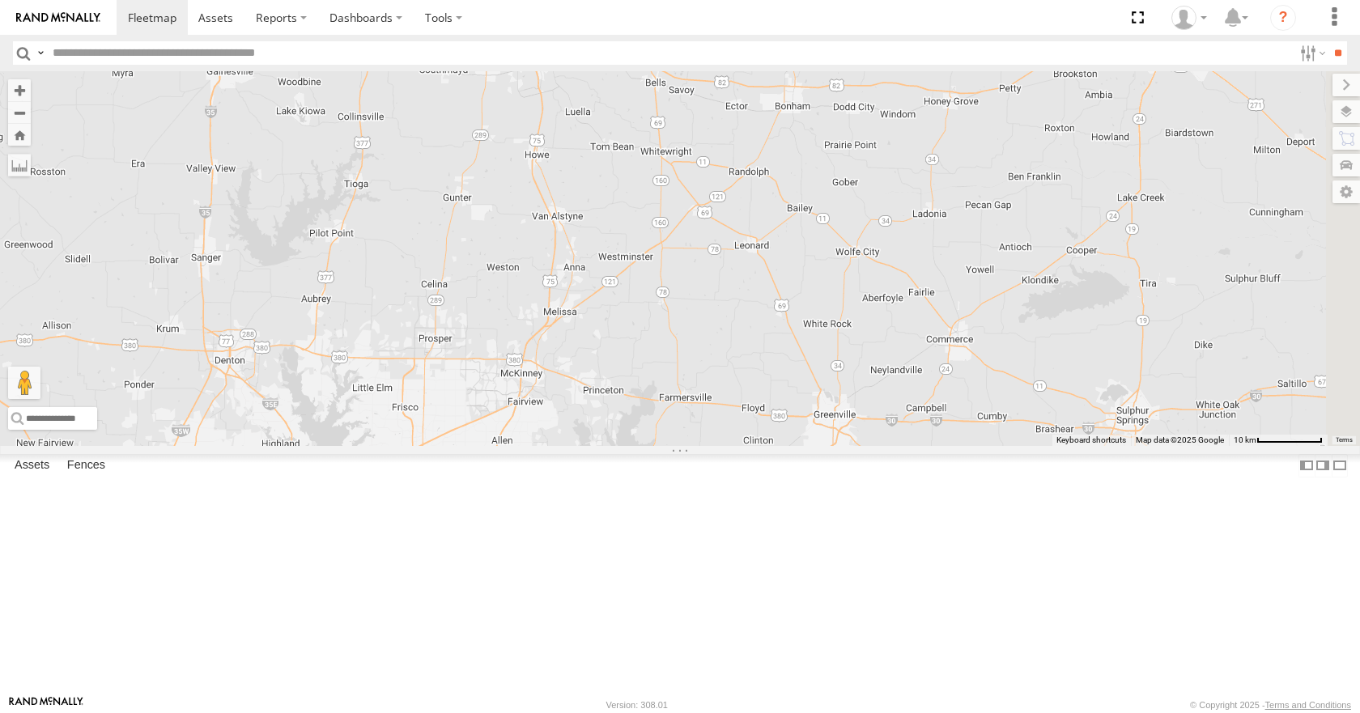
click at [1040, 262] on div "14" at bounding box center [680, 258] width 1360 height 374
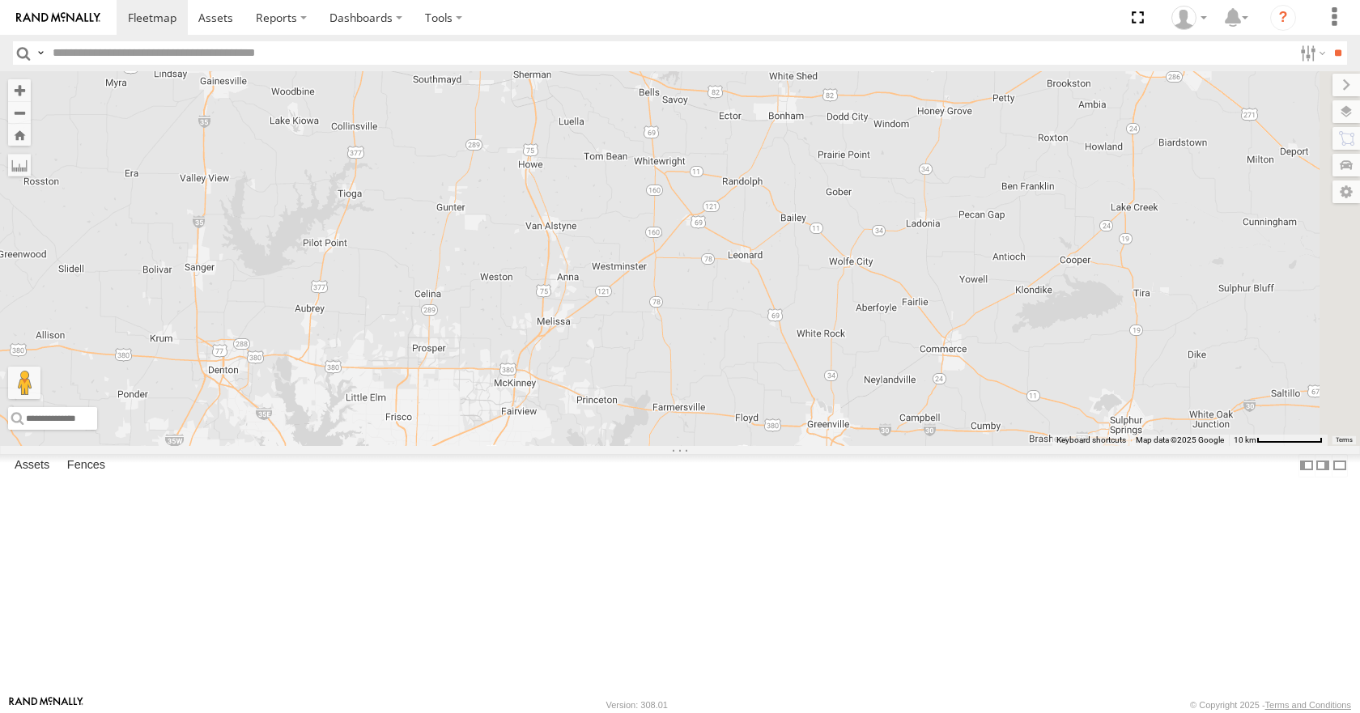
click at [1039, 231] on div "14" at bounding box center [680, 258] width 1360 height 374
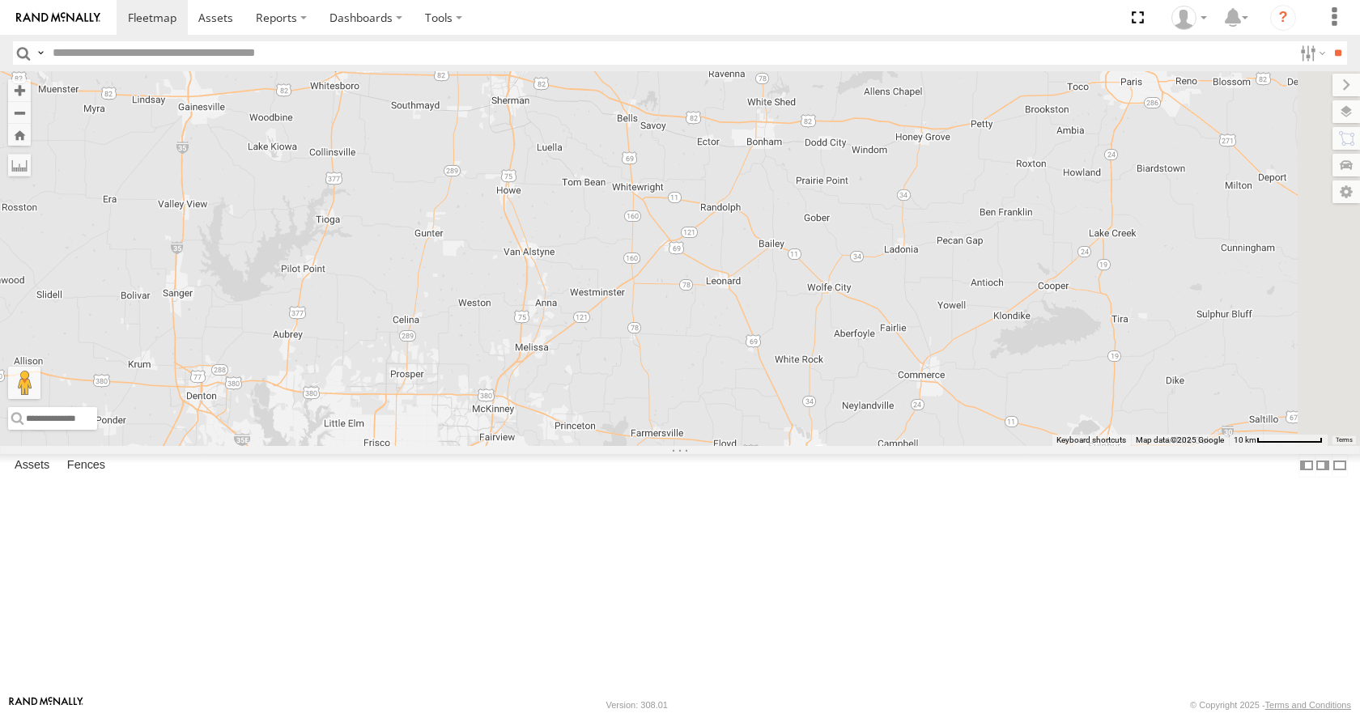
click at [1088, 202] on div "14" at bounding box center [680, 258] width 1360 height 374
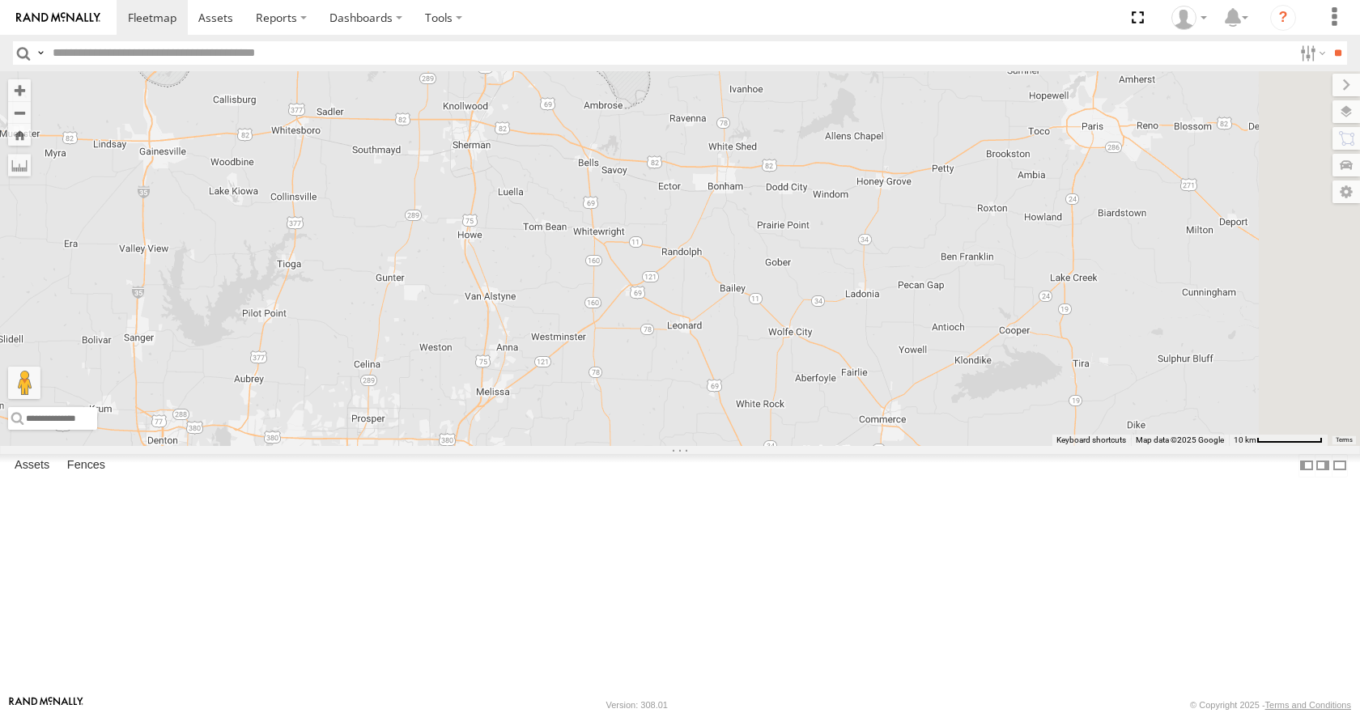
click at [1062, 275] on div "14" at bounding box center [680, 258] width 1360 height 374
click at [1110, 283] on div "14" at bounding box center [680, 258] width 1360 height 374
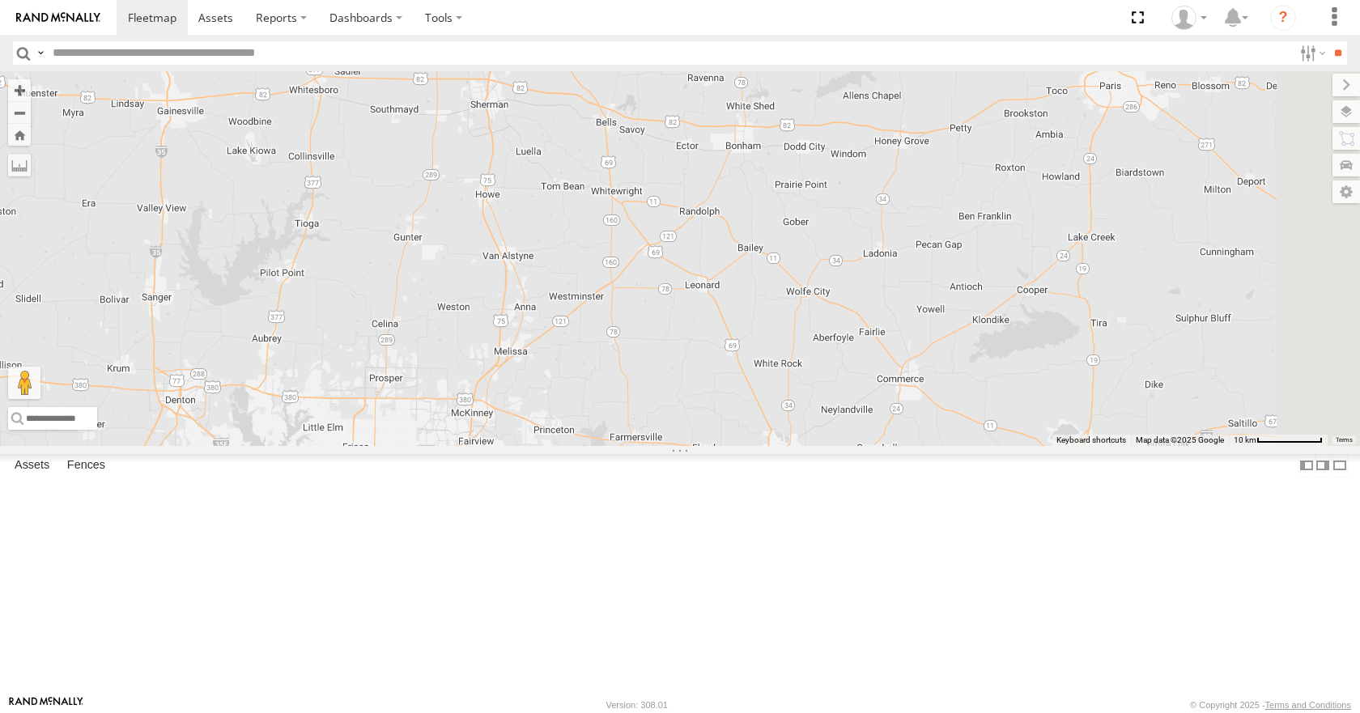
click at [1058, 250] on div "14" at bounding box center [680, 258] width 1360 height 374
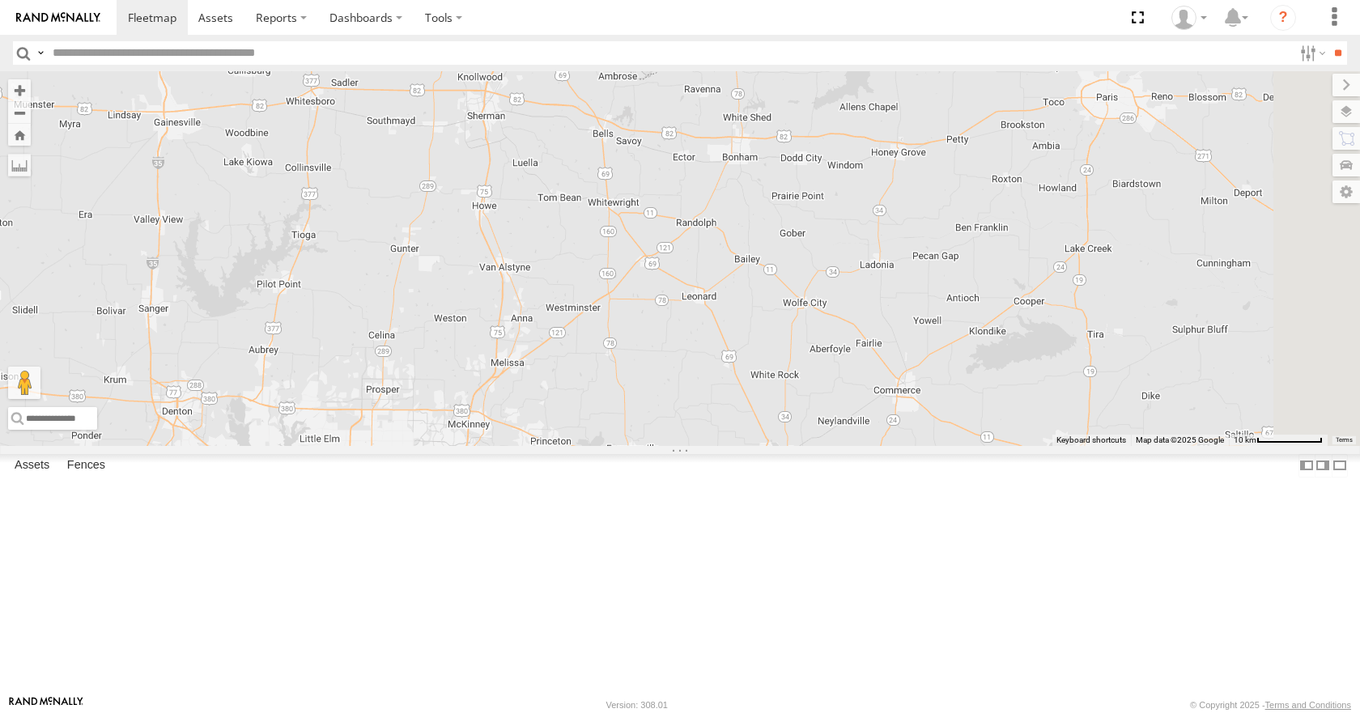
click at [1046, 336] on div "14" at bounding box center [680, 258] width 1360 height 374
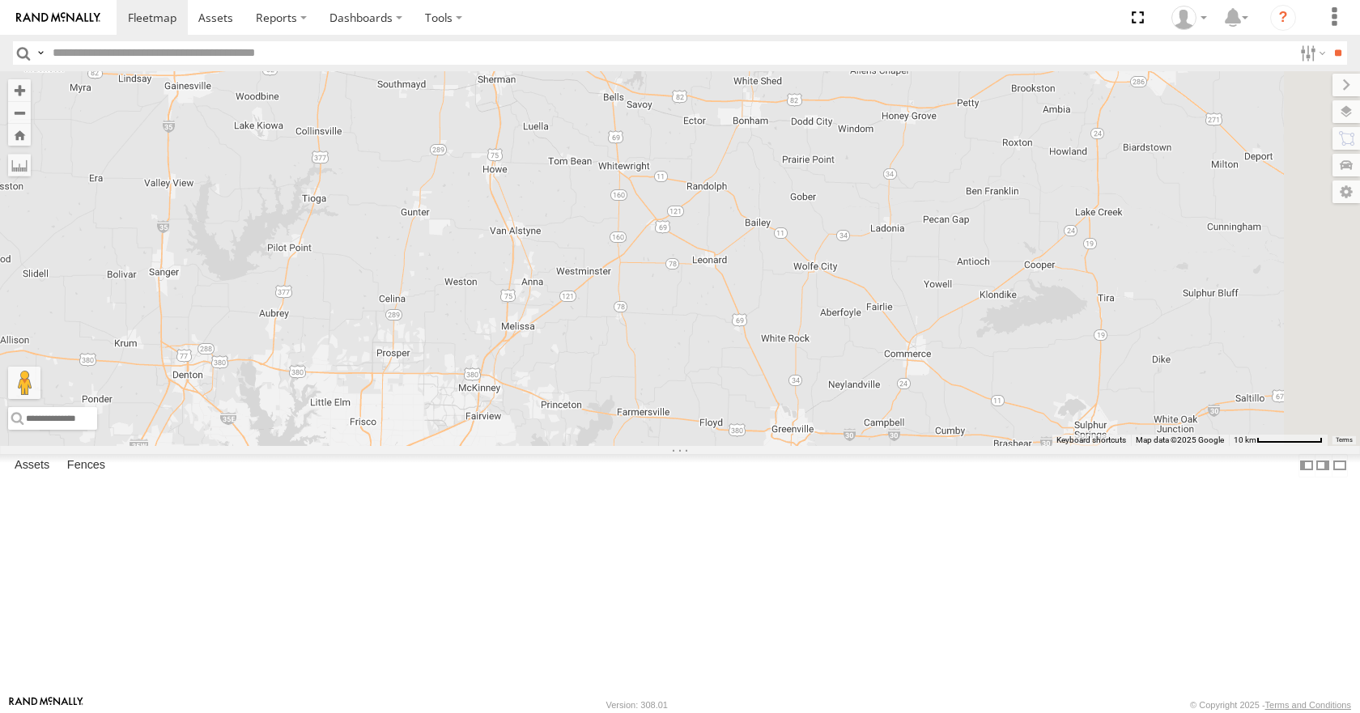
click at [1058, 236] on div "14" at bounding box center [680, 258] width 1360 height 374
click at [1036, 262] on div "14" at bounding box center [680, 258] width 1360 height 374
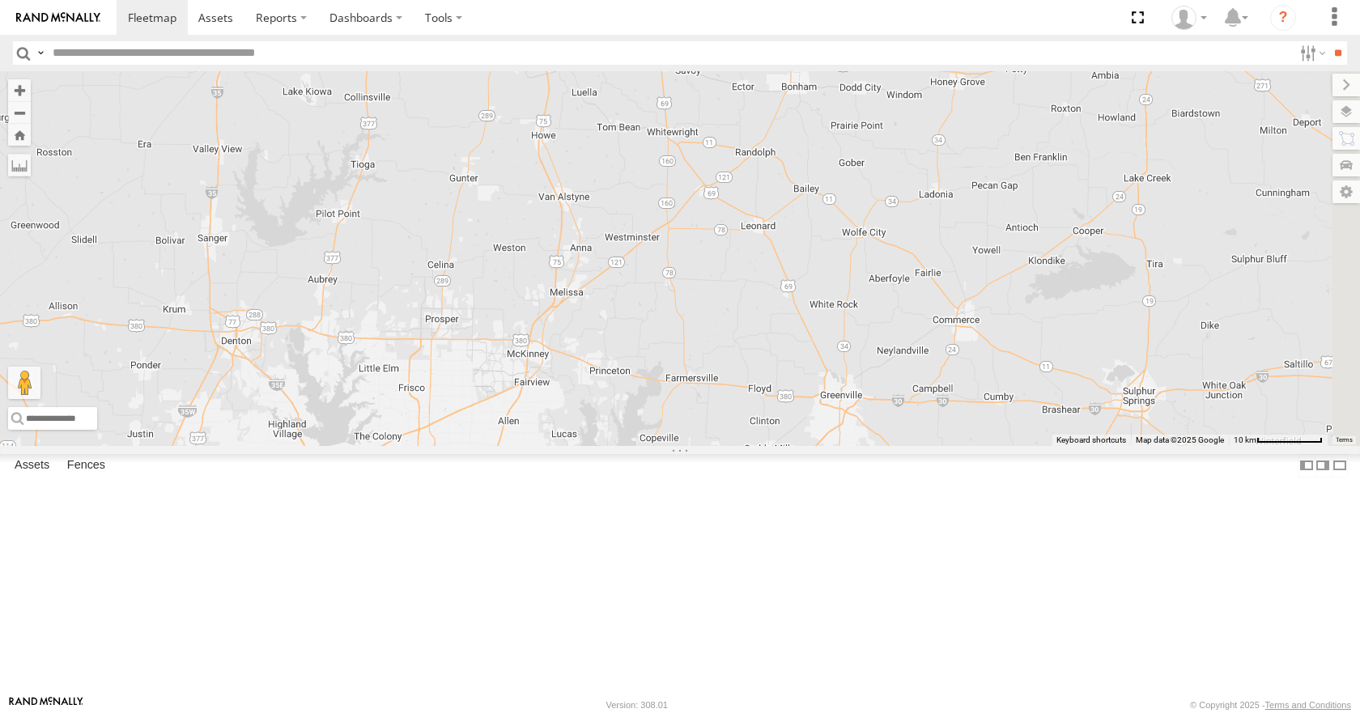
click at [1054, 295] on div "14" at bounding box center [680, 258] width 1360 height 374
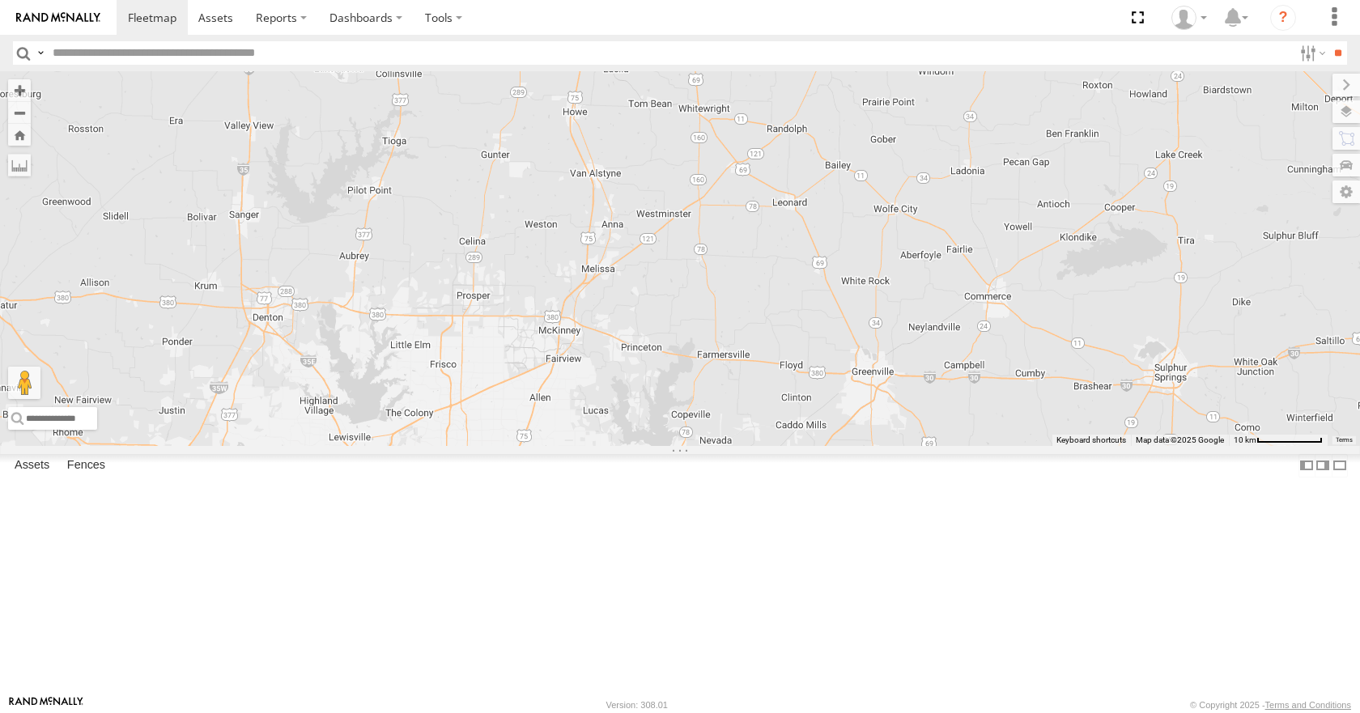
click at [1108, 276] on div "14" at bounding box center [680, 258] width 1360 height 374
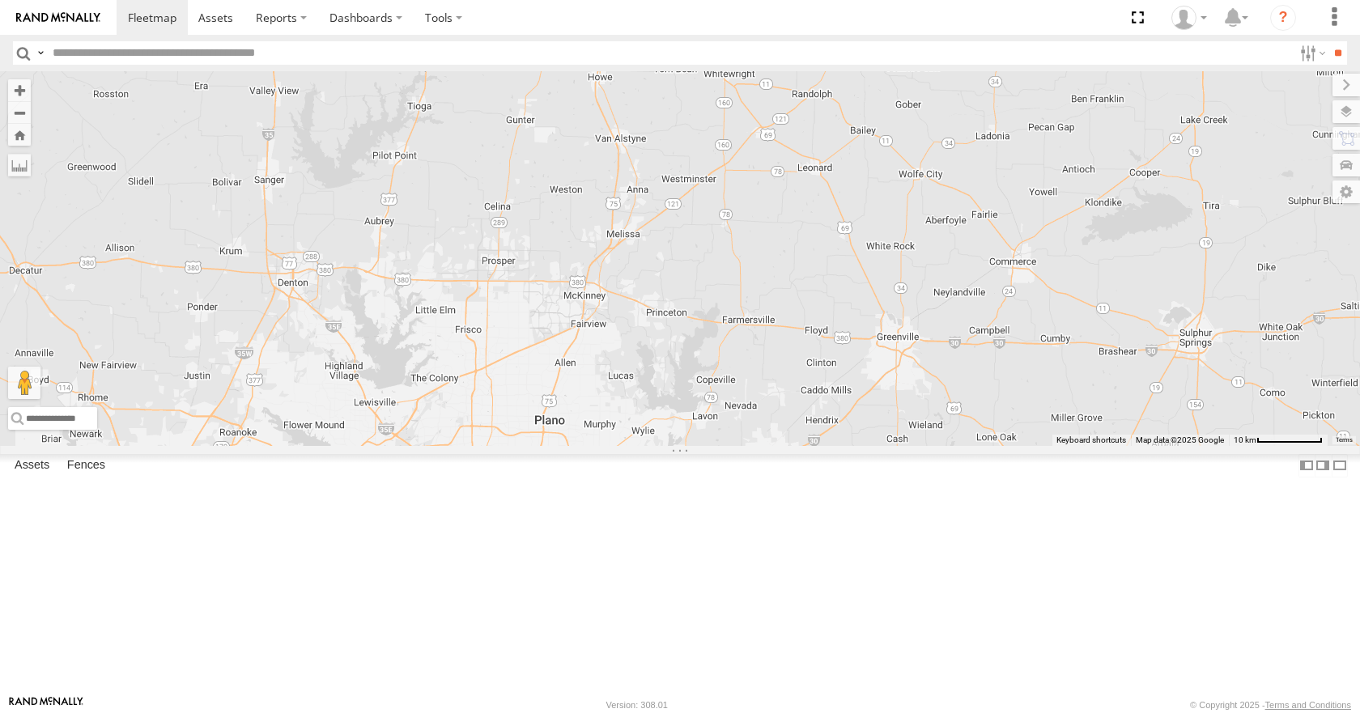
click at [1112, 300] on div "14" at bounding box center [680, 258] width 1360 height 374
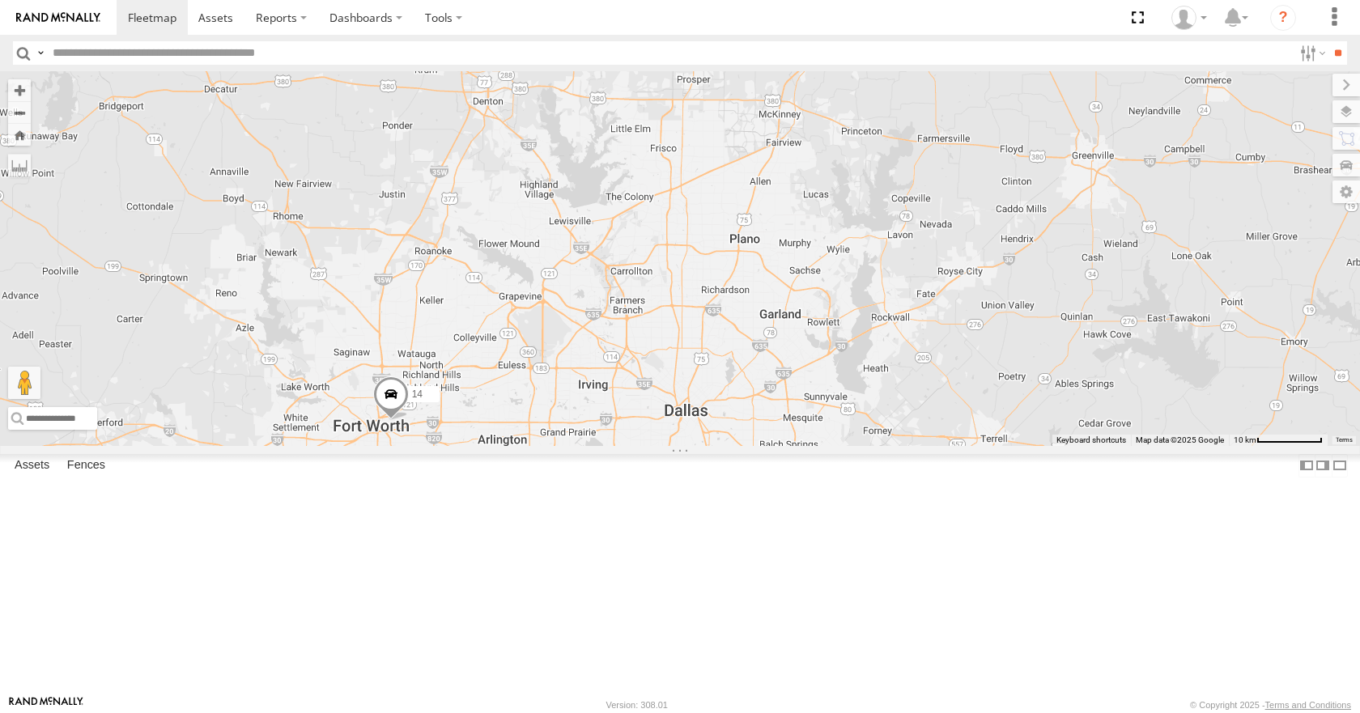
click at [1095, 267] on div "14" at bounding box center [680, 258] width 1360 height 374
